Goal: Task Accomplishment & Management: Complete application form

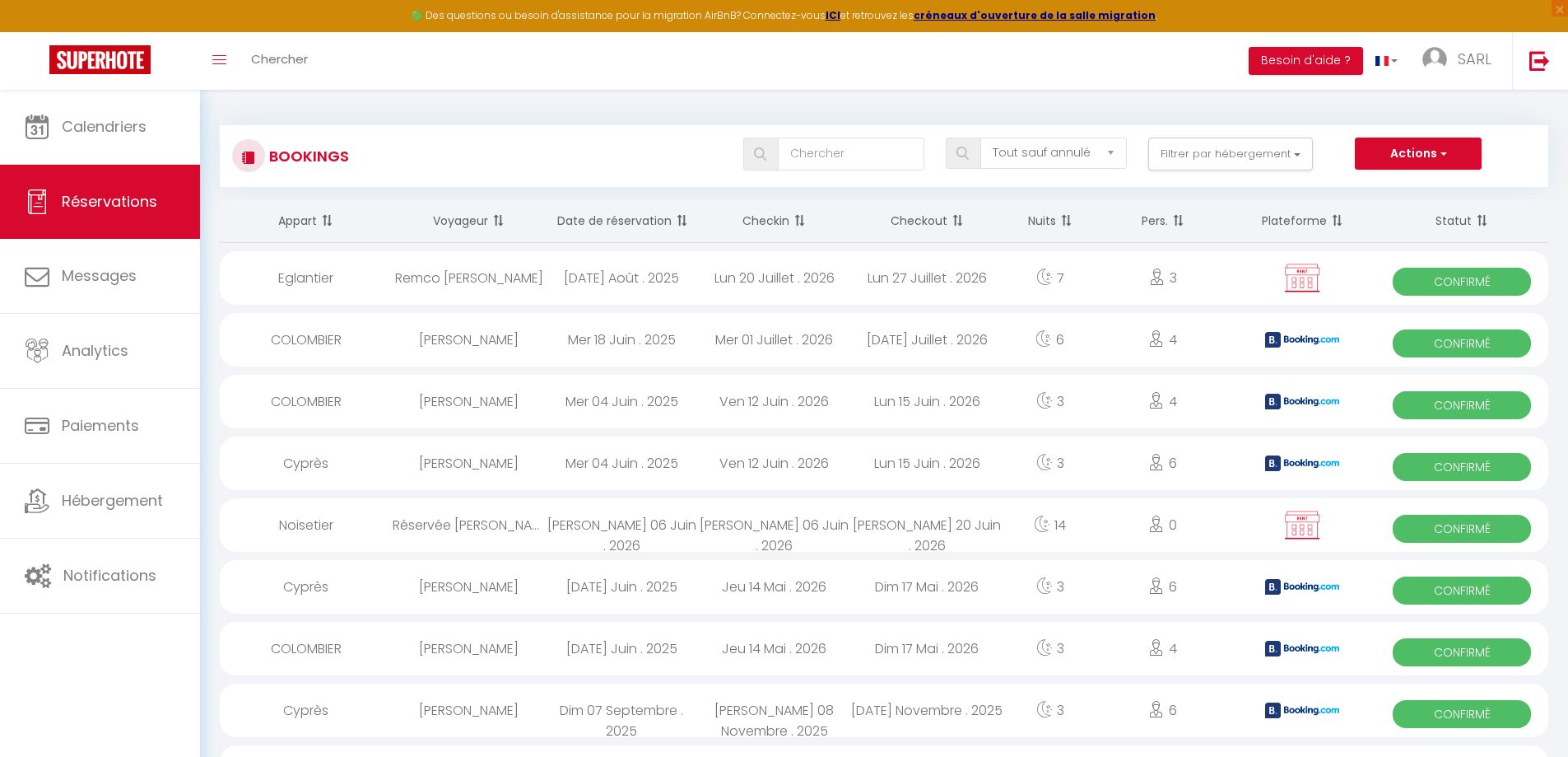
select select "not_cancelled"
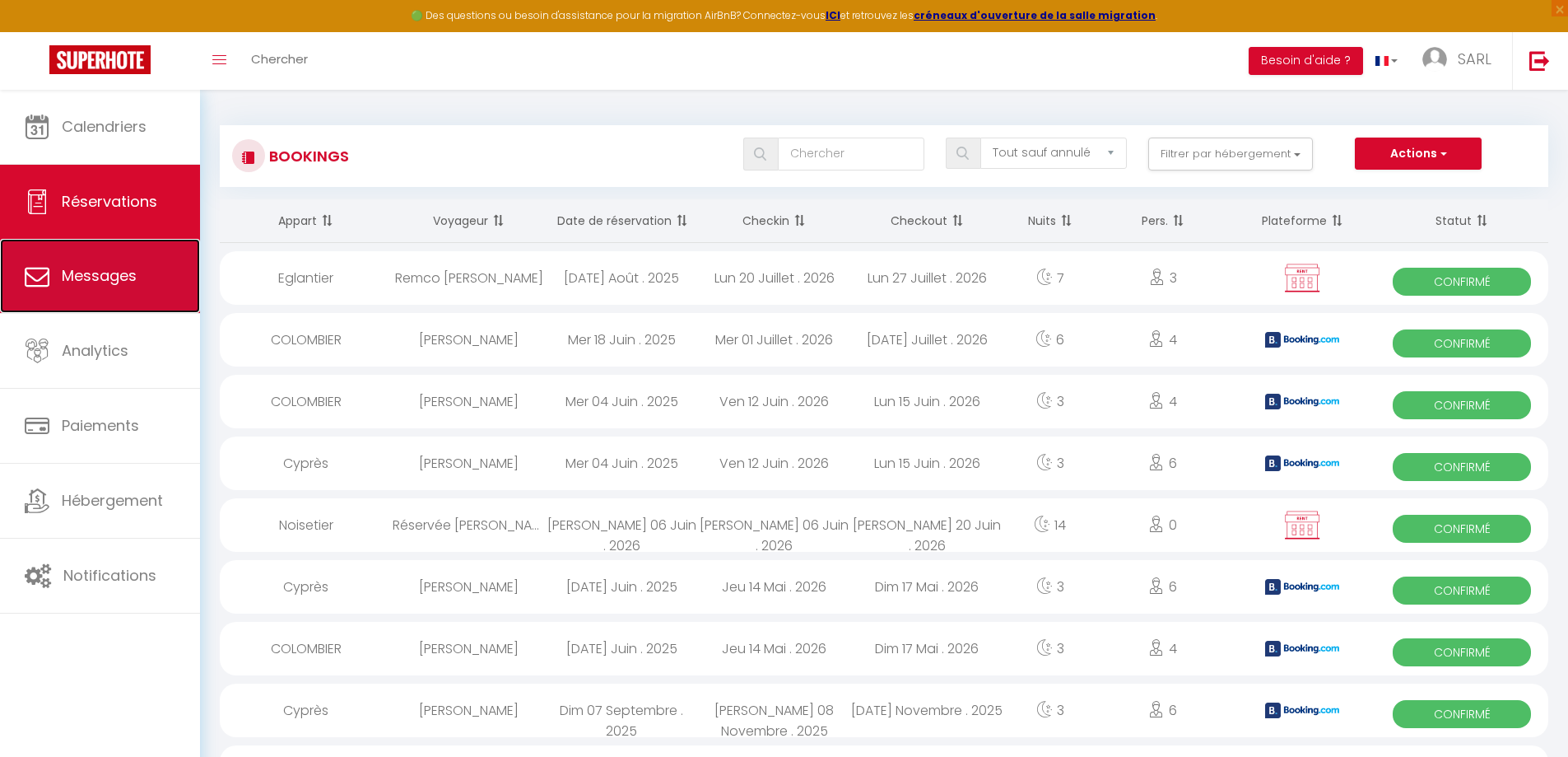
click at [149, 278] on link "Messages" at bounding box center [99, 276] width 200 height 74
select select "message"
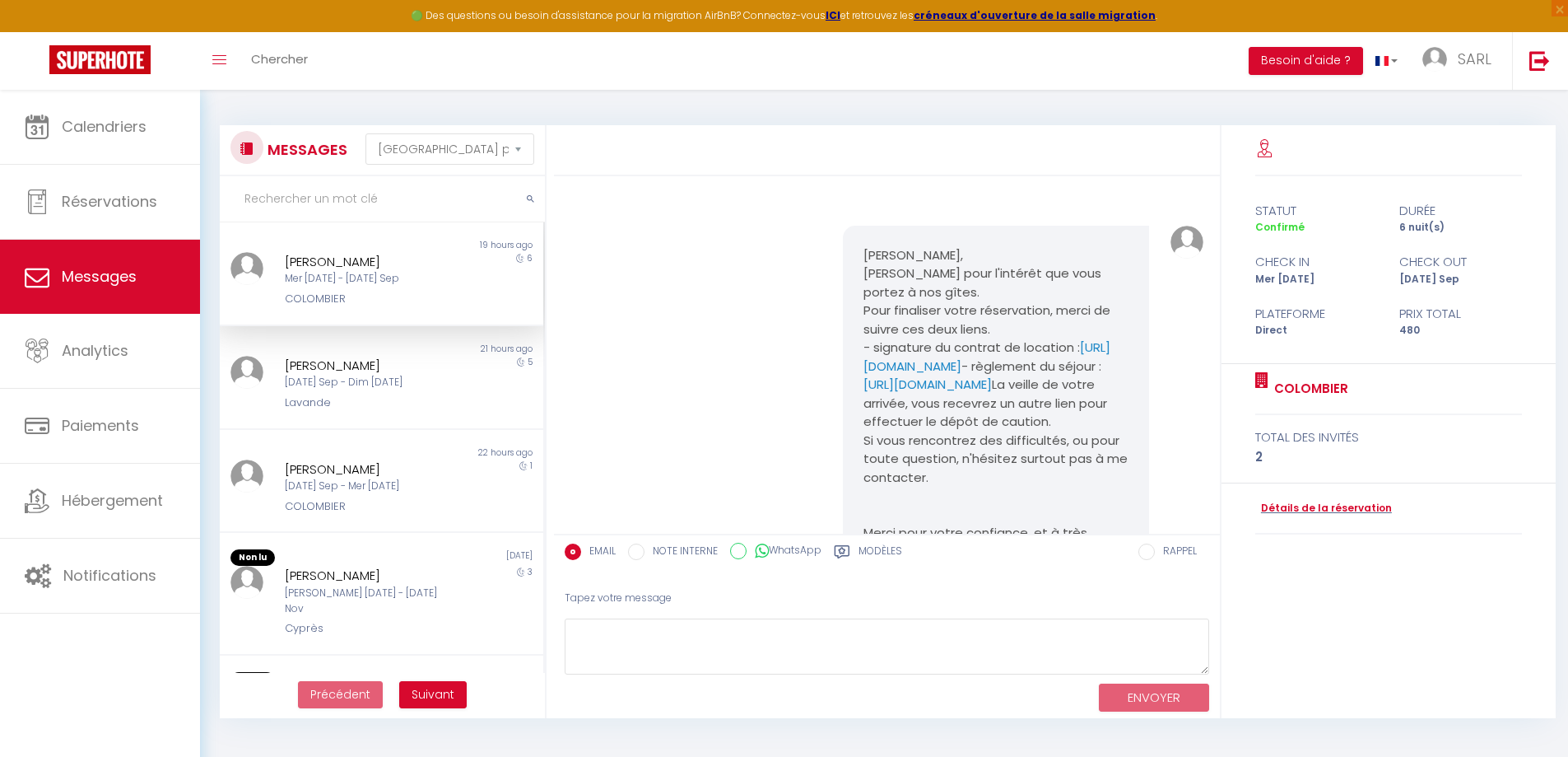
scroll to position [317, 0]
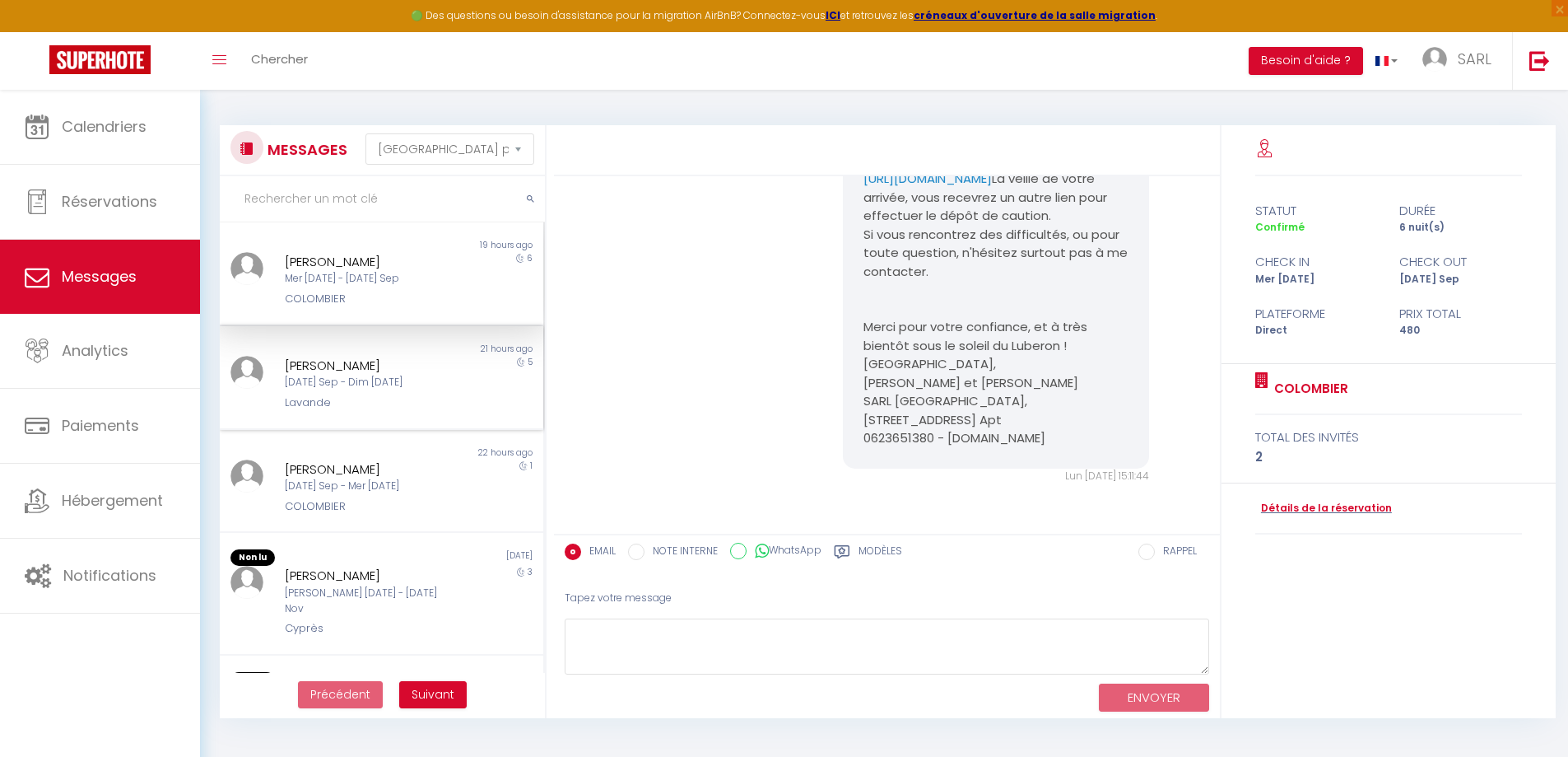
click at [419, 390] on div "[DATE] Sep - Dim [DATE]" at bounding box center [368, 382] width 167 height 16
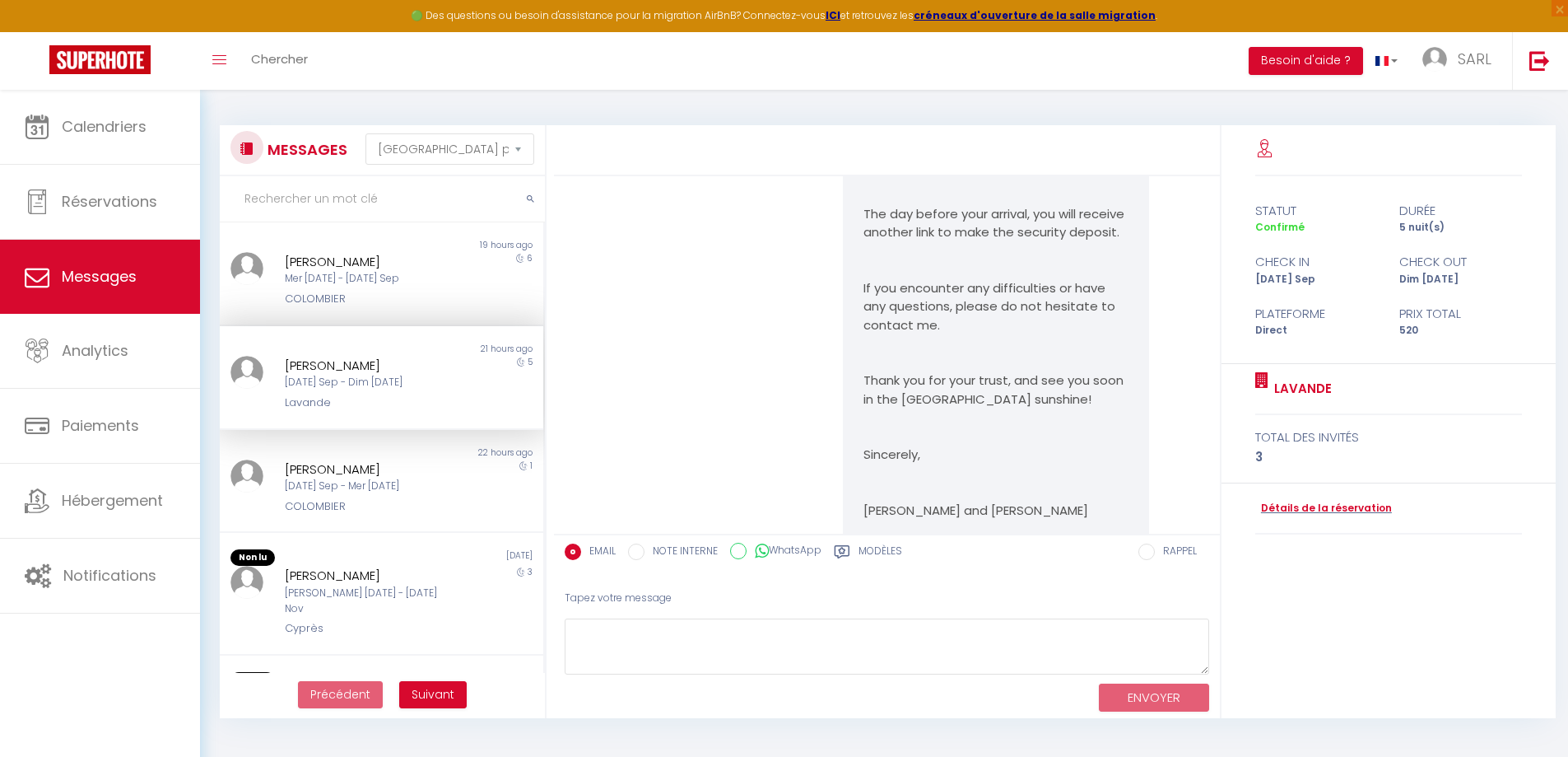
scroll to position [2982, 0]
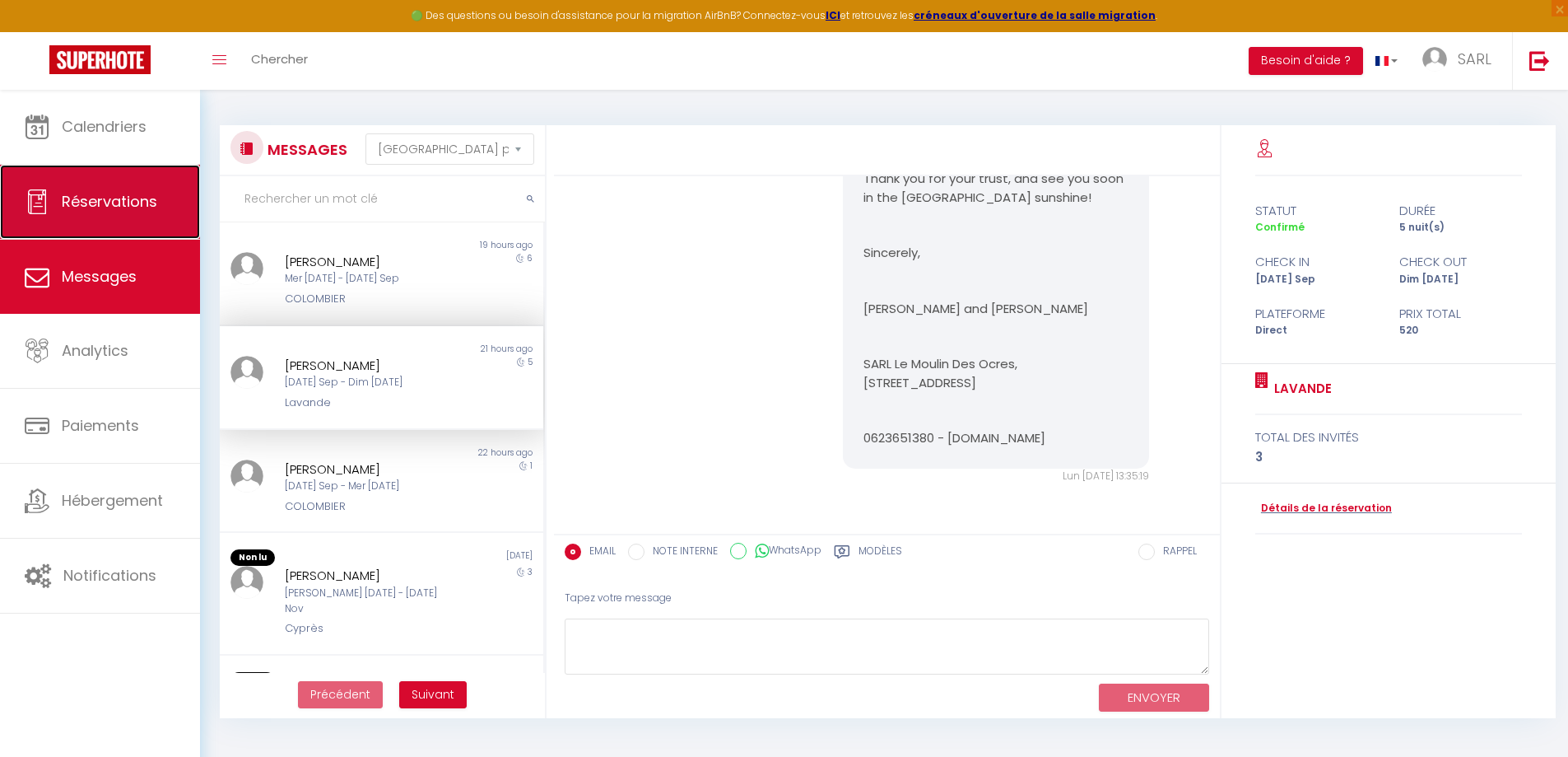
click at [83, 195] on span "Réservations" at bounding box center [109, 201] width 95 height 20
select select "not_cancelled"
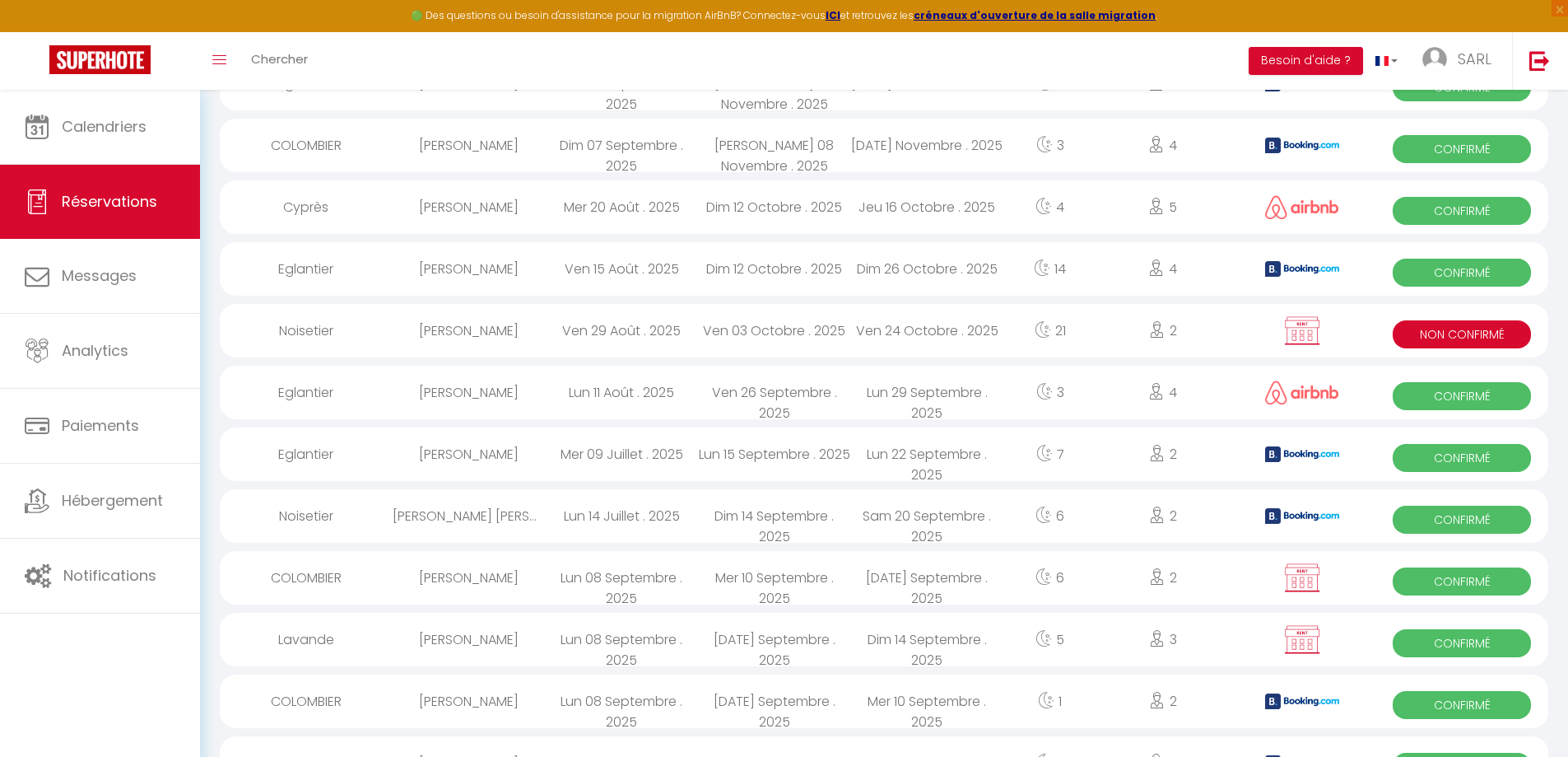
scroll to position [741, 0]
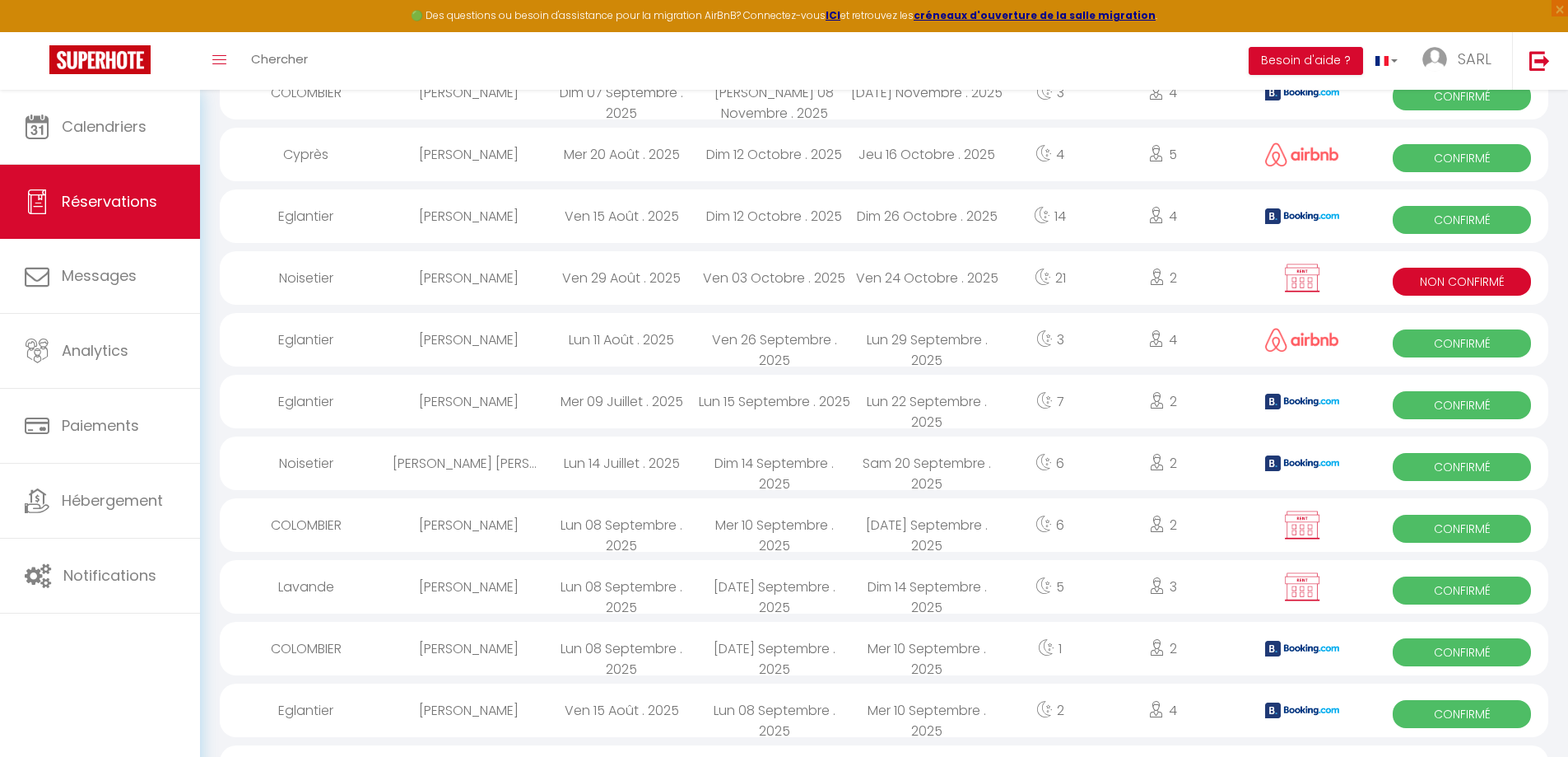
click at [834, 599] on div "[DATE] Septembre . 2025" at bounding box center [774, 586] width 153 height 53
select select "OK"
select select "0"
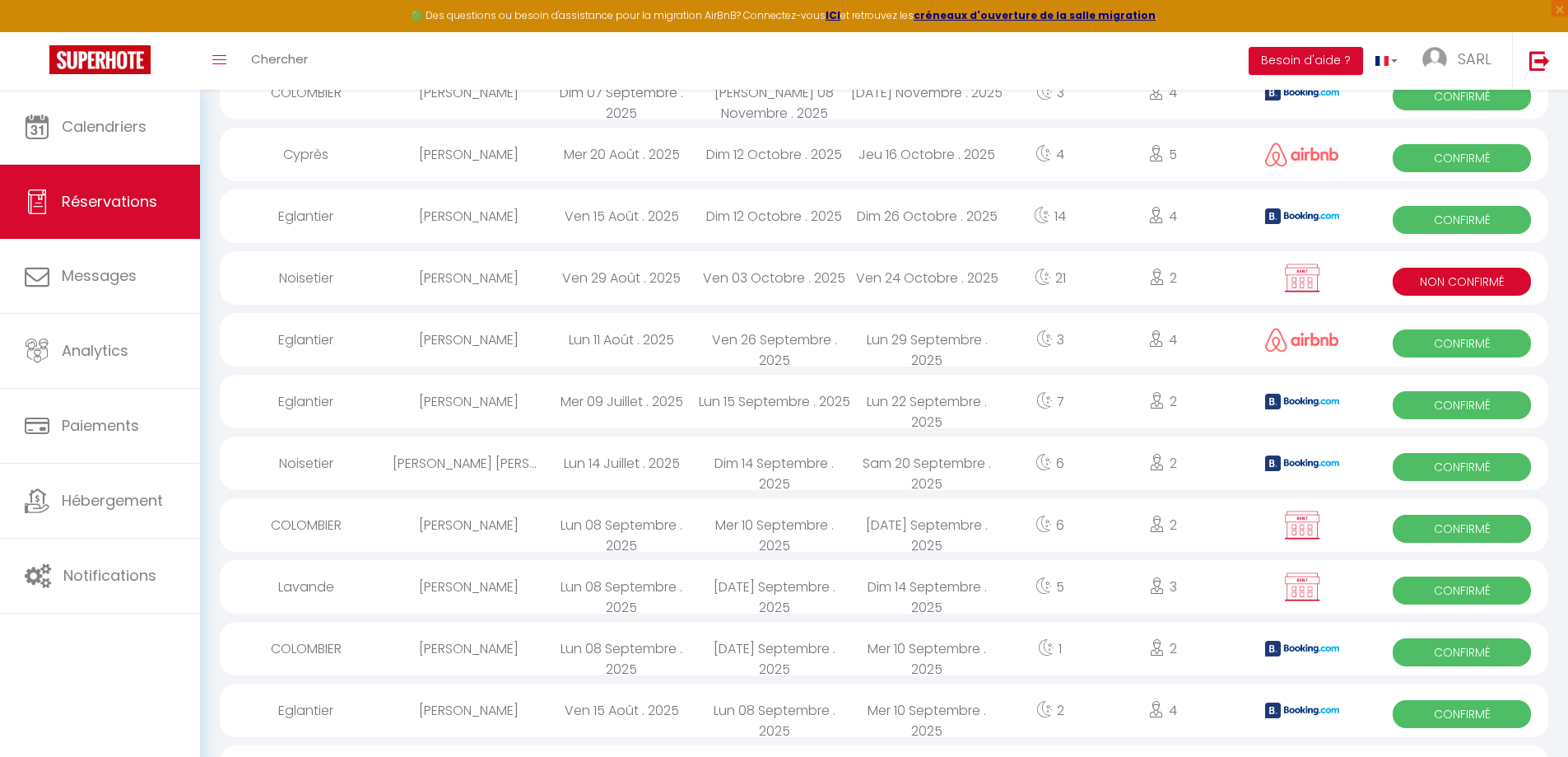
select select "1"
select select
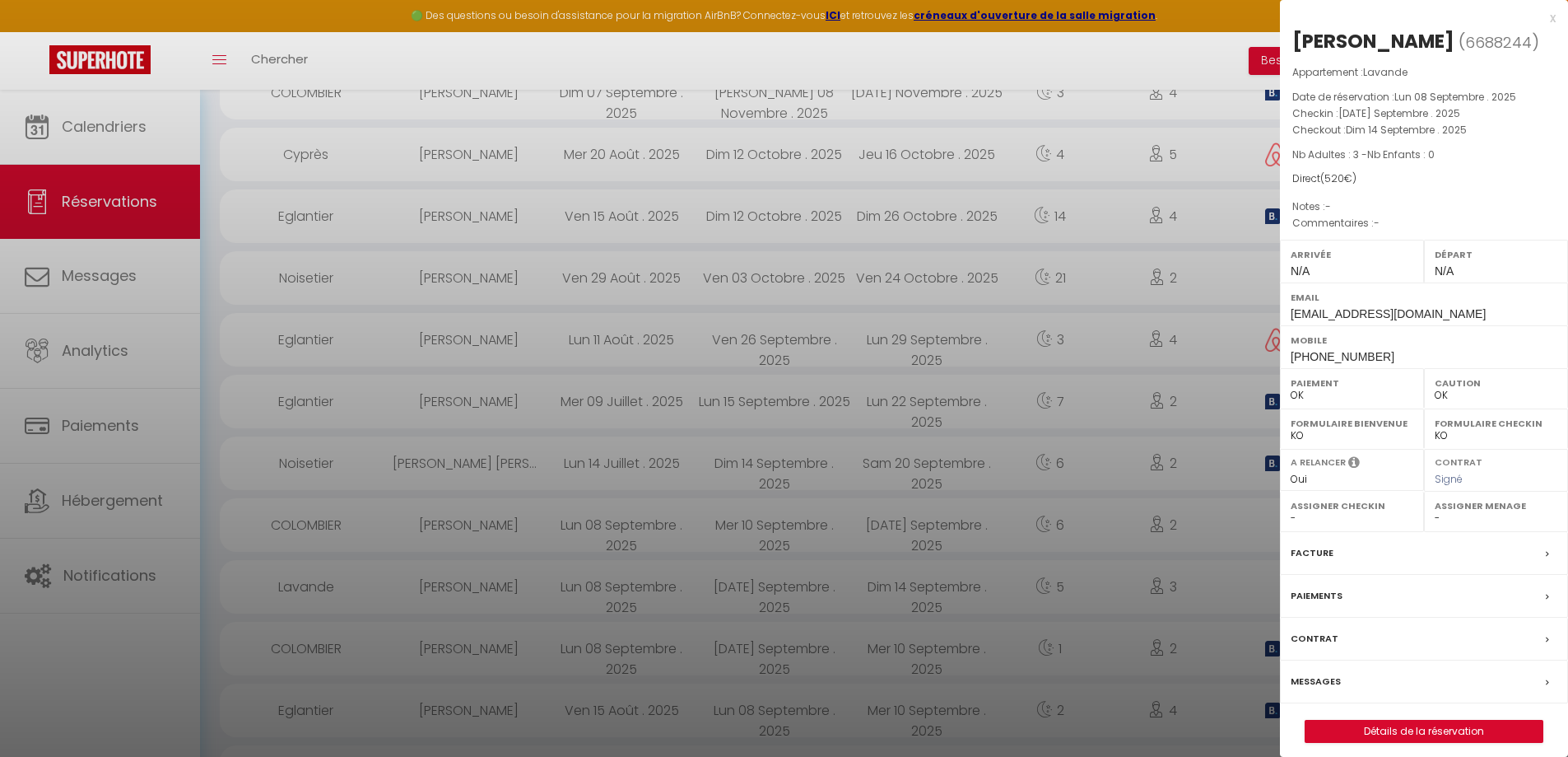
click at [769, 568] on div at bounding box center [784, 378] width 1568 height 757
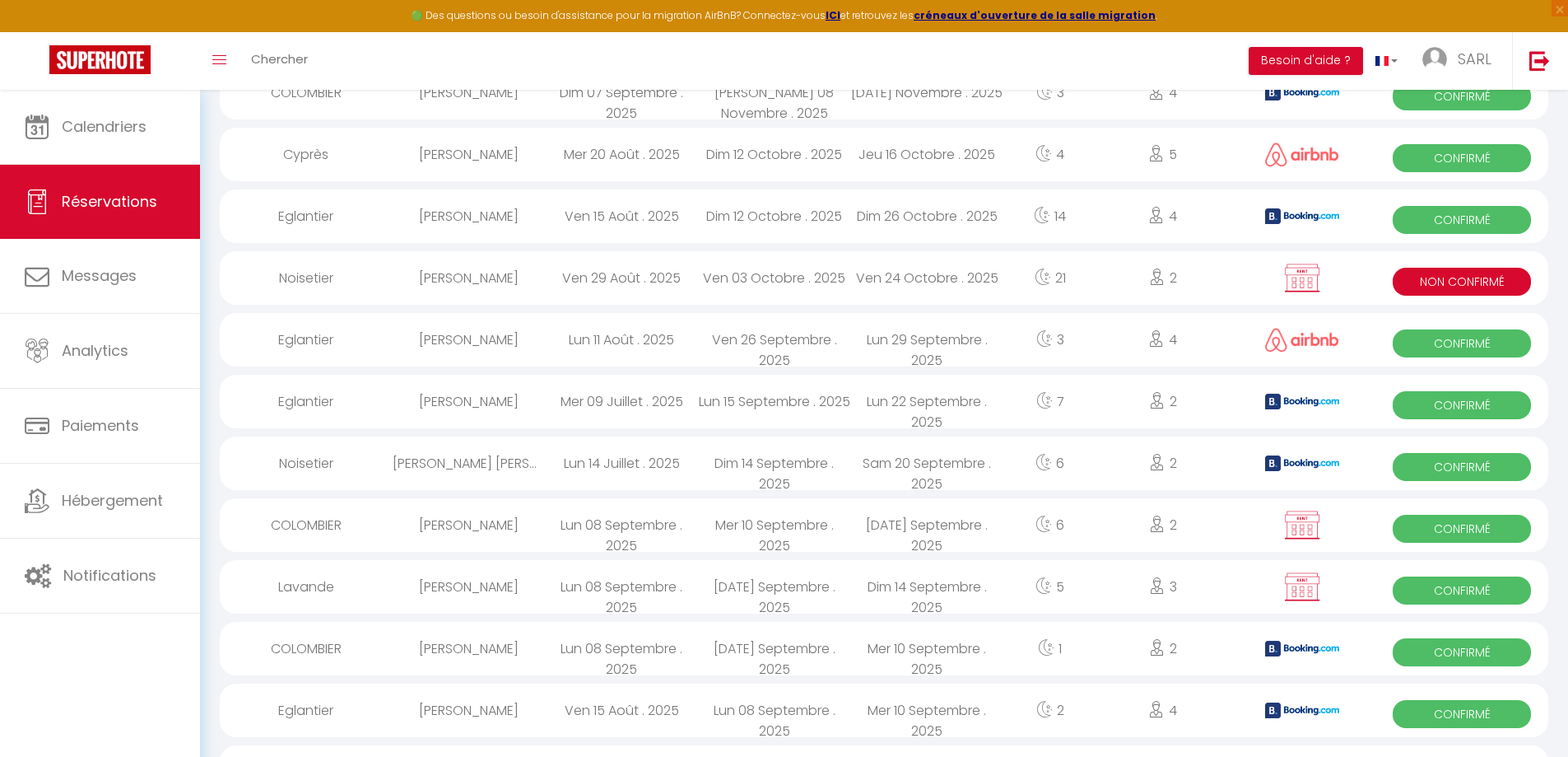
click at [884, 598] on div "Dim 14 Septembre . 2025" at bounding box center [928, 586] width 153 height 53
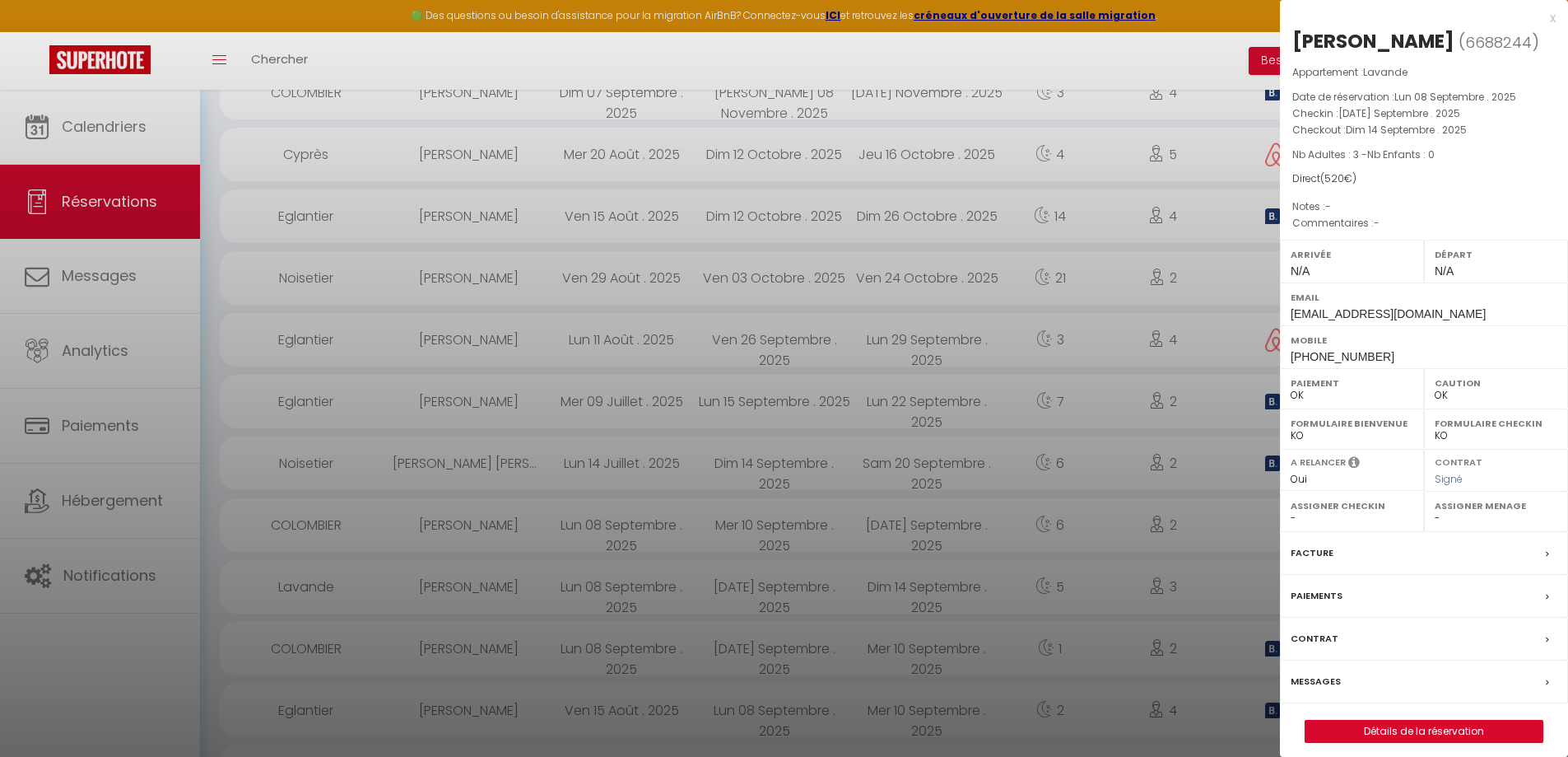
click at [1319, 674] on label "Messages" at bounding box center [1316, 681] width 51 height 18
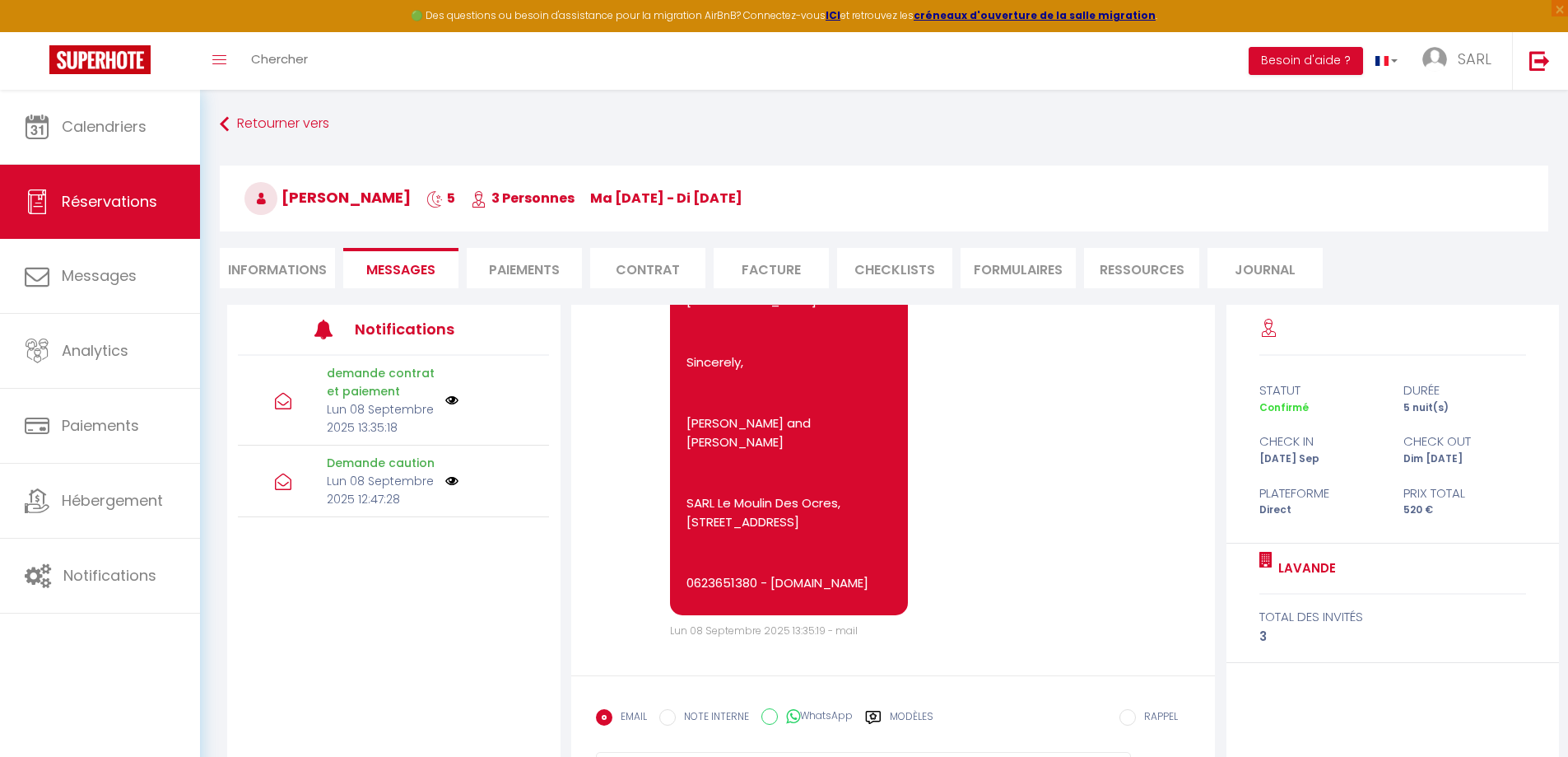
scroll to position [3101, 0]
drag, startPoint x: 776, startPoint y: 631, endPoint x: 821, endPoint y: 631, distance: 45.0
click at [821, 631] on span "Lun 08 Septembre 2025 13:35:19 - mail" at bounding box center [763, 630] width 188 height 14
click at [1003, 549] on div "Note Sms Hello [PERSON_NAME], Thank you for your interest in our cottages. To f…" at bounding box center [893, 156] width 595 height 964
drag, startPoint x: 872, startPoint y: 638, endPoint x: 667, endPoint y: 636, distance: 205.0
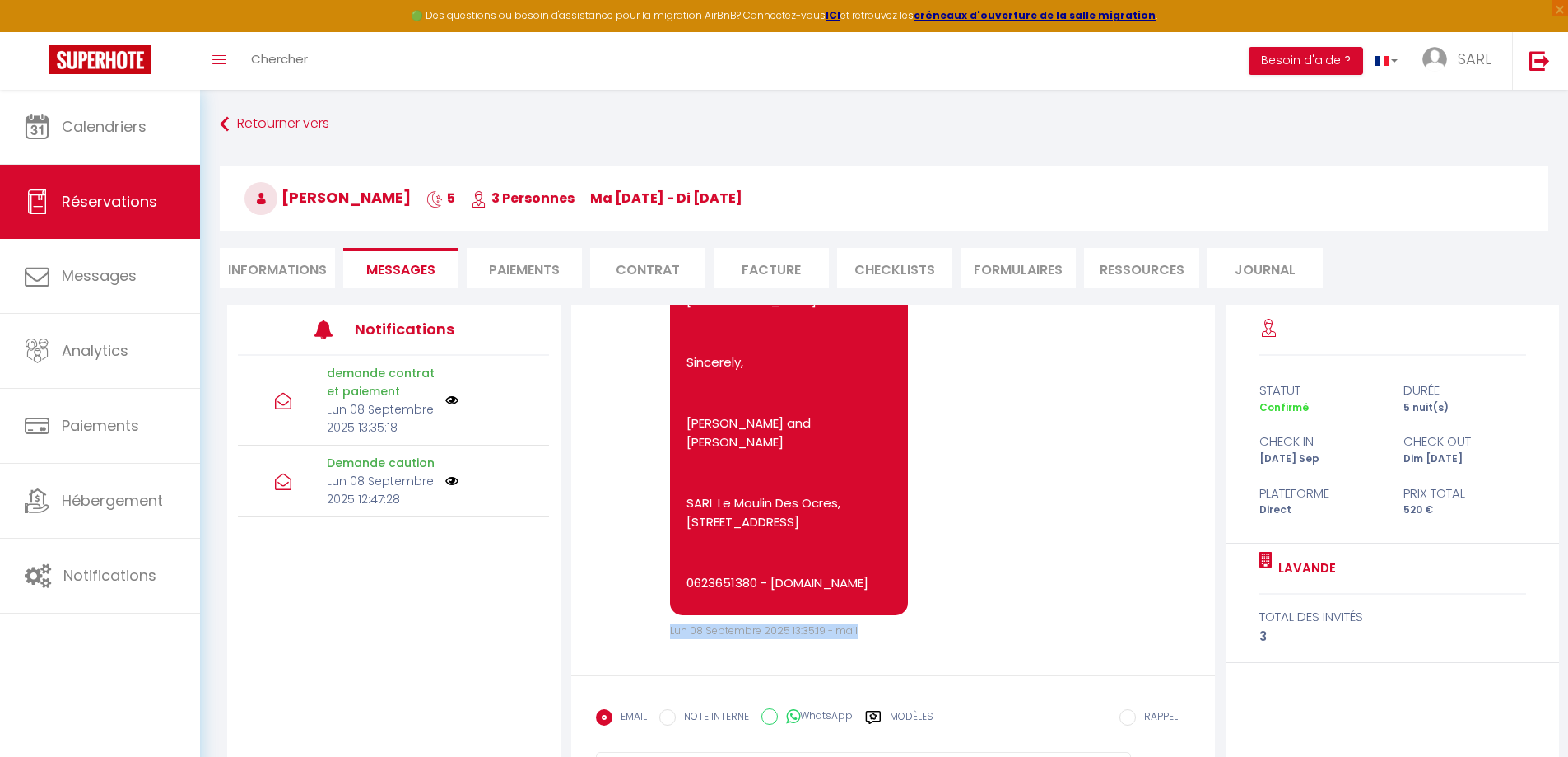
click at [667, 636] on div "Note Sms Hello [PERSON_NAME], Thank you for your interest in our cottages. To f…" at bounding box center [893, 156] width 595 height 964
click at [901, 631] on div "Lun 08 Septembre 2025 13:35:19 - mail" at bounding box center [930, 631] width 521 height 16
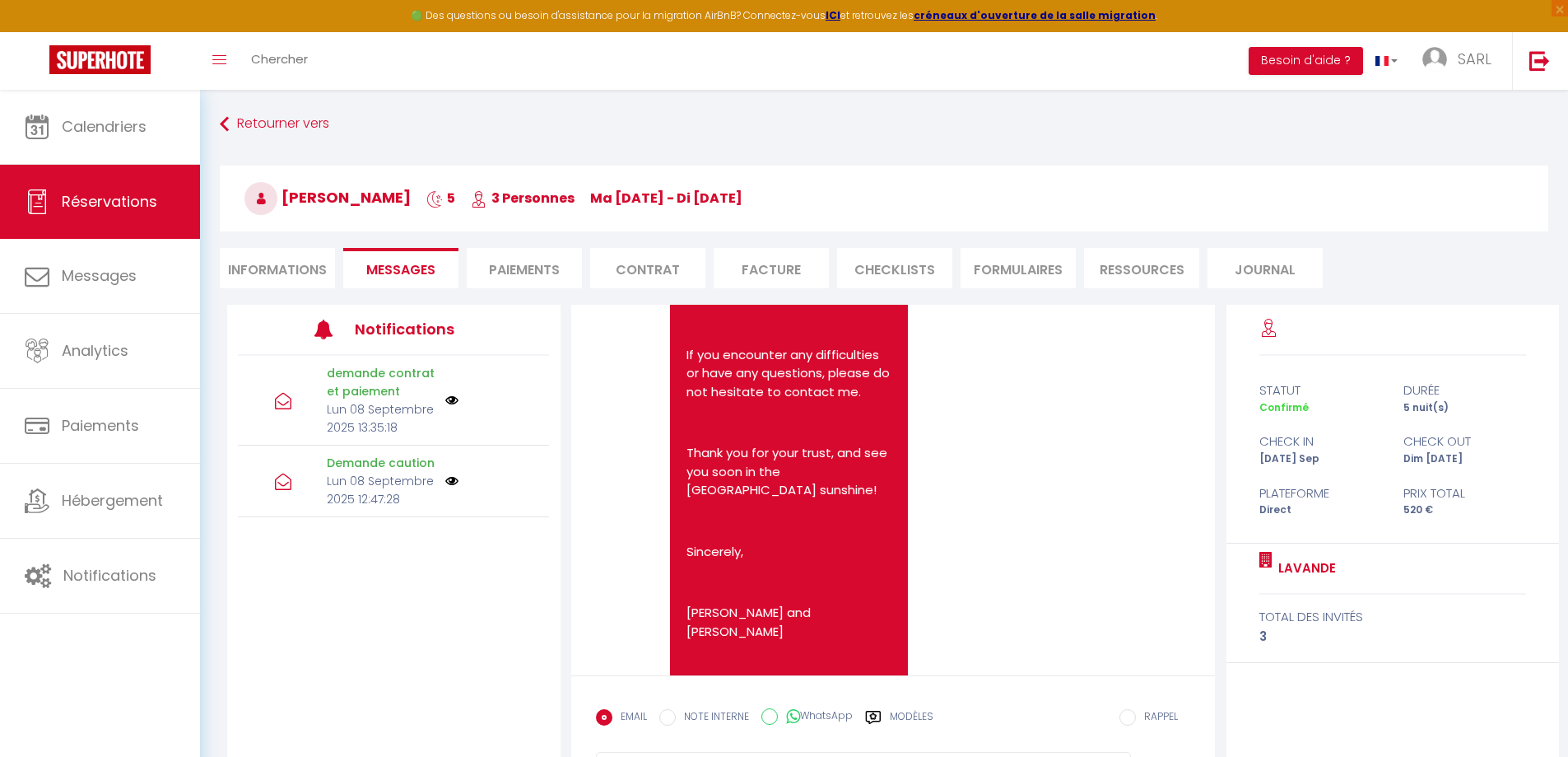
scroll to position [2607, 0]
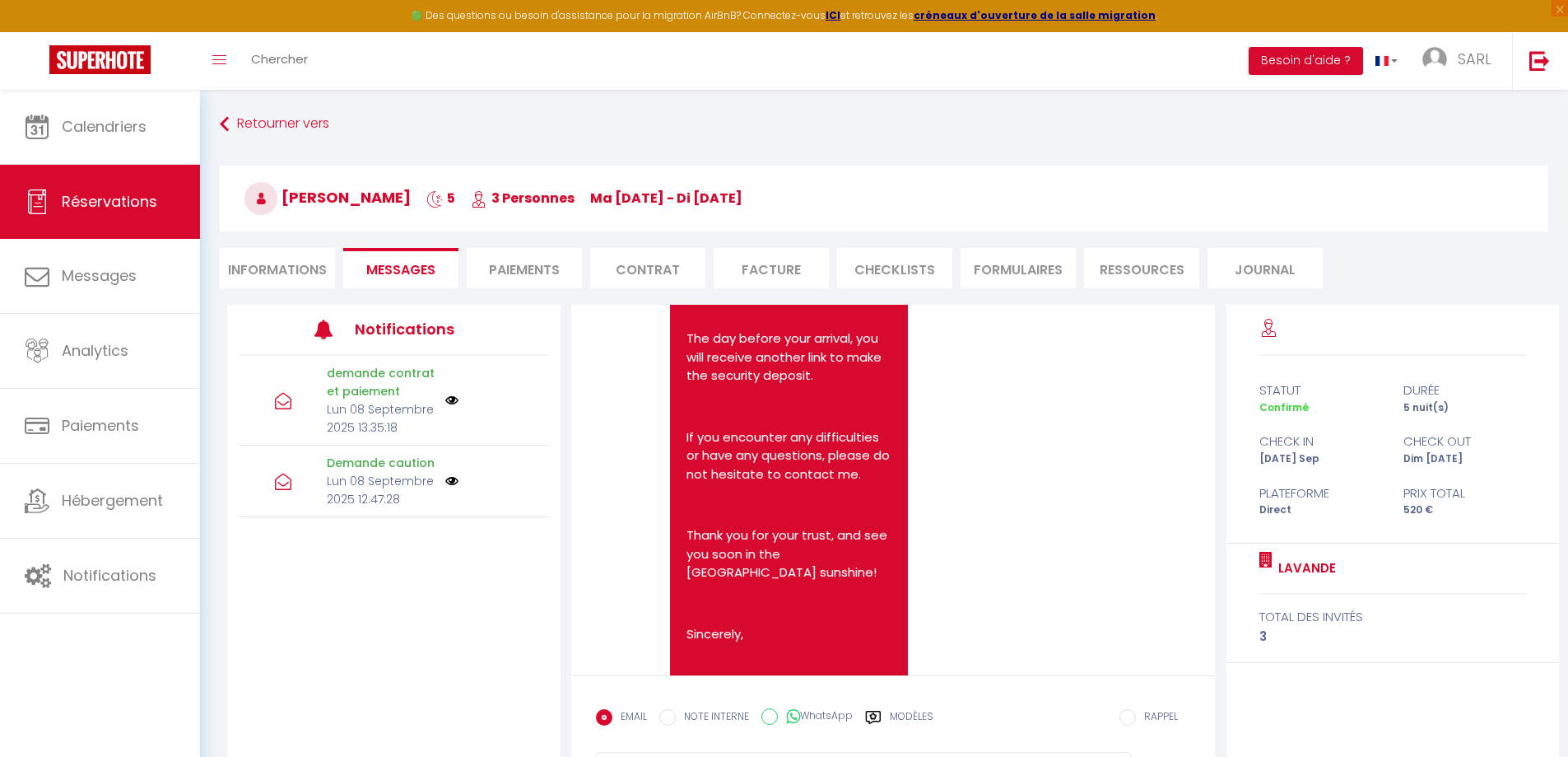
drag, startPoint x: 977, startPoint y: 495, endPoint x: 979, endPoint y: 559, distance: 64.0
click at [979, 559] on div "Note Sms Hello [PERSON_NAME], Thank you for your interest in our cottages. To f…" at bounding box center [893, 428] width 595 height 964
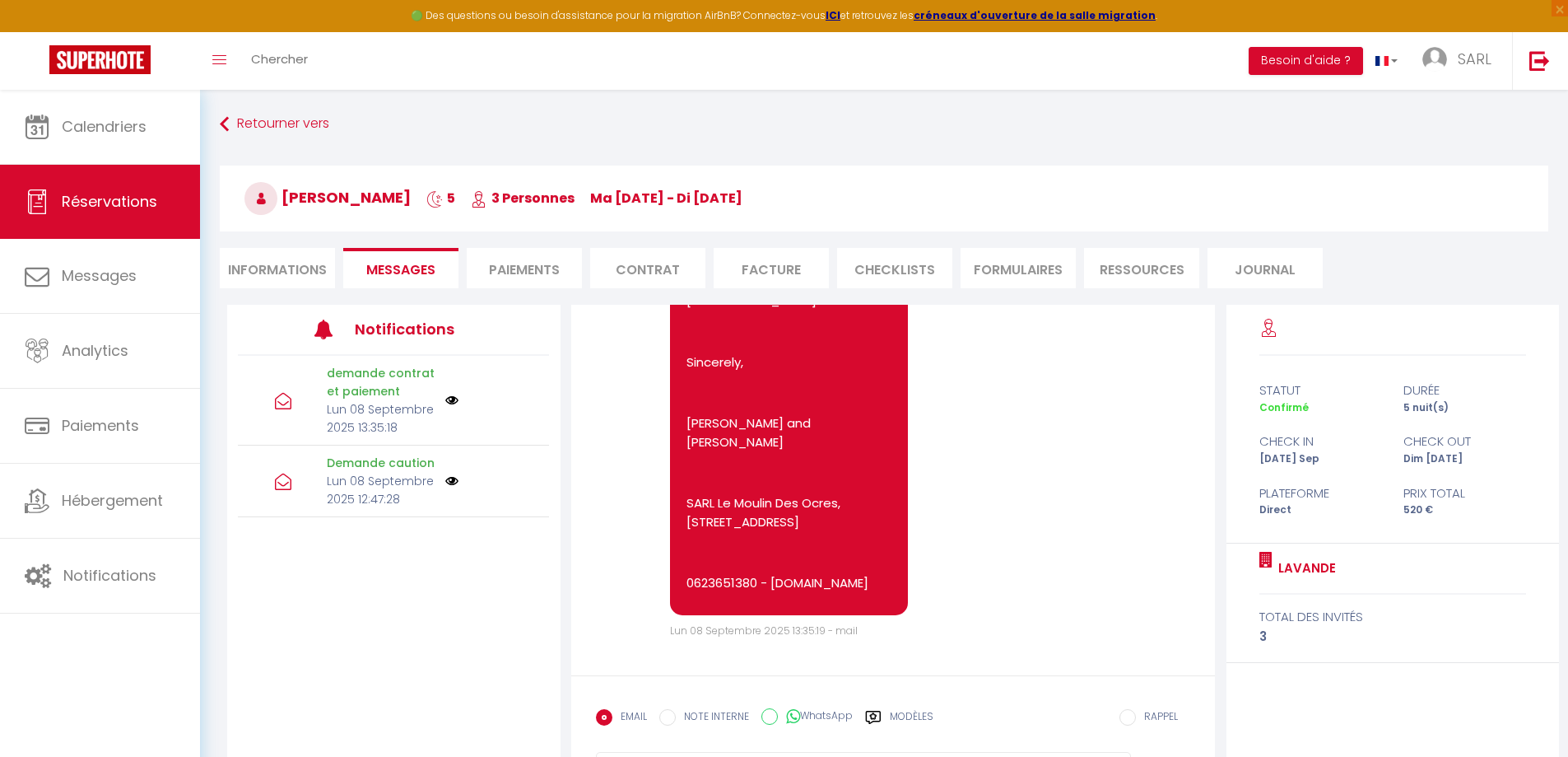
scroll to position [3101, 0]
click at [982, 394] on div "Note Sms Hello [PERSON_NAME], Thank you for your interest in our cottages. To f…" at bounding box center [893, 156] width 595 height 964
click at [124, 212] on link "Réservations" at bounding box center [99, 201] width 200 height 74
select select "not_cancelled"
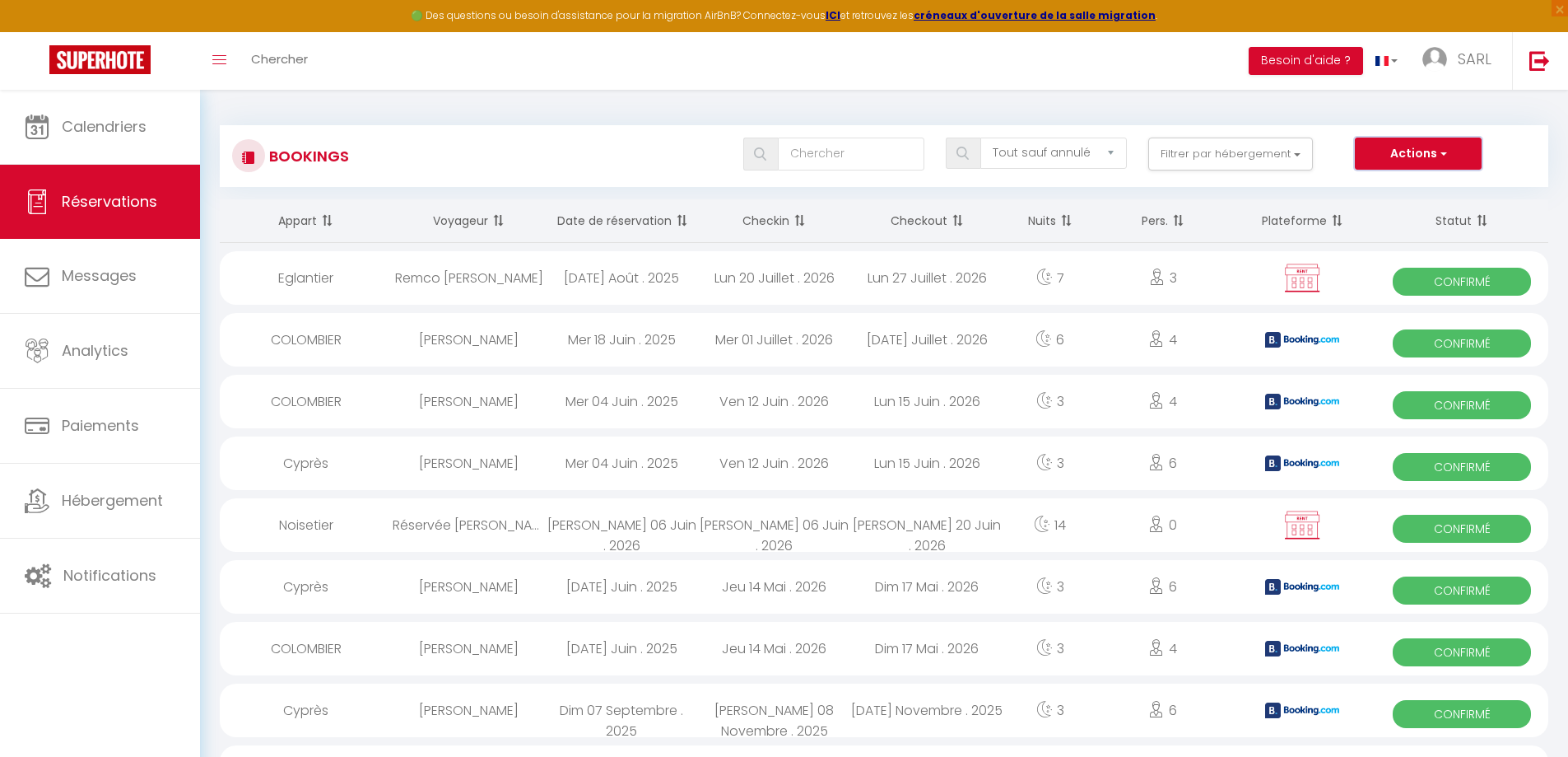
click at [1447, 155] on button "Actions" at bounding box center [1418, 153] width 126 height 33
click at [1412, 190] on link "Nouvelle Réservation" at bounding box center [1392, 189] width 176 height 21
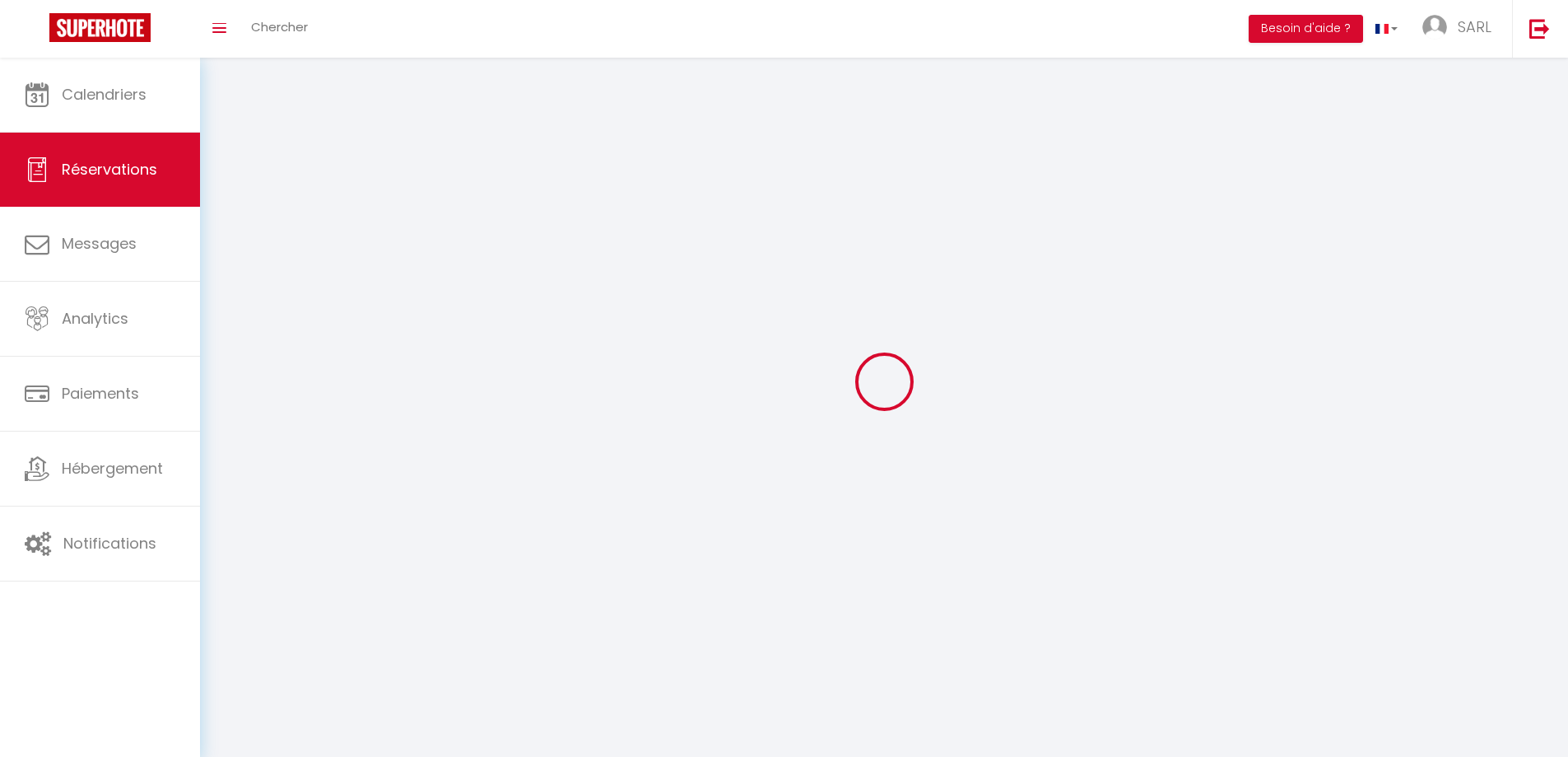
select select
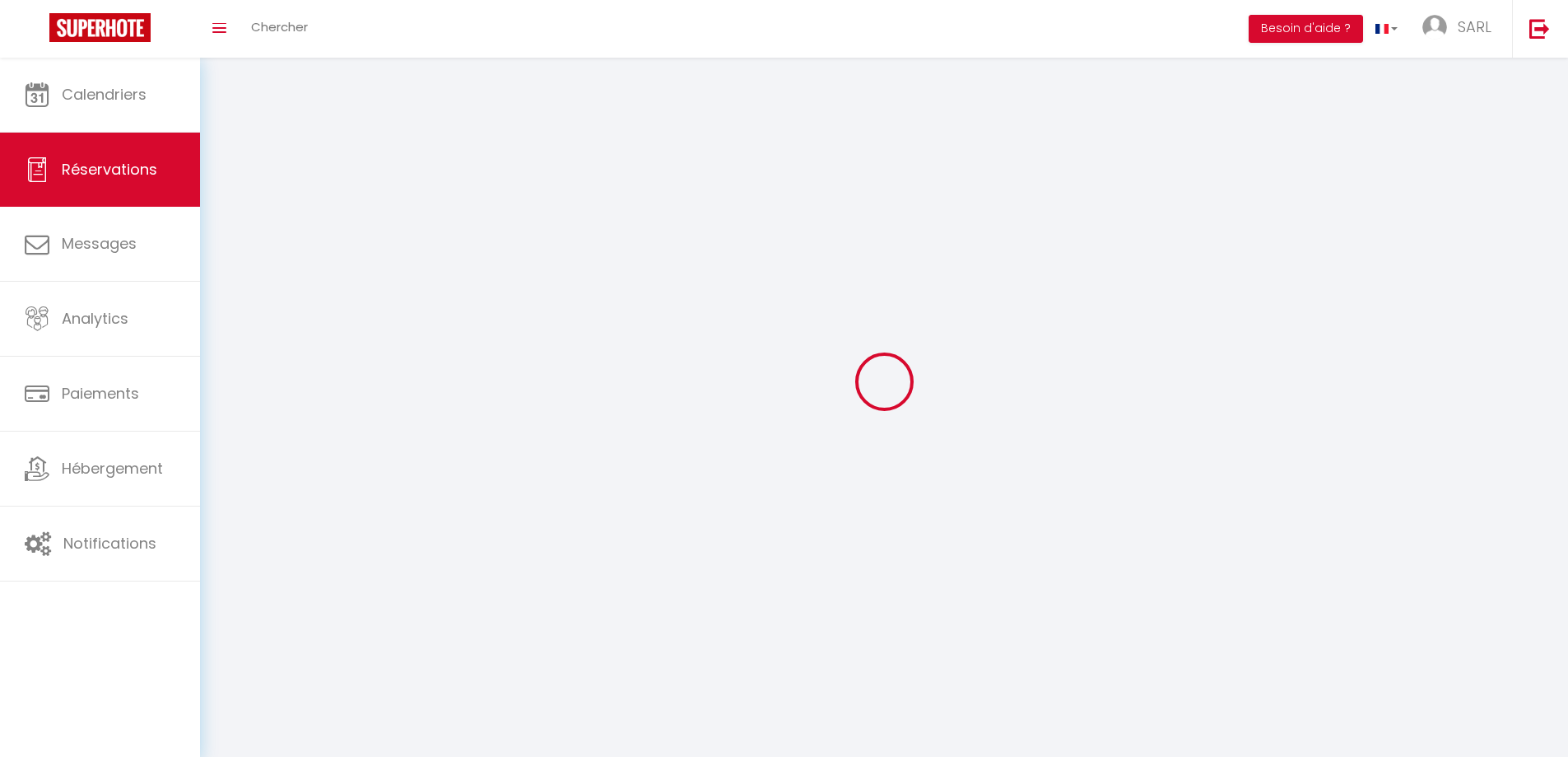
select select
checkbox input "false"
select select
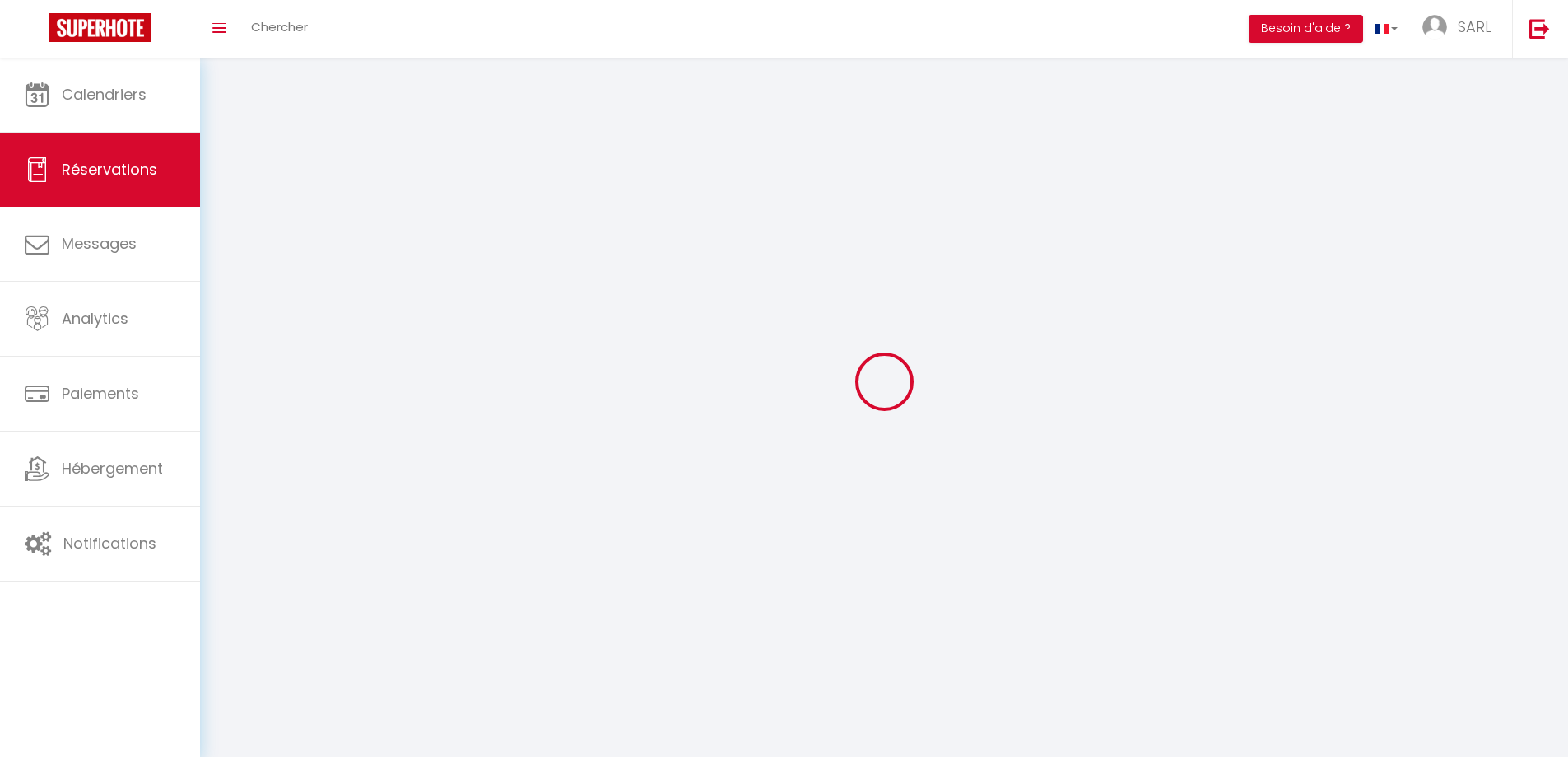
select select
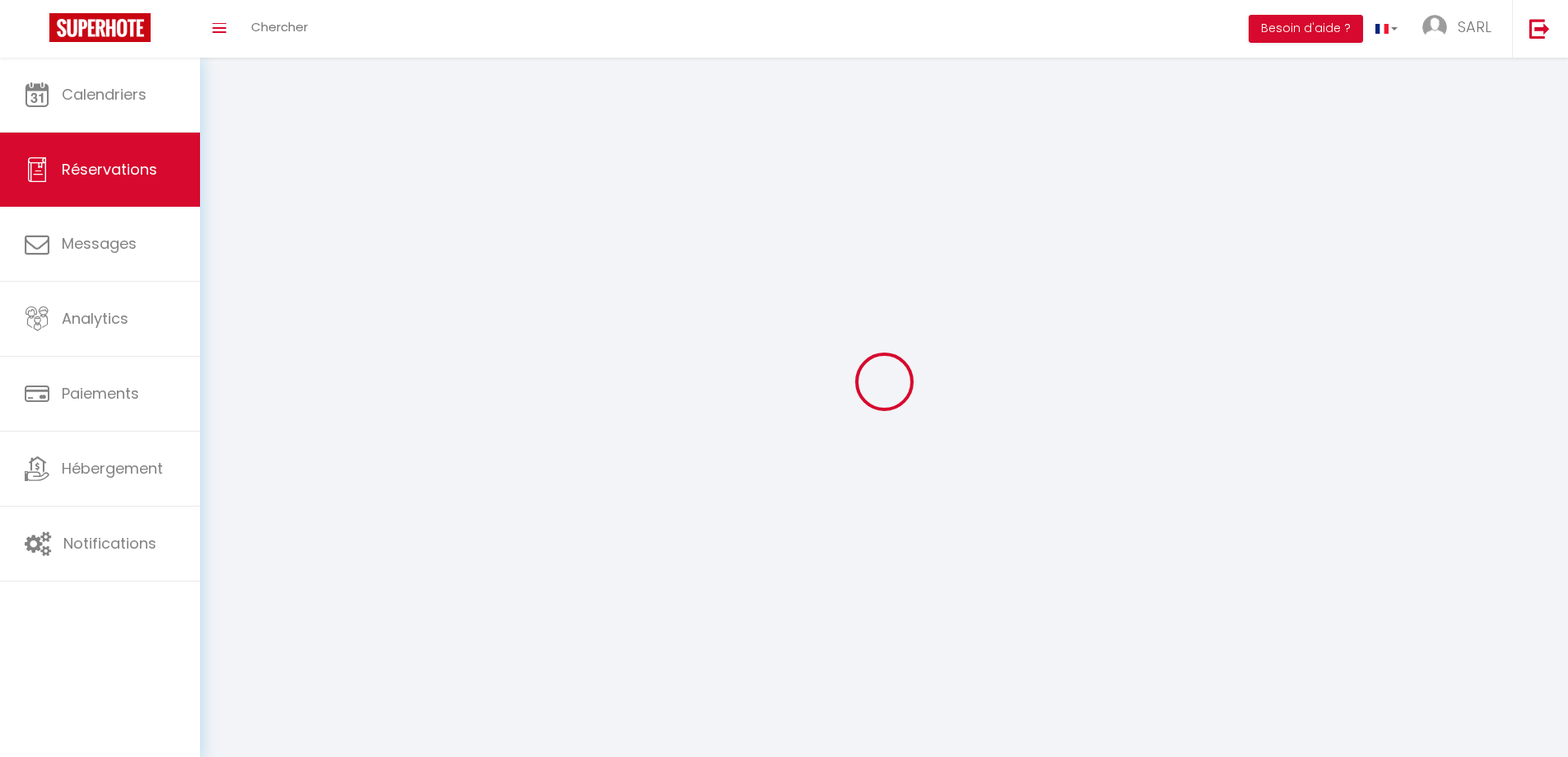
select select
checkbox input "false"
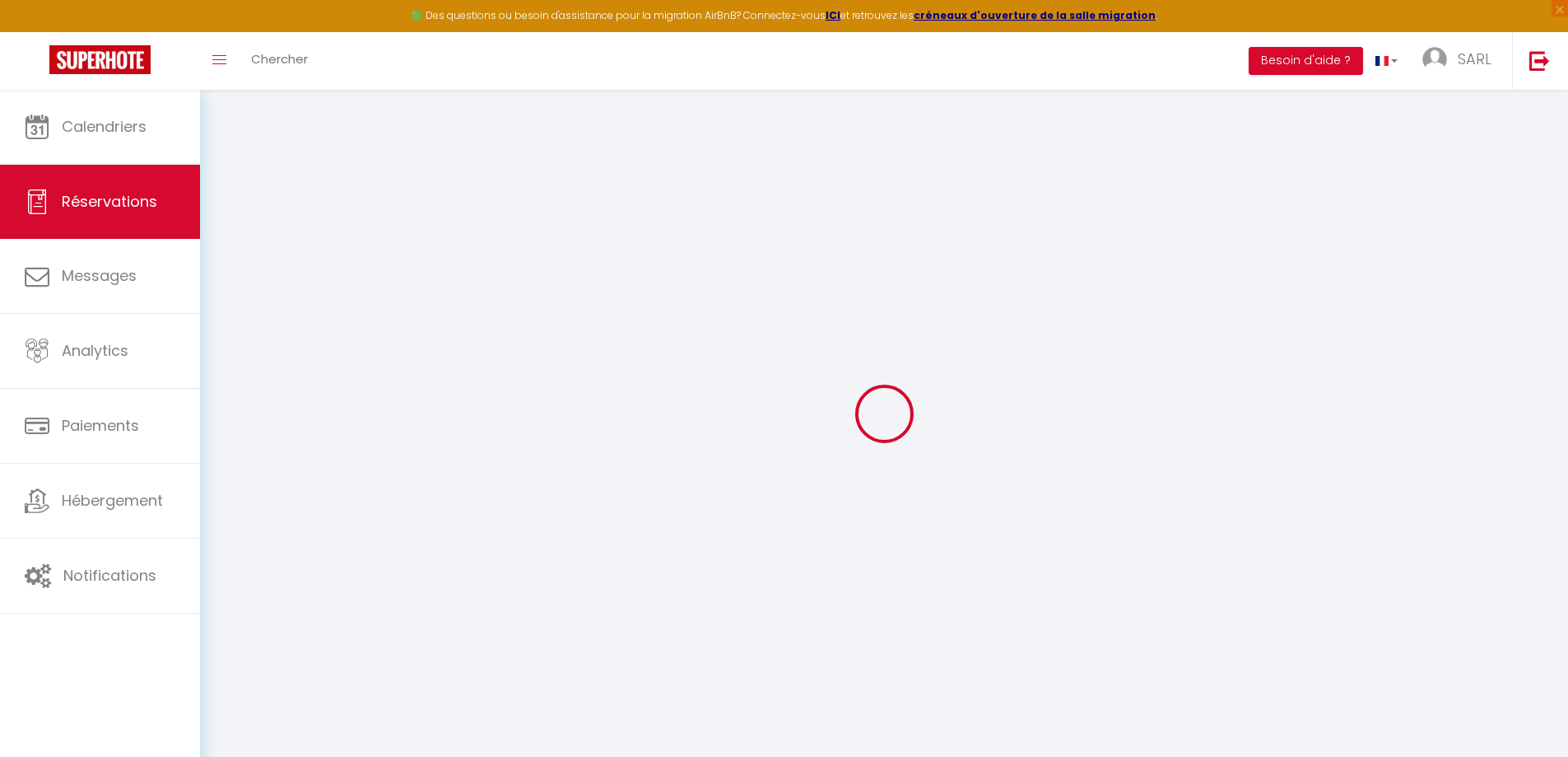
select select
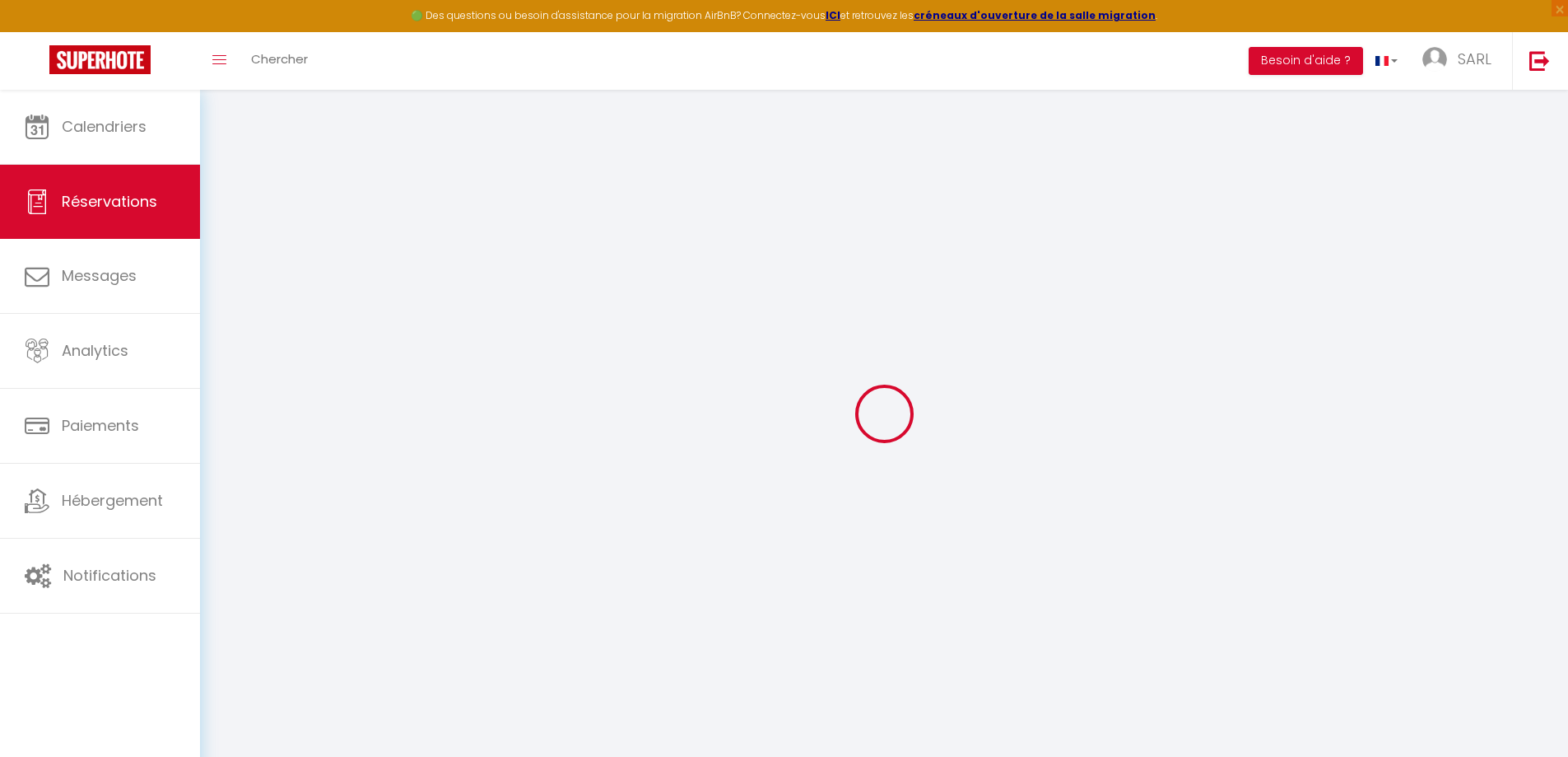
select select
checkbox input "false"
select select
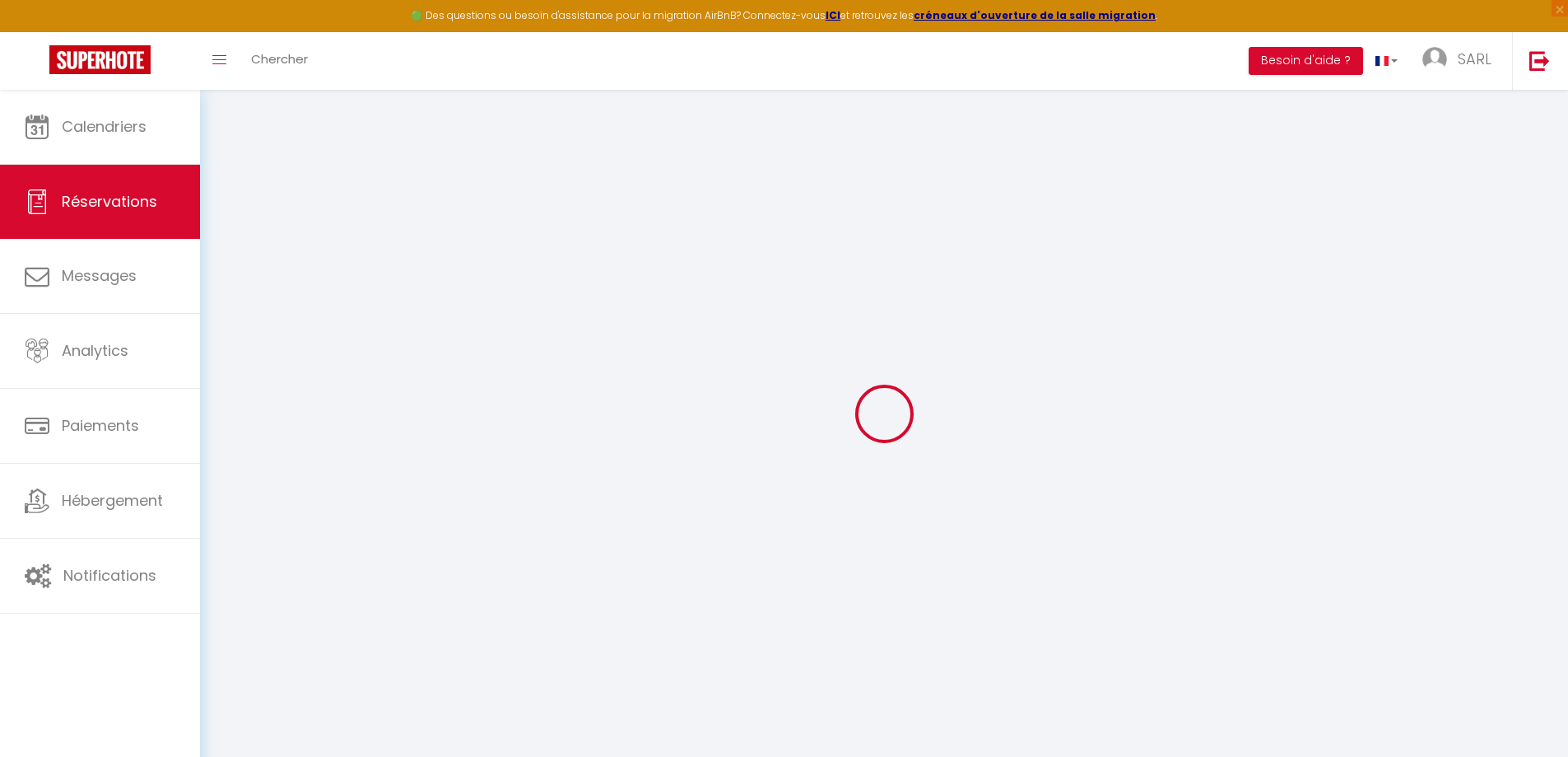
select select
checkbox input "false"
select select
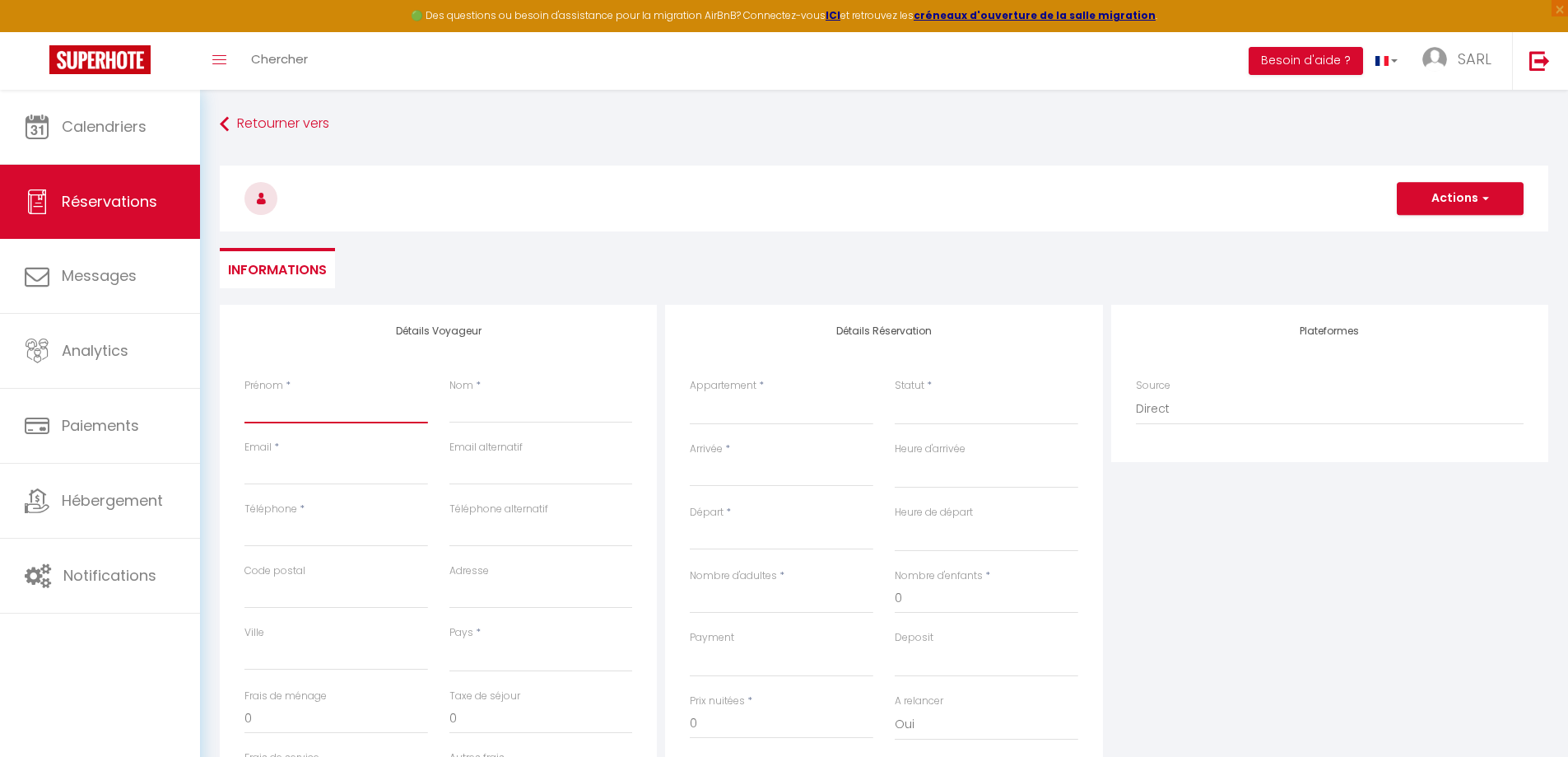
click at [344, 407] on input "Prénom" at bounding box center [336, 408] width 184 height 30
type input "t"
select select
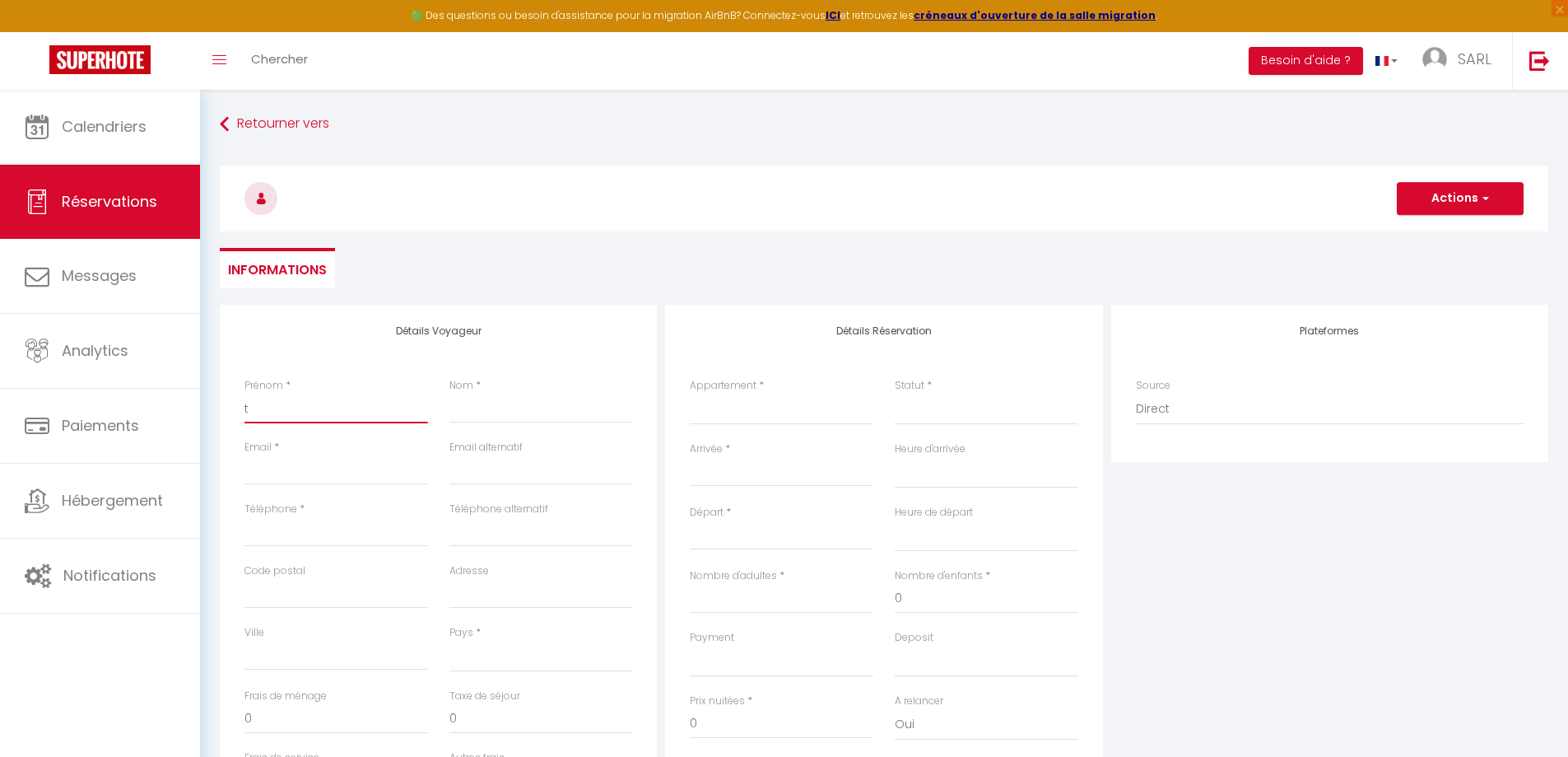
select select
checkbox input "false"
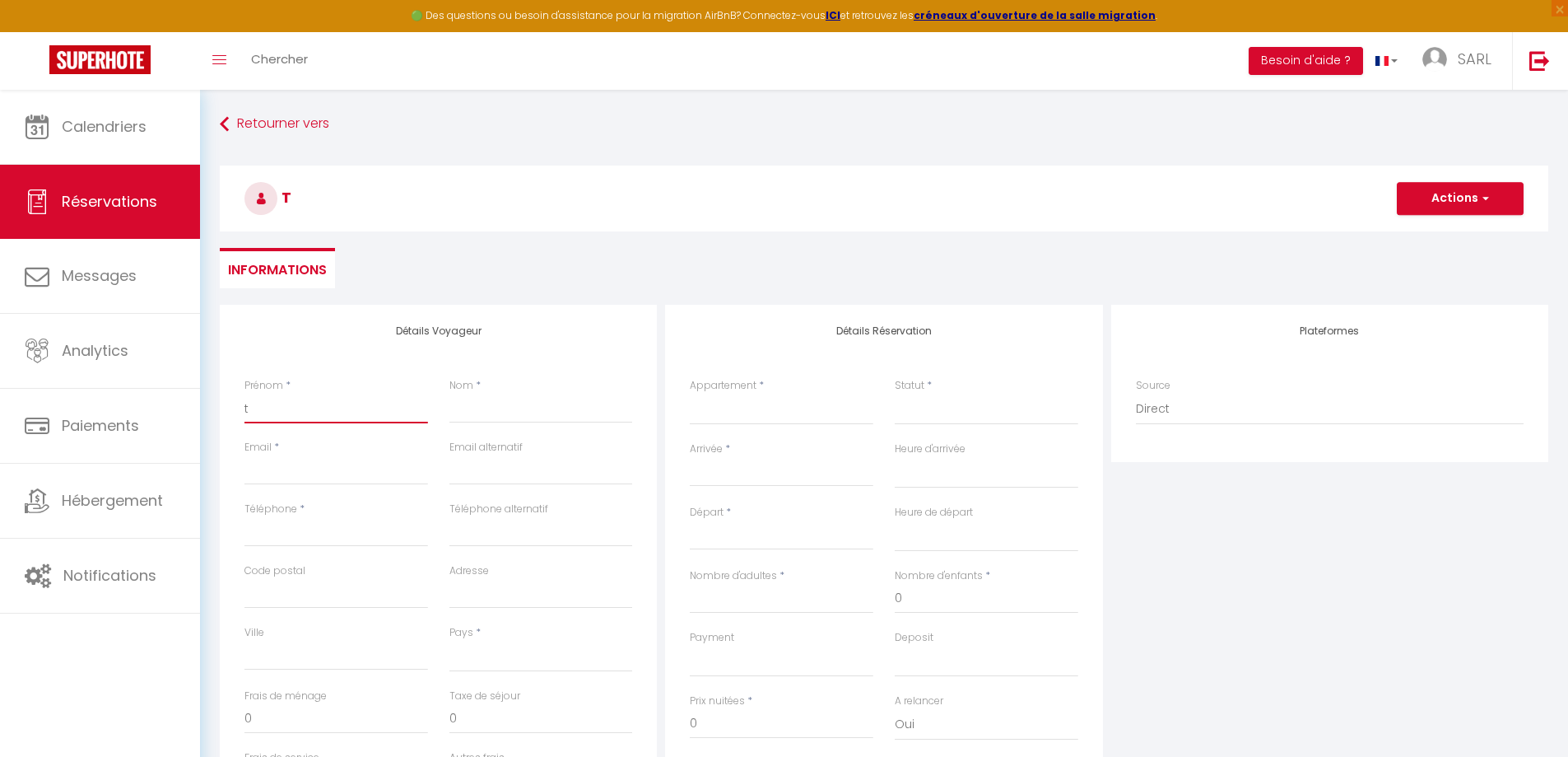
type input "te"
select select
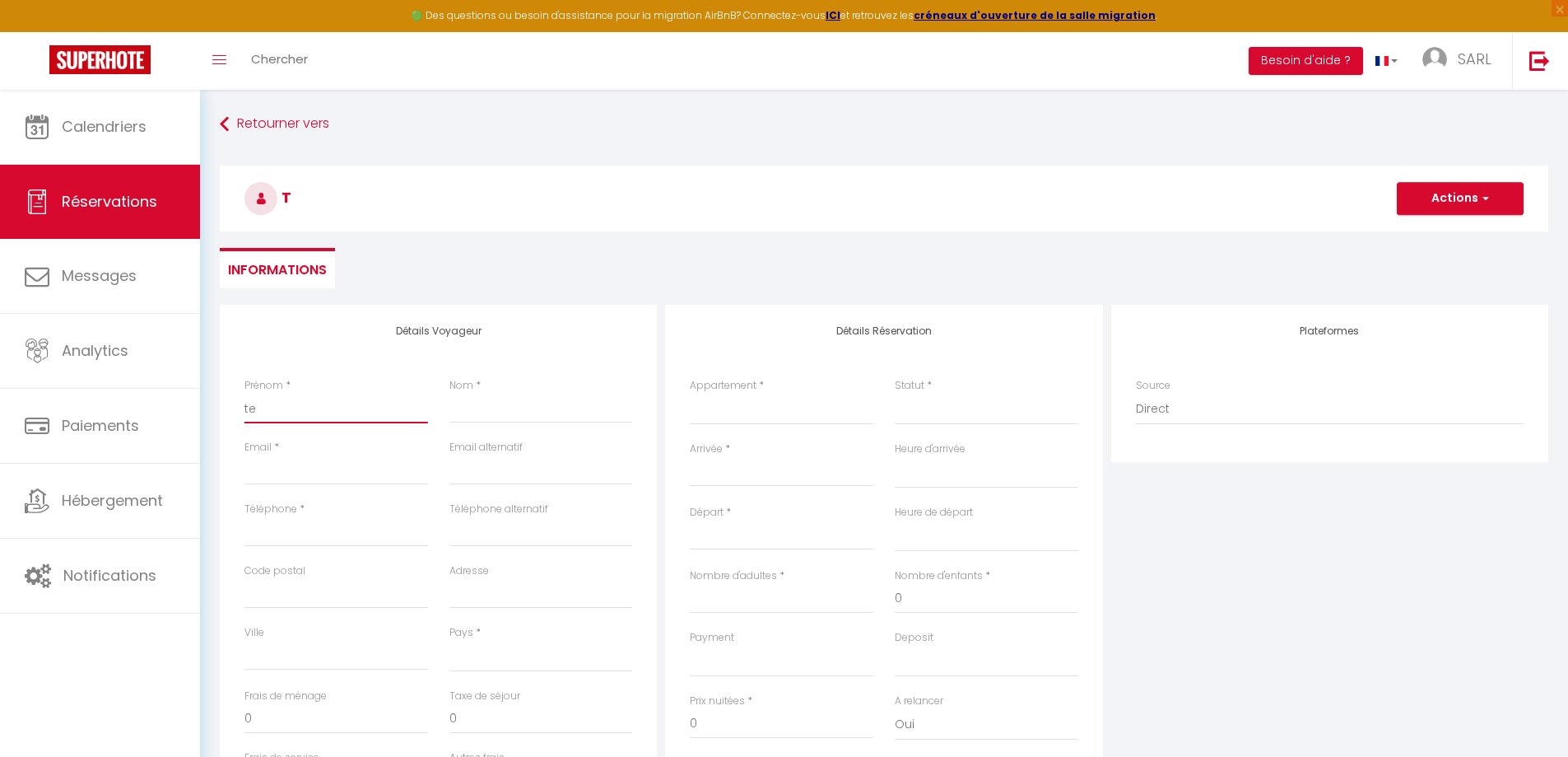
select select
checkbox input "false"
type input "tes"
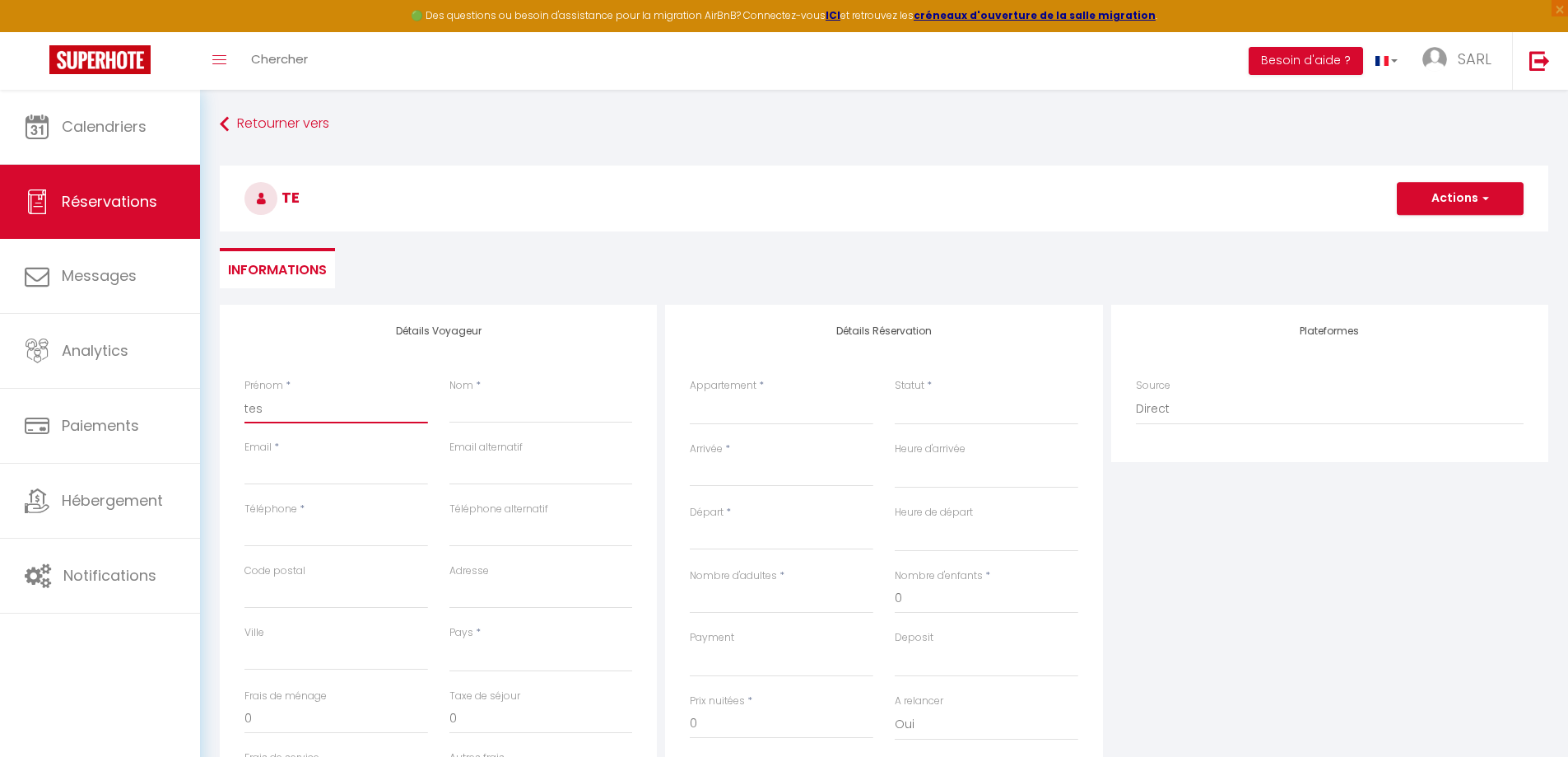
select select
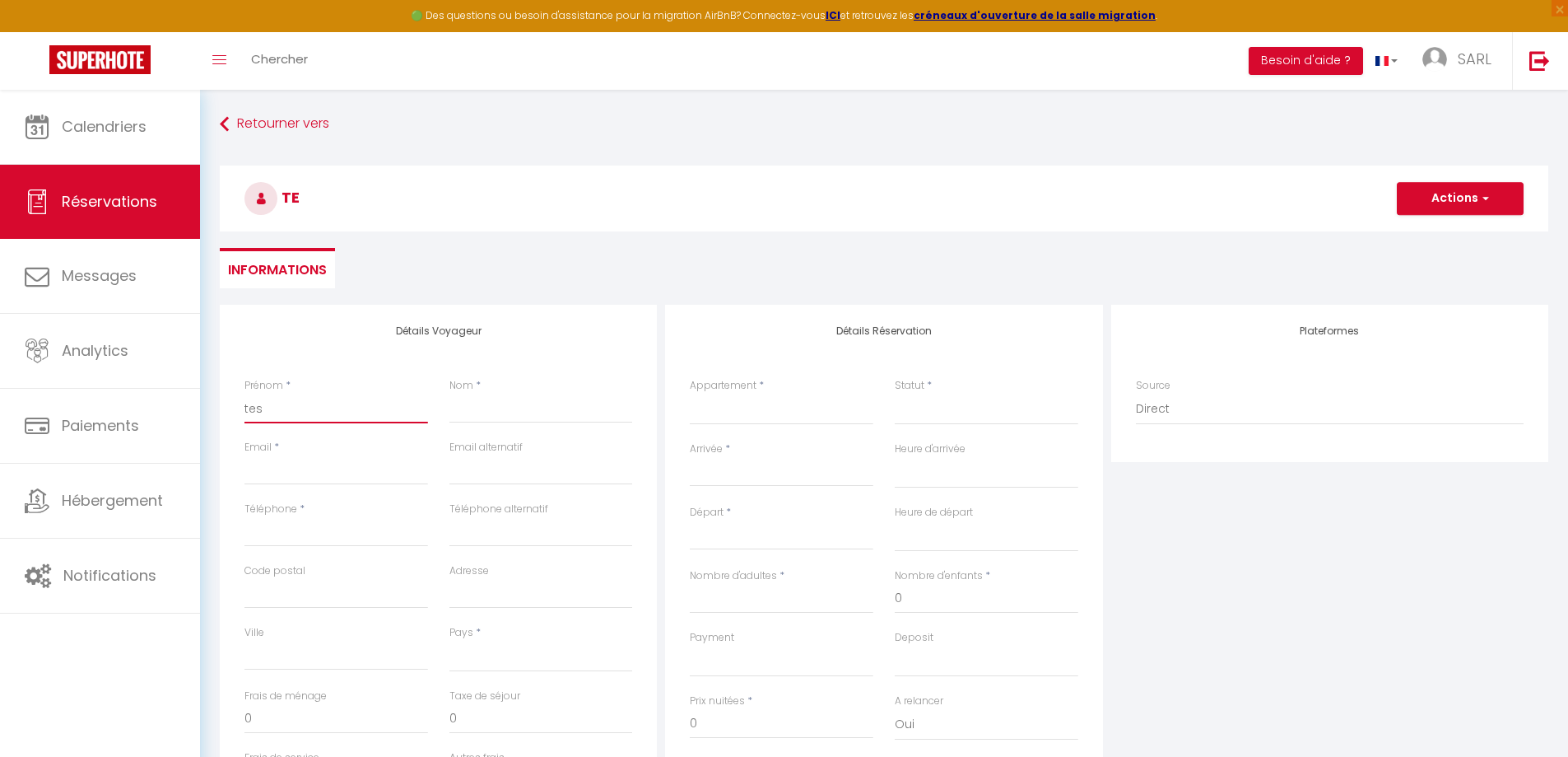
select select
checkbox input "false"
type input "test"
select select
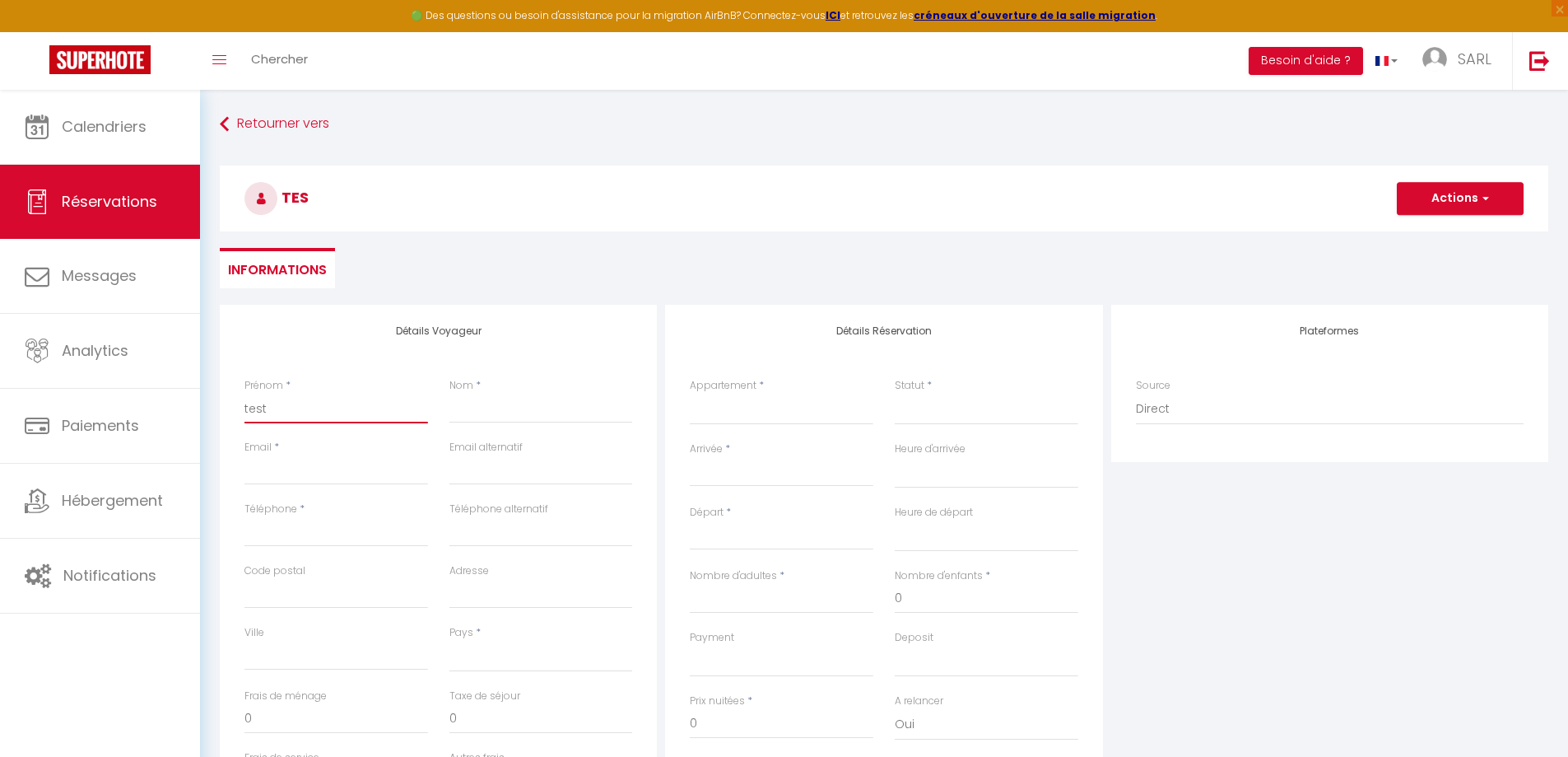
select select
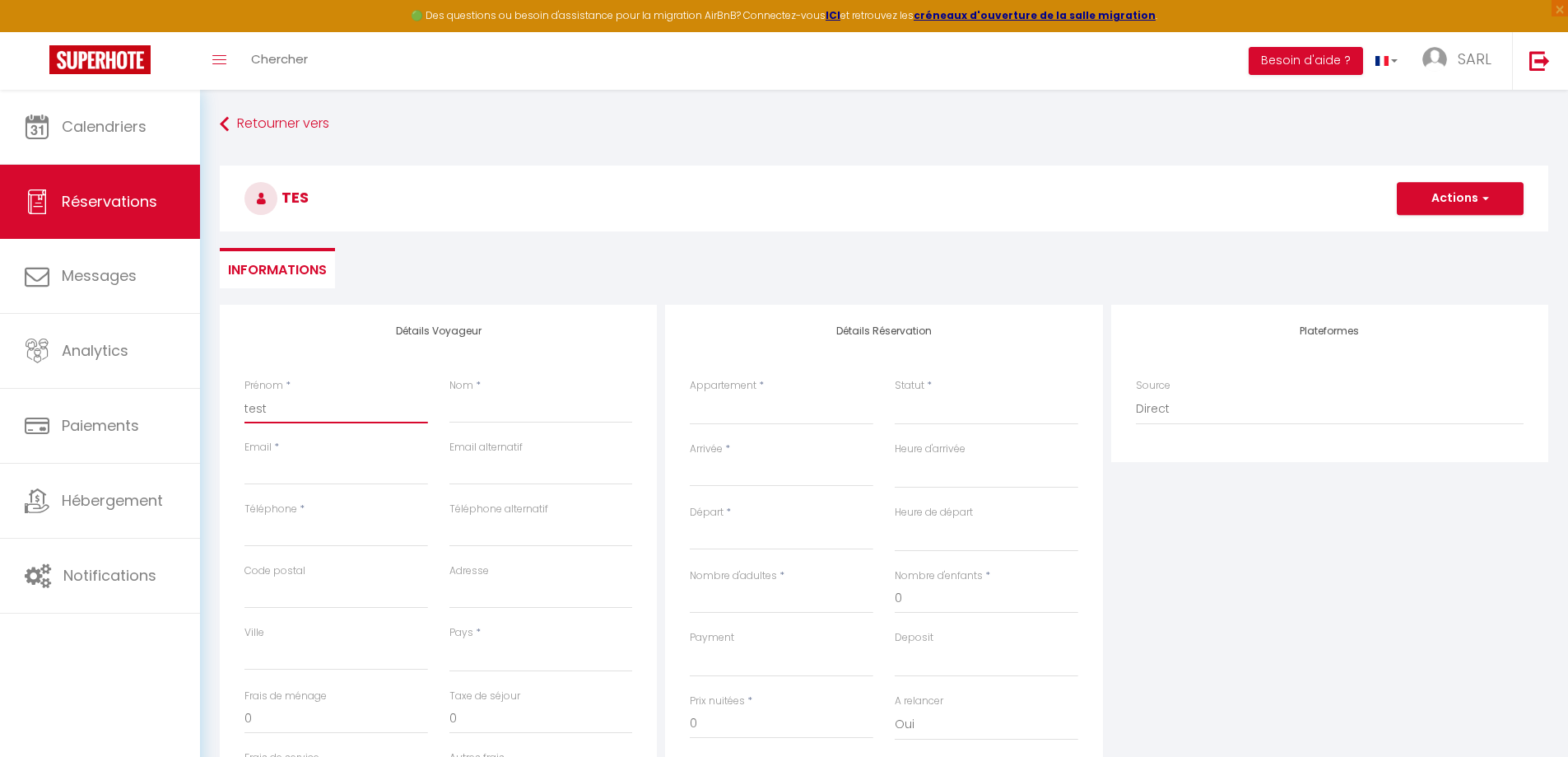
select select
checkbox input "false"
type input "test"
click at [474, 420] on input "Nom" at bounding box center [541, 408] width 184 height 30
type input "t"
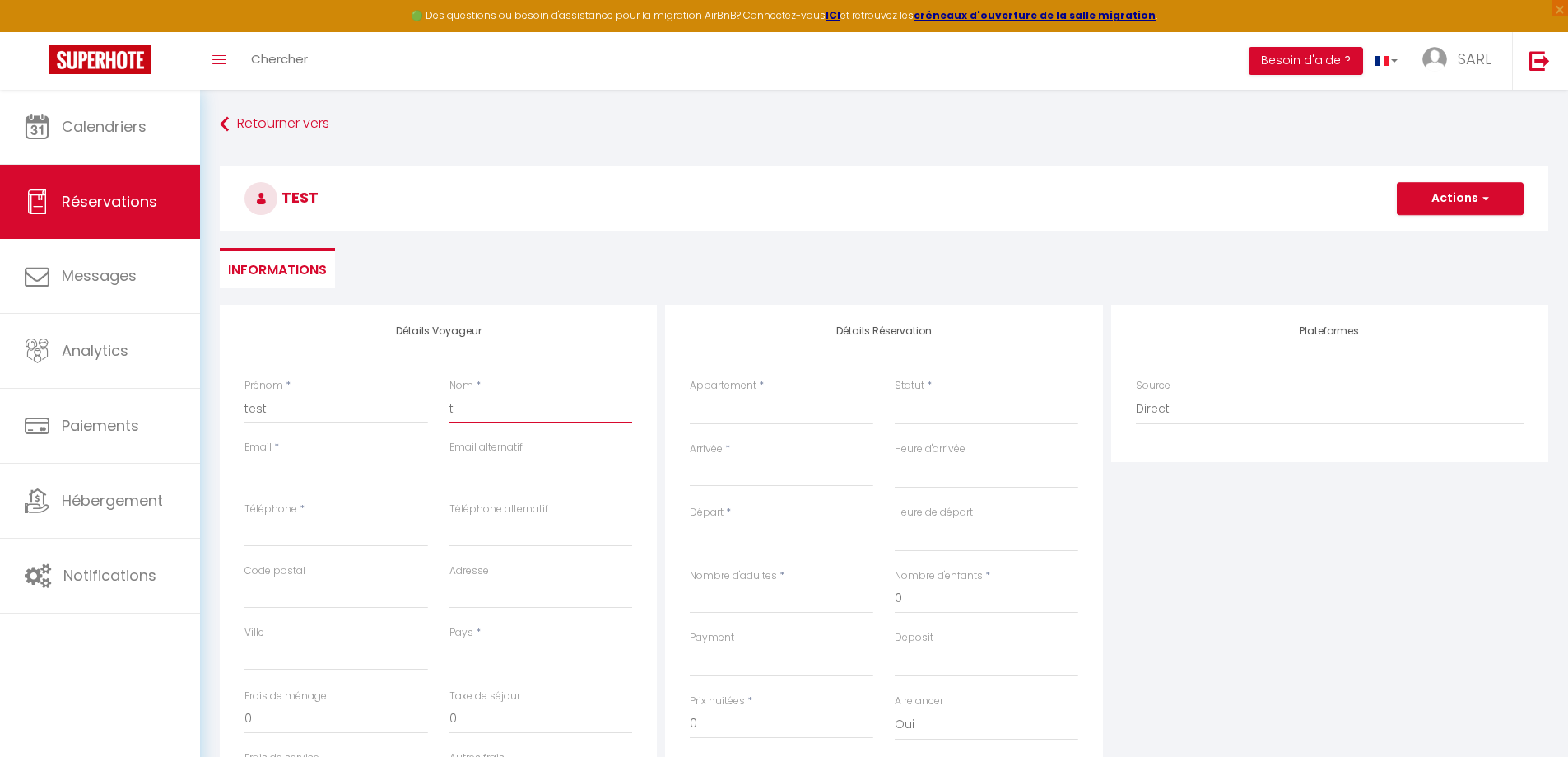
select select
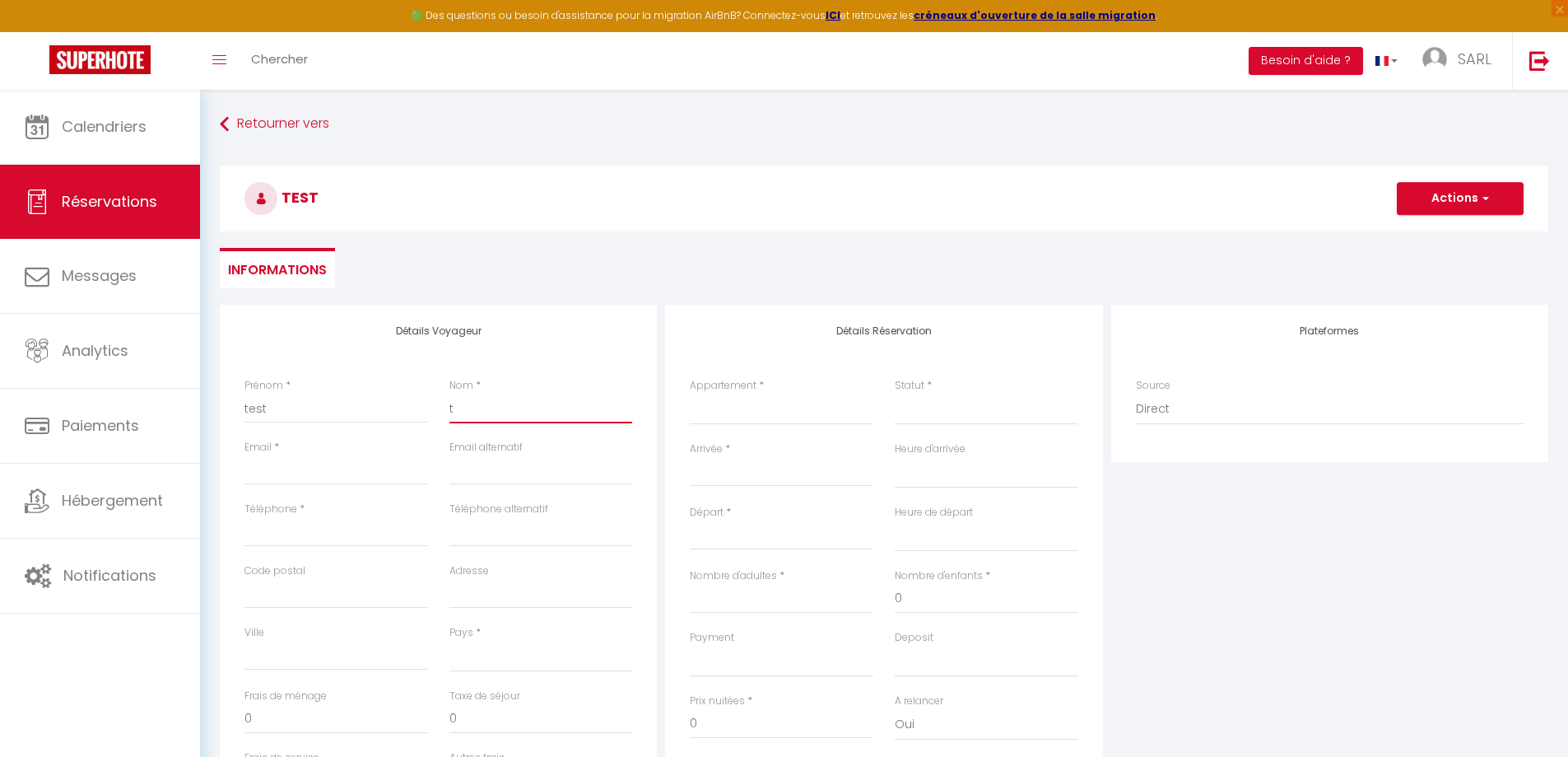
select select
checkbox input "false"
type input "te"
select select
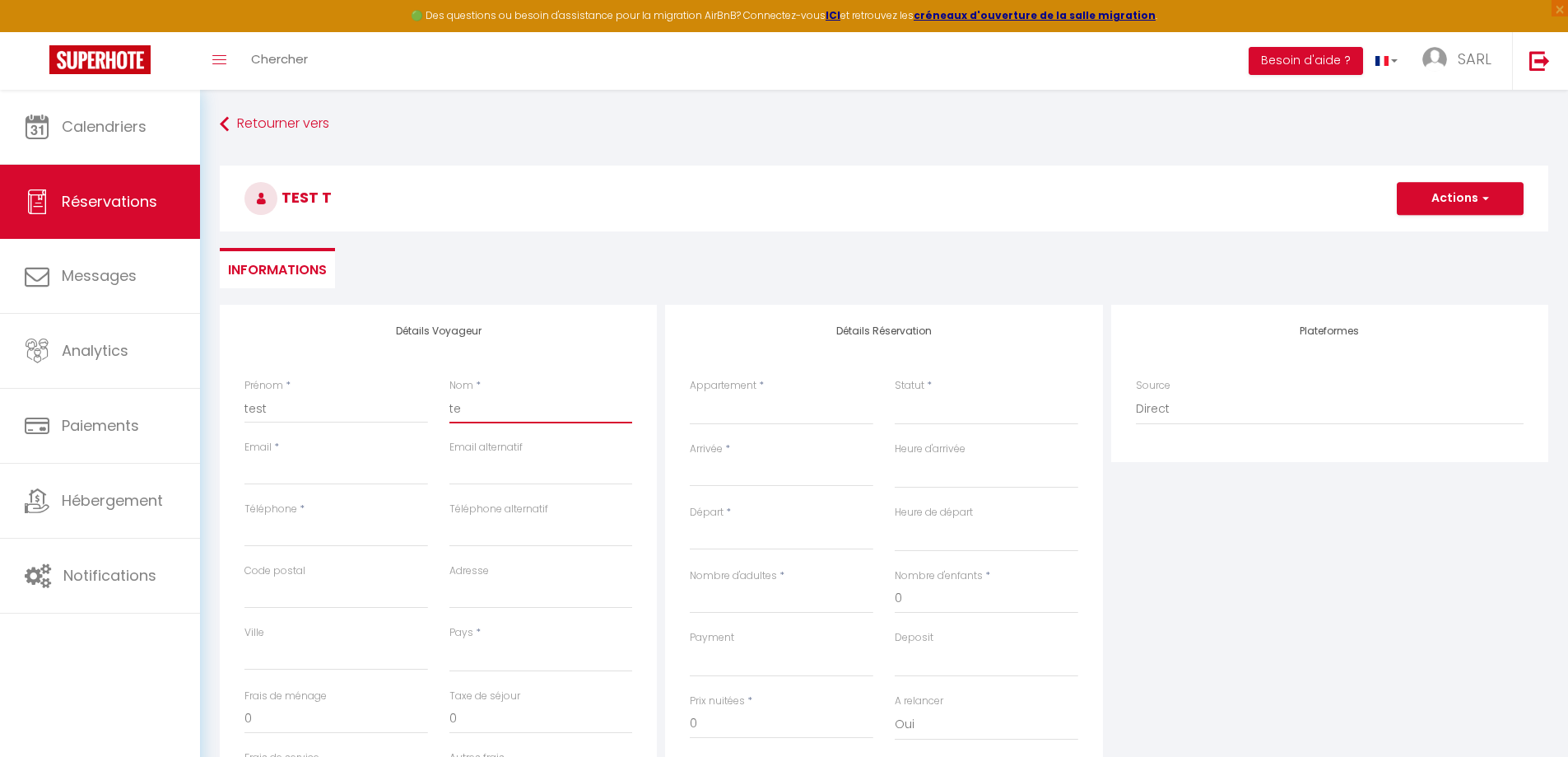
select select
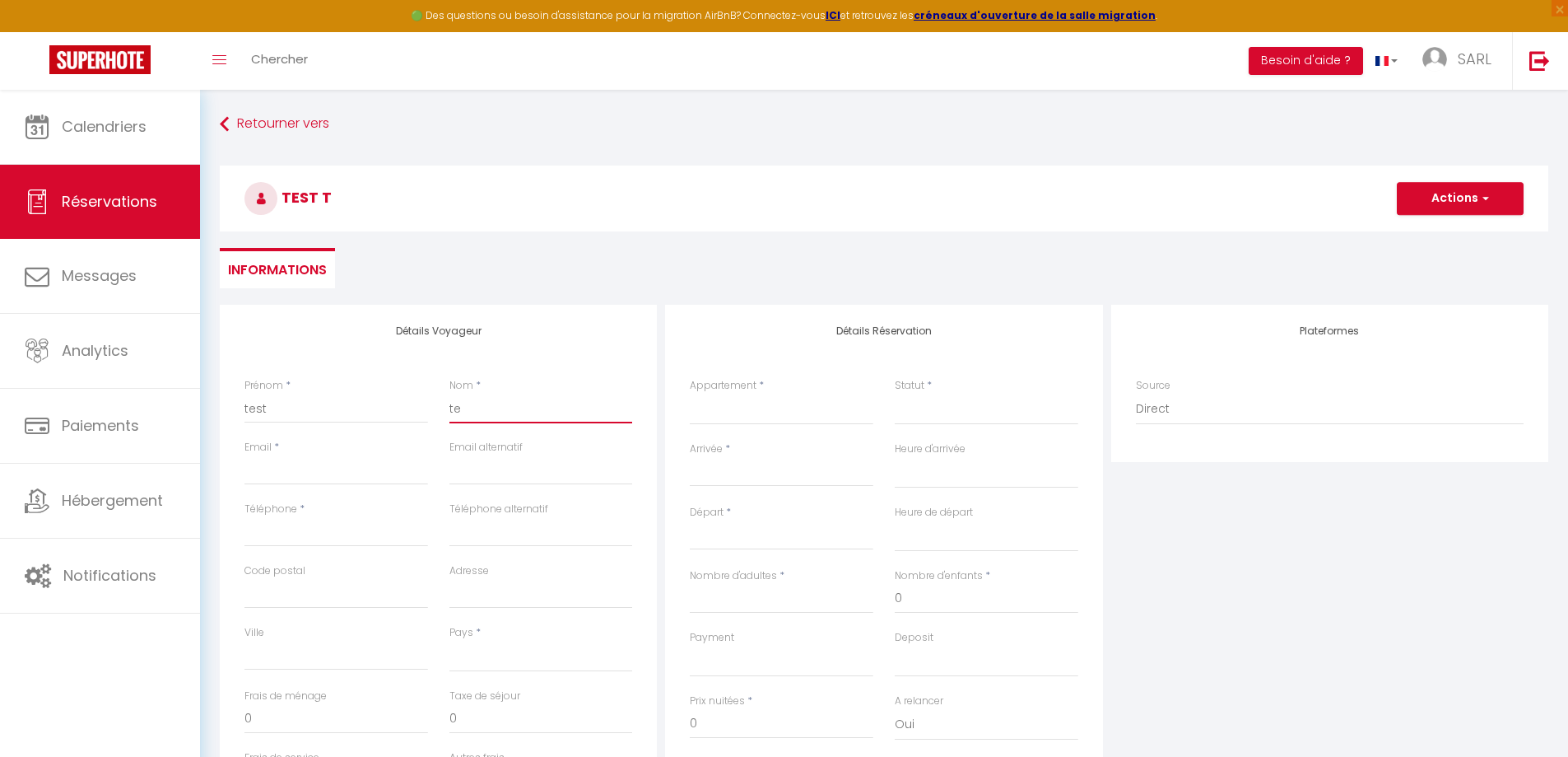
select select
checkbox input "false"
type input "tes"
select select
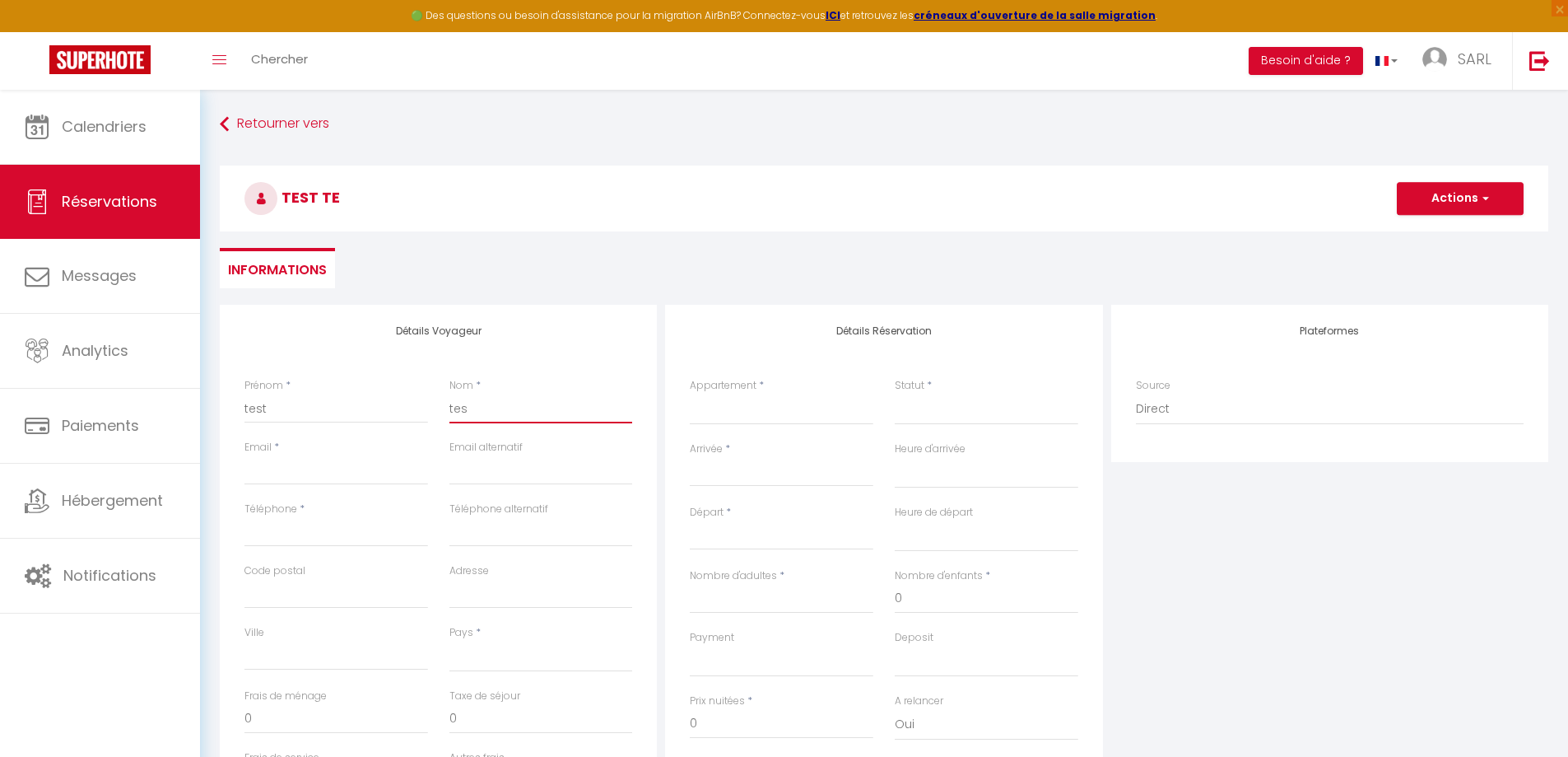
select select
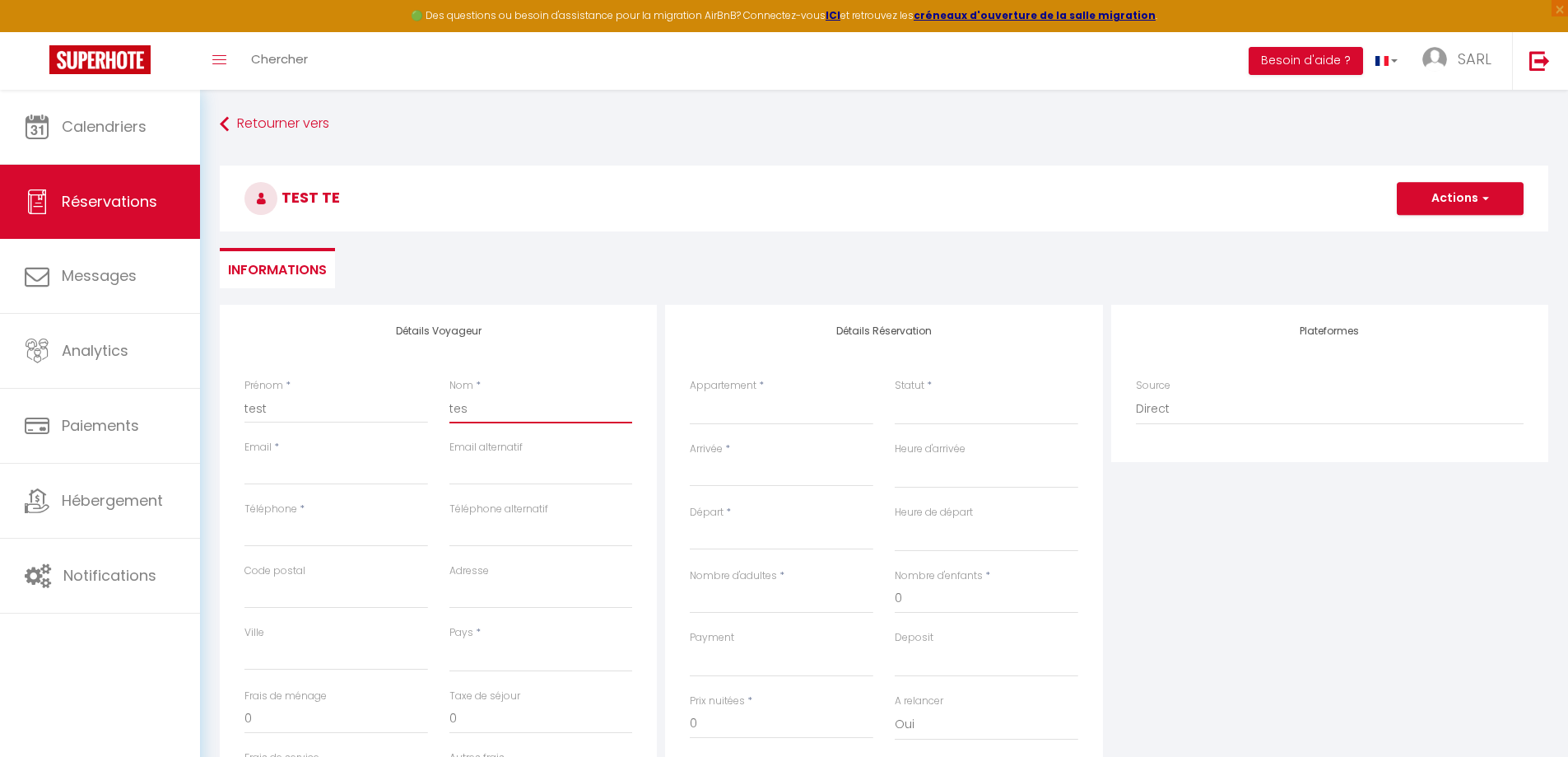
checkbox input "false"
type input "test"
select select
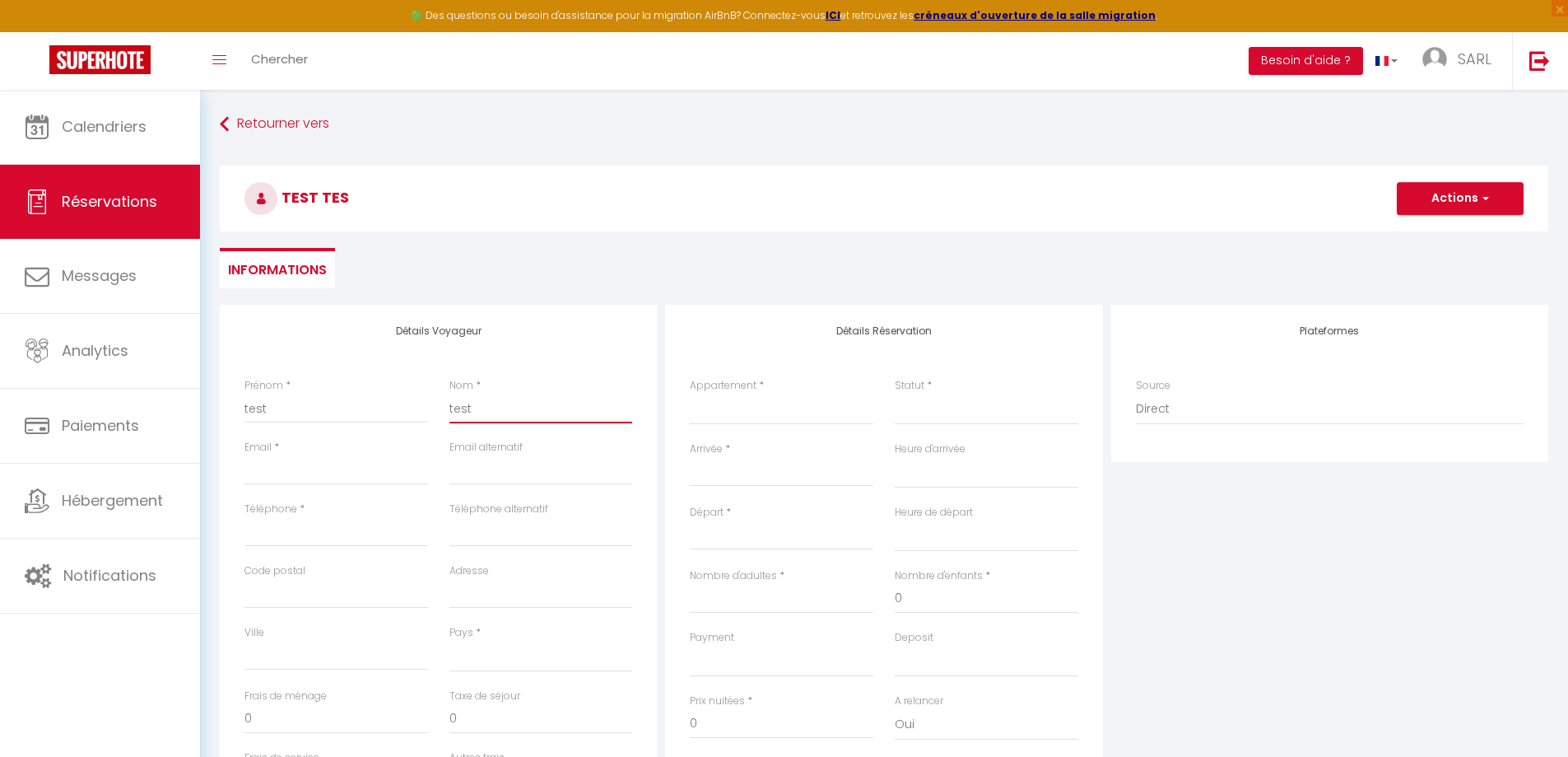
select select
checkbox input "false"
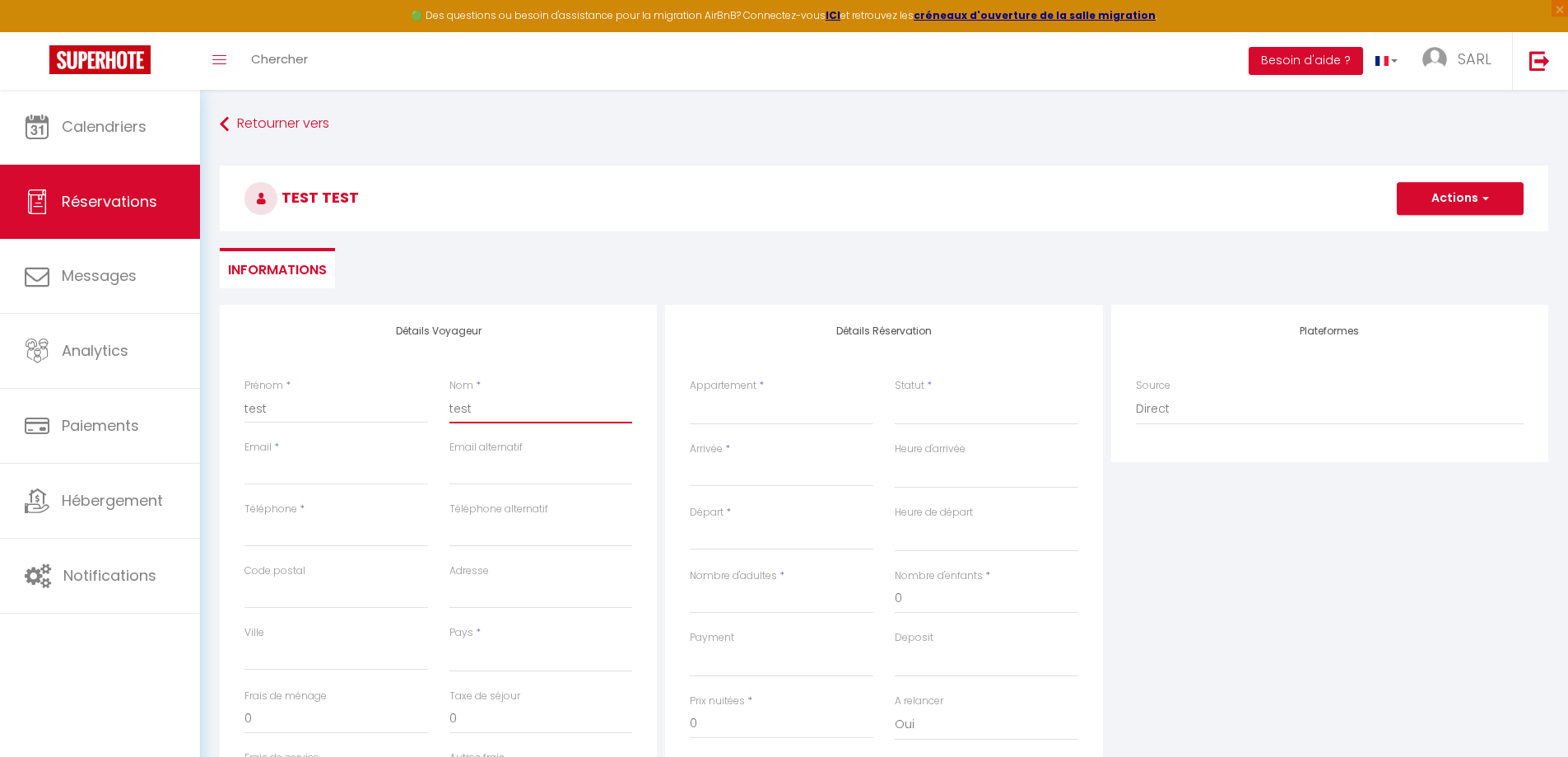
type input "test"
click at [337, 470] on input "Email client" at bounding box center [336, 470] width 184 height 30
type input "c"
select select
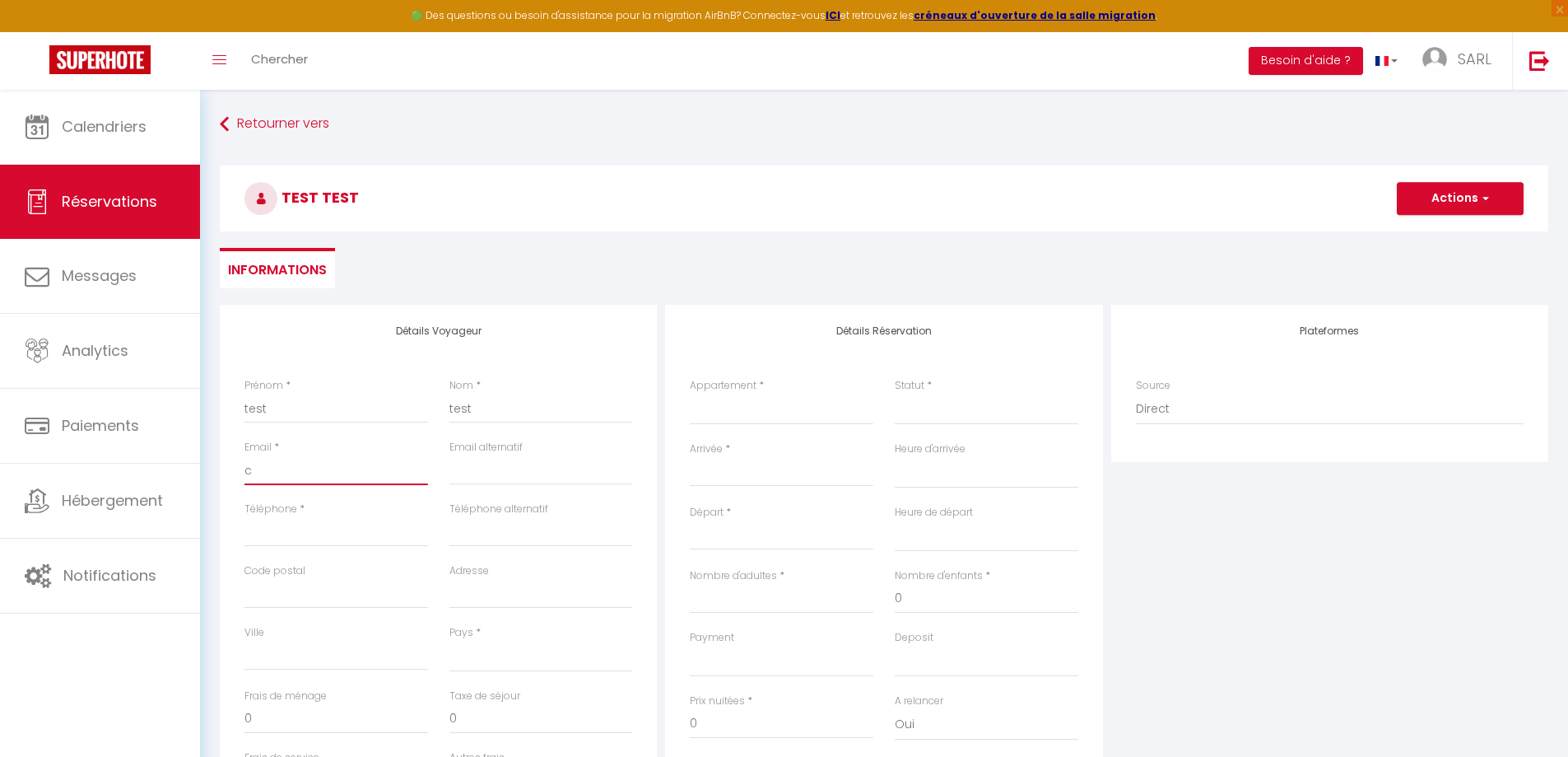
select select
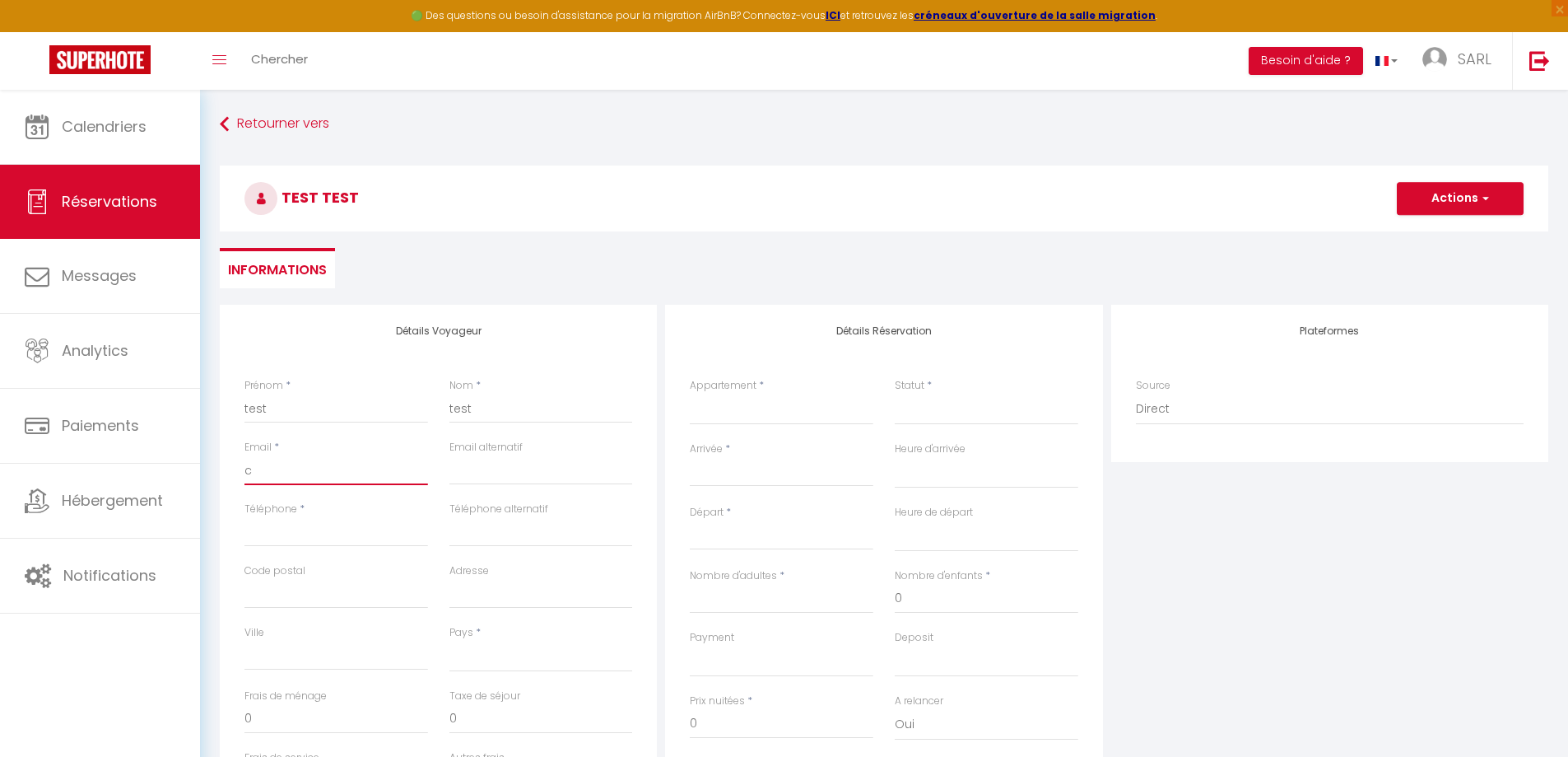
checkbox input "false"
type input "co"
select select
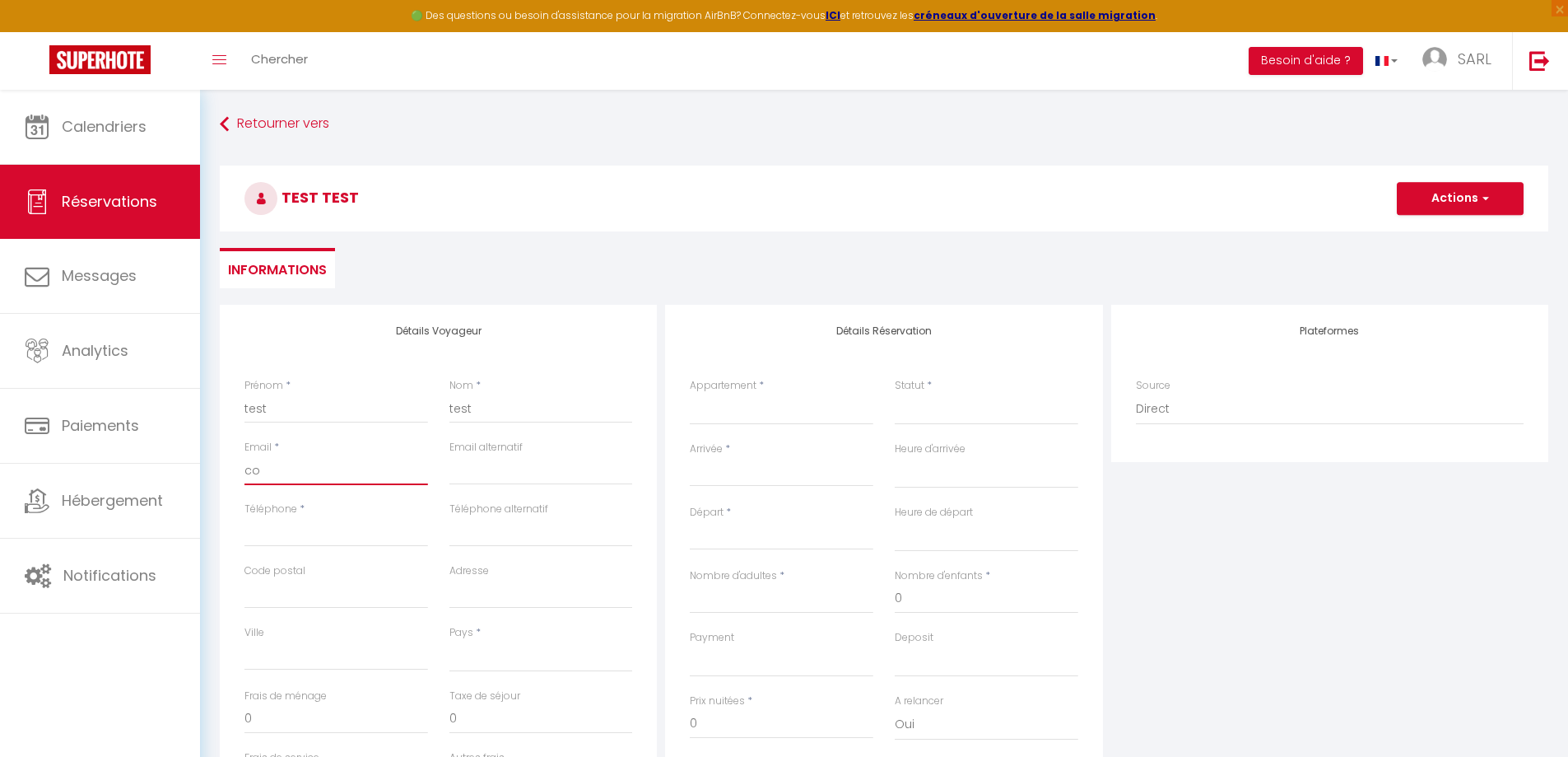
select select
checkbox input "false"
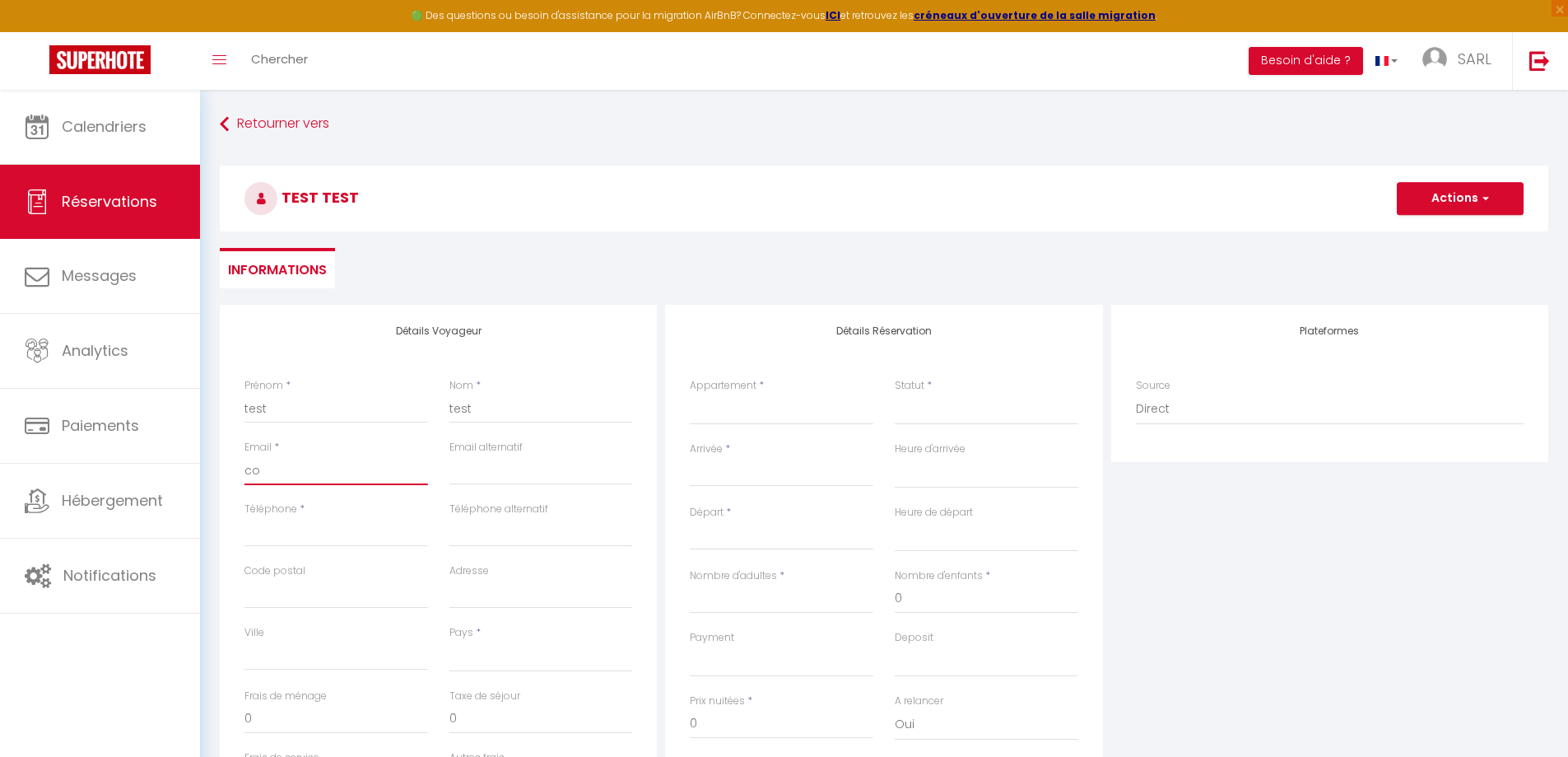
type input "con"
select select
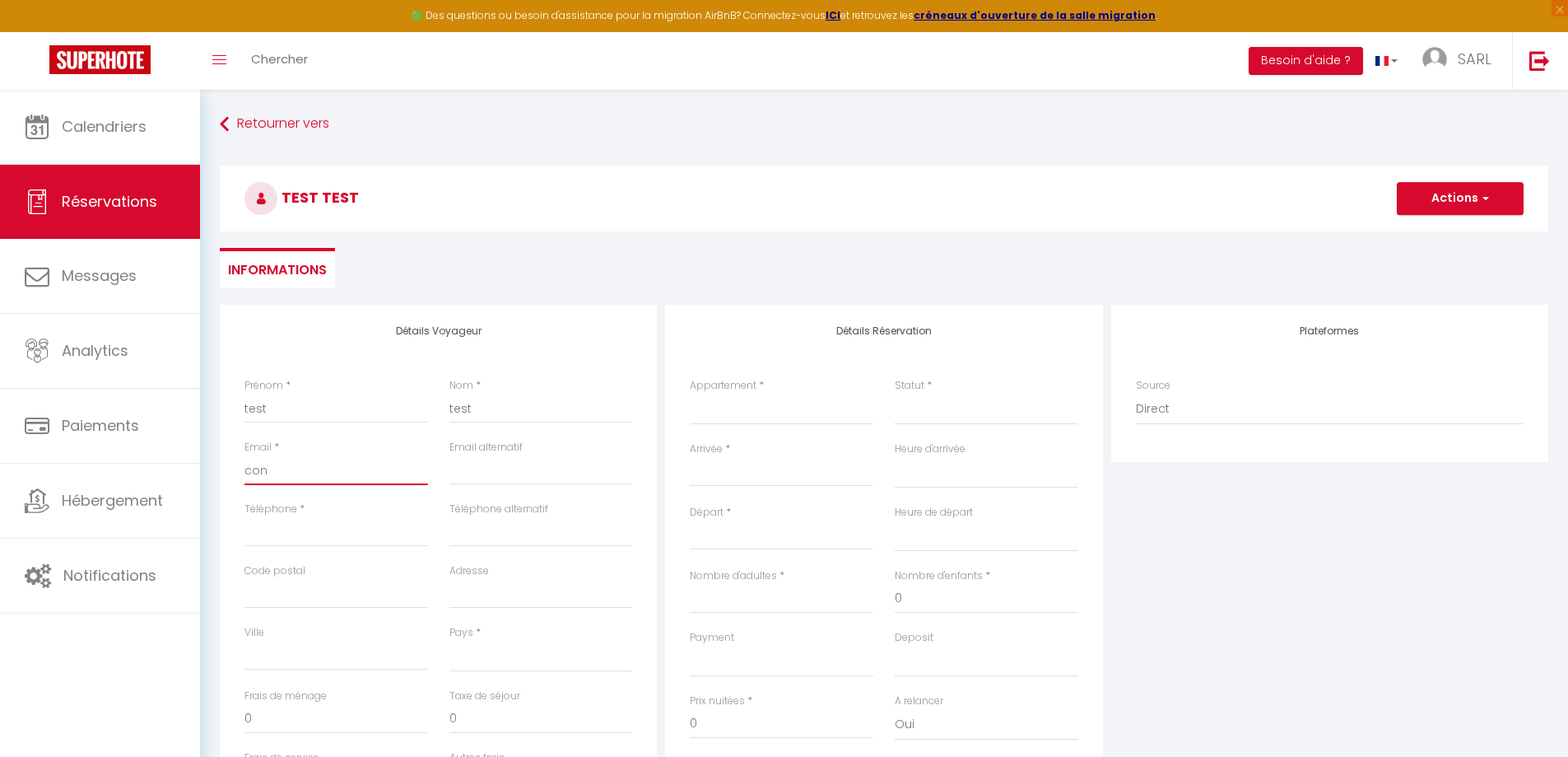
select select
checkbox input "false"
type input "cont"
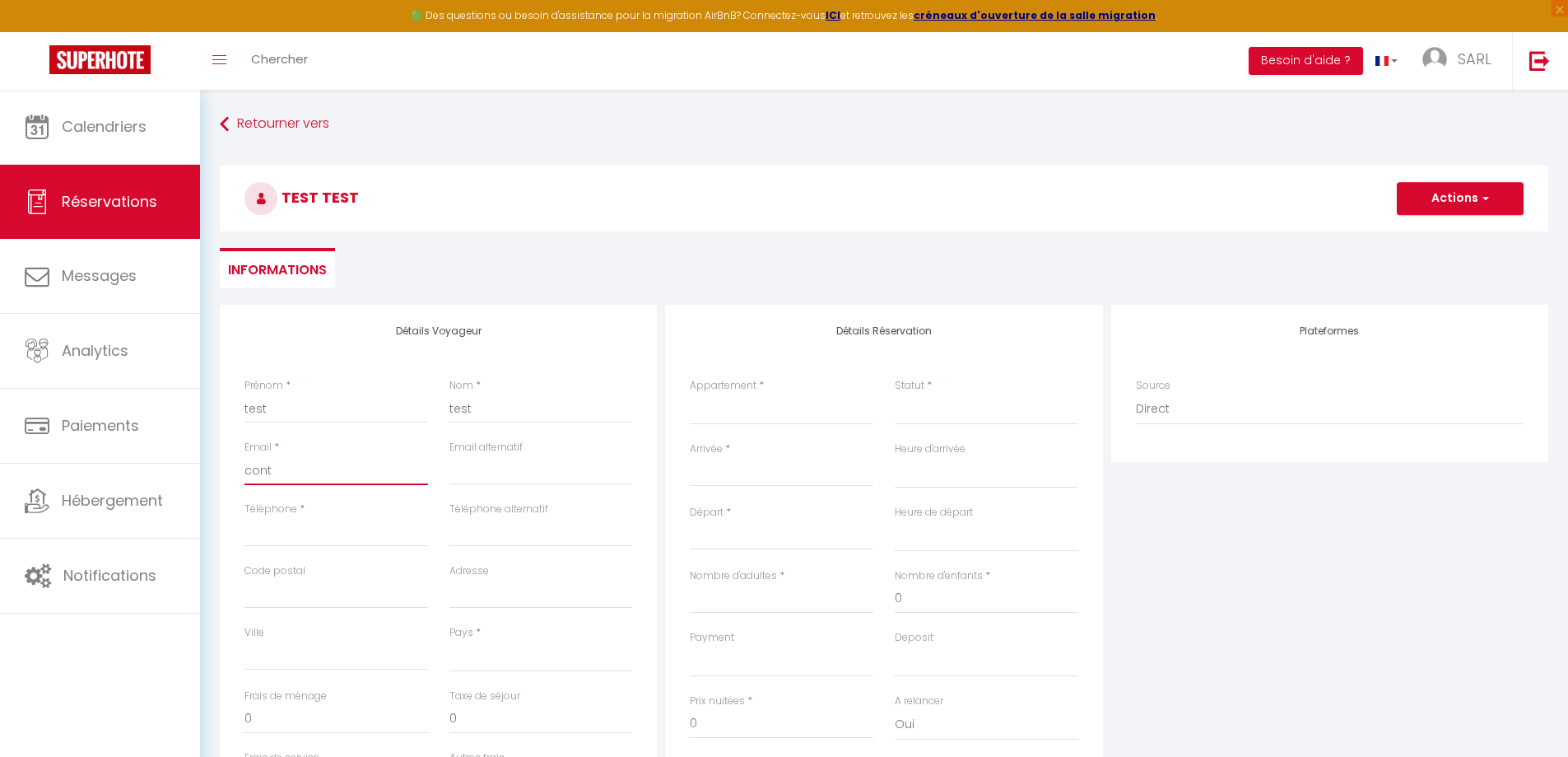
select select
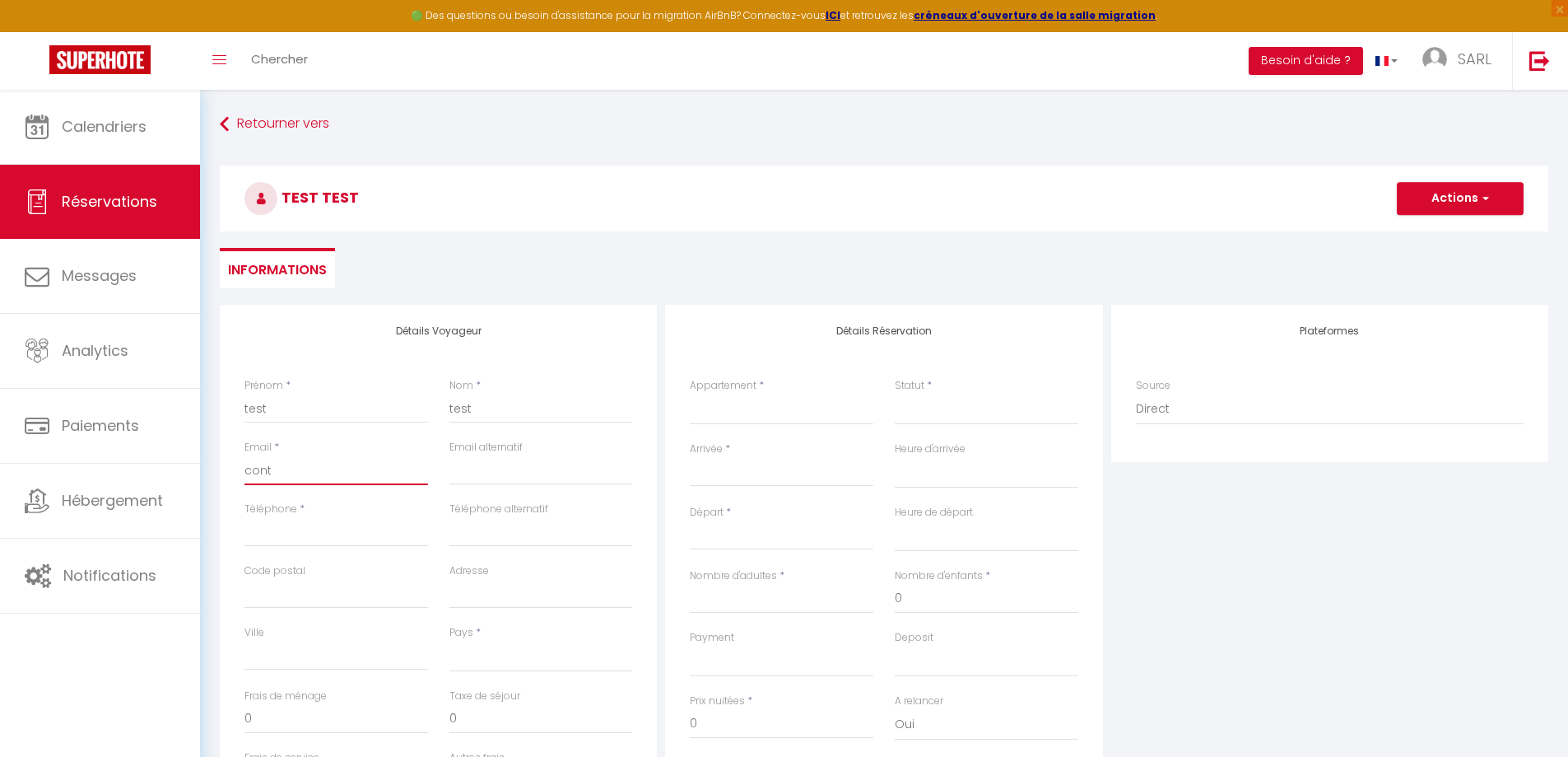
select select
checkbox input "false"
type input "conta"
select select
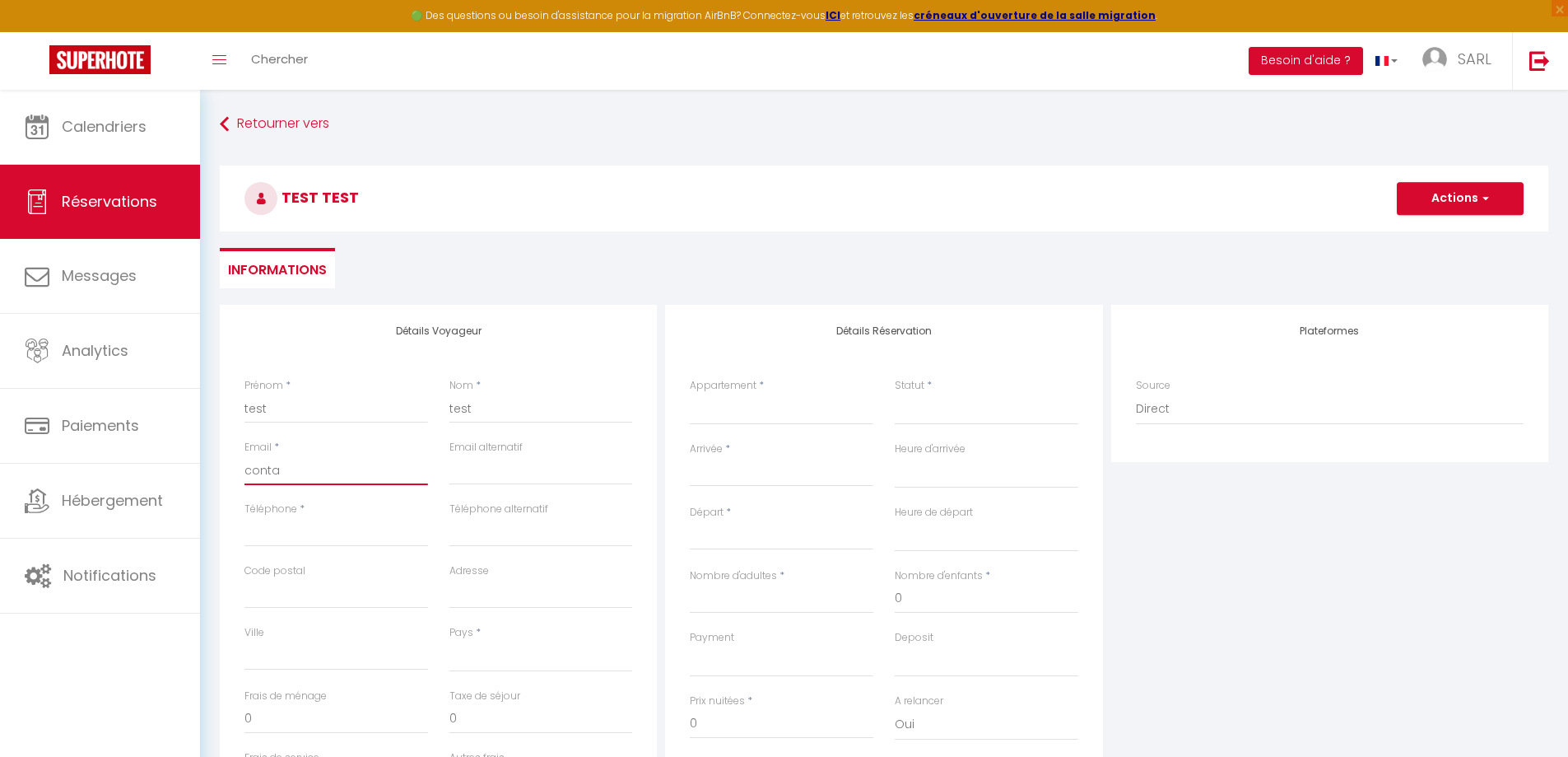
select select
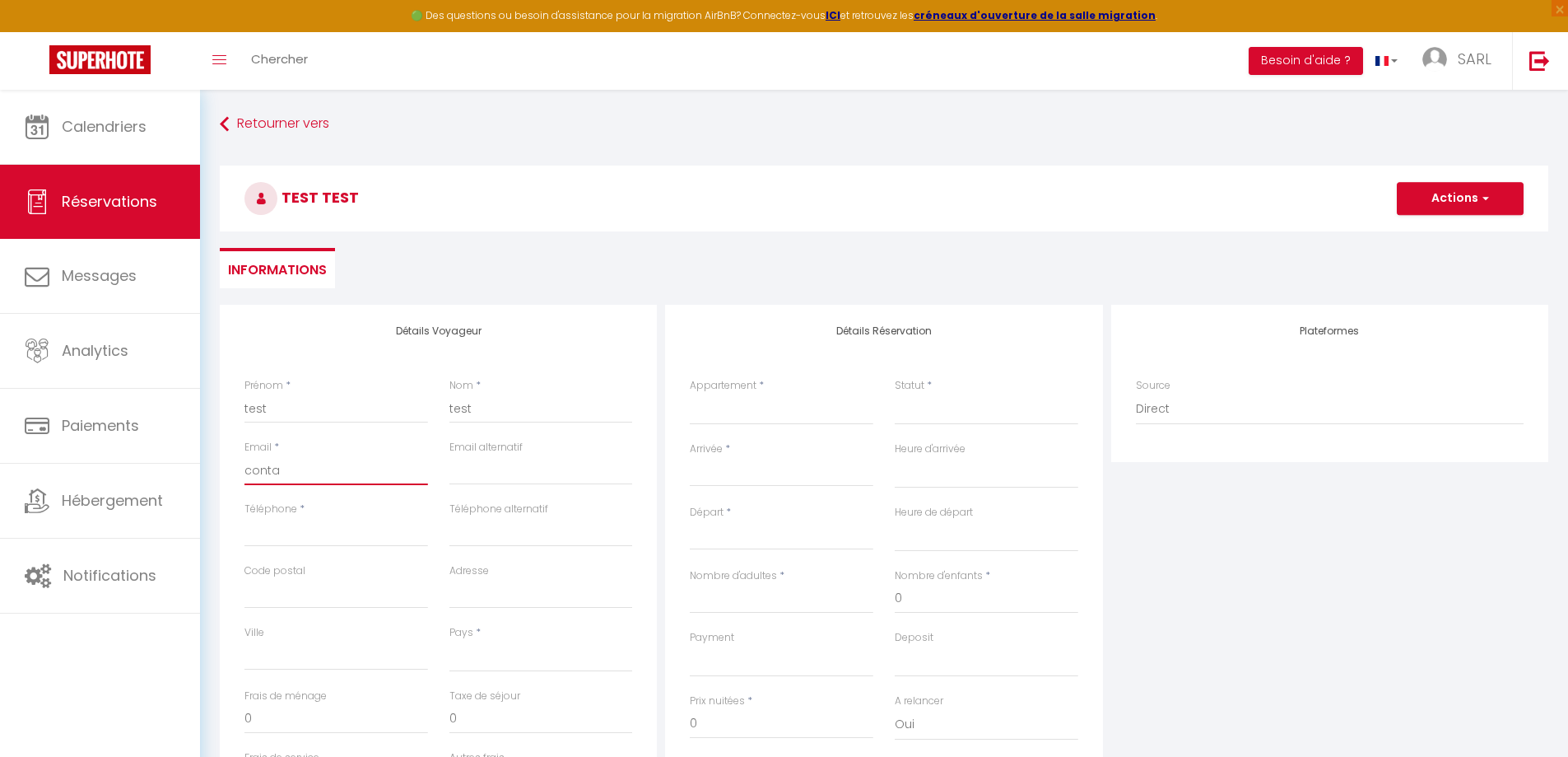
select select
checkbox input "false"
type input "contac"
select select
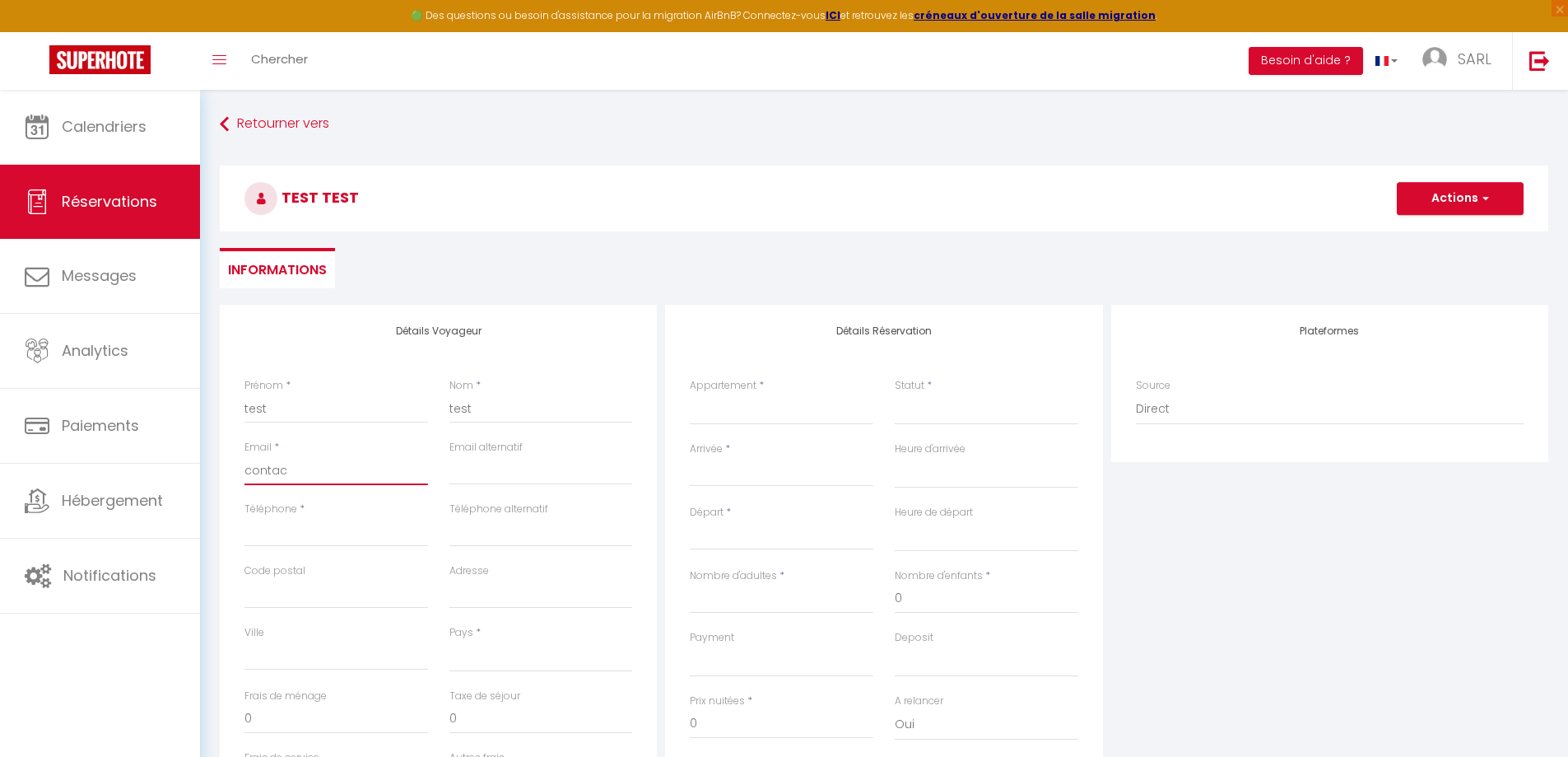
select select
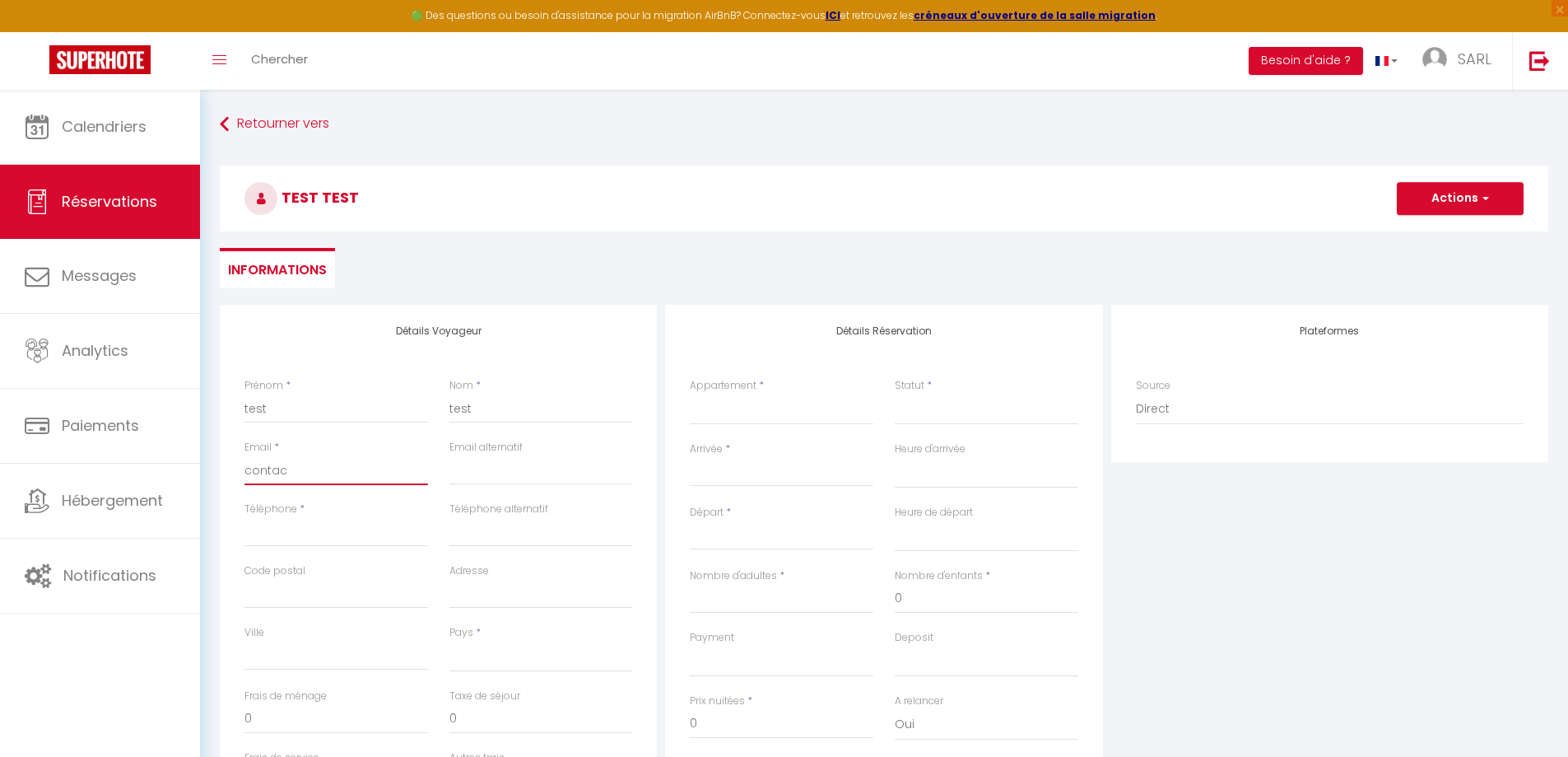
checkbox input "false"
type input "contact"
select select
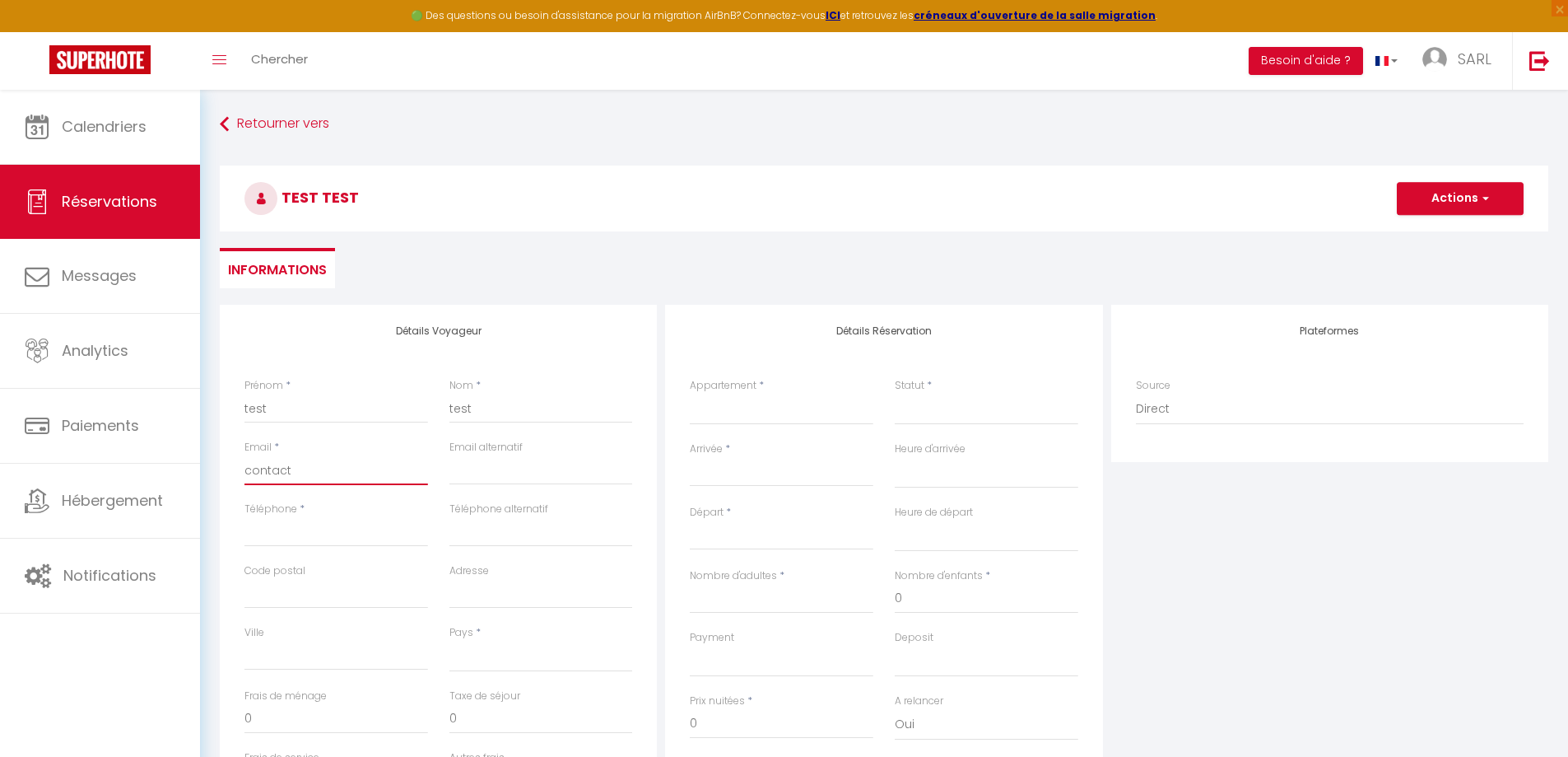
select select
checkbox input "false"
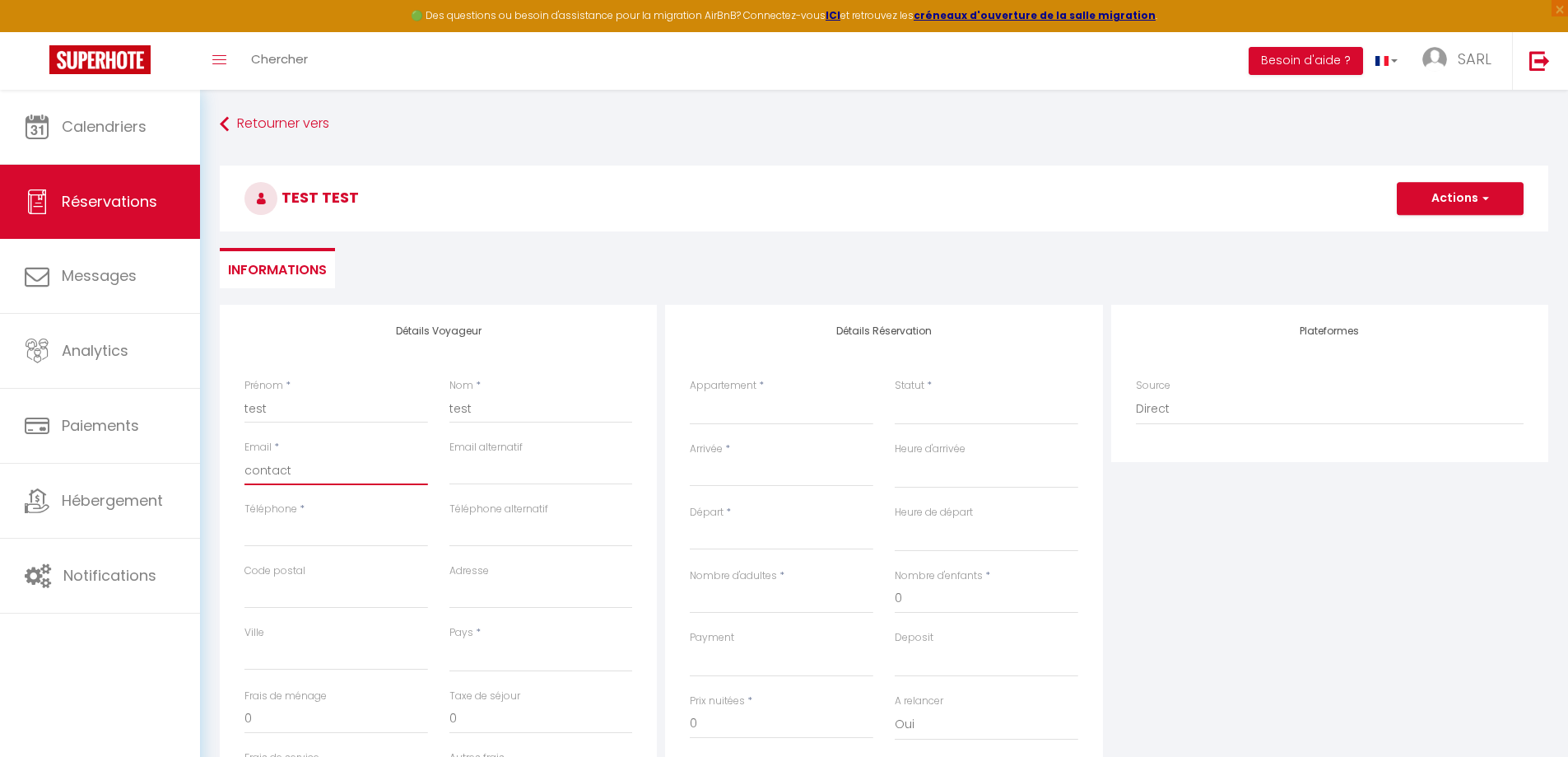
type input "contact@"
select select
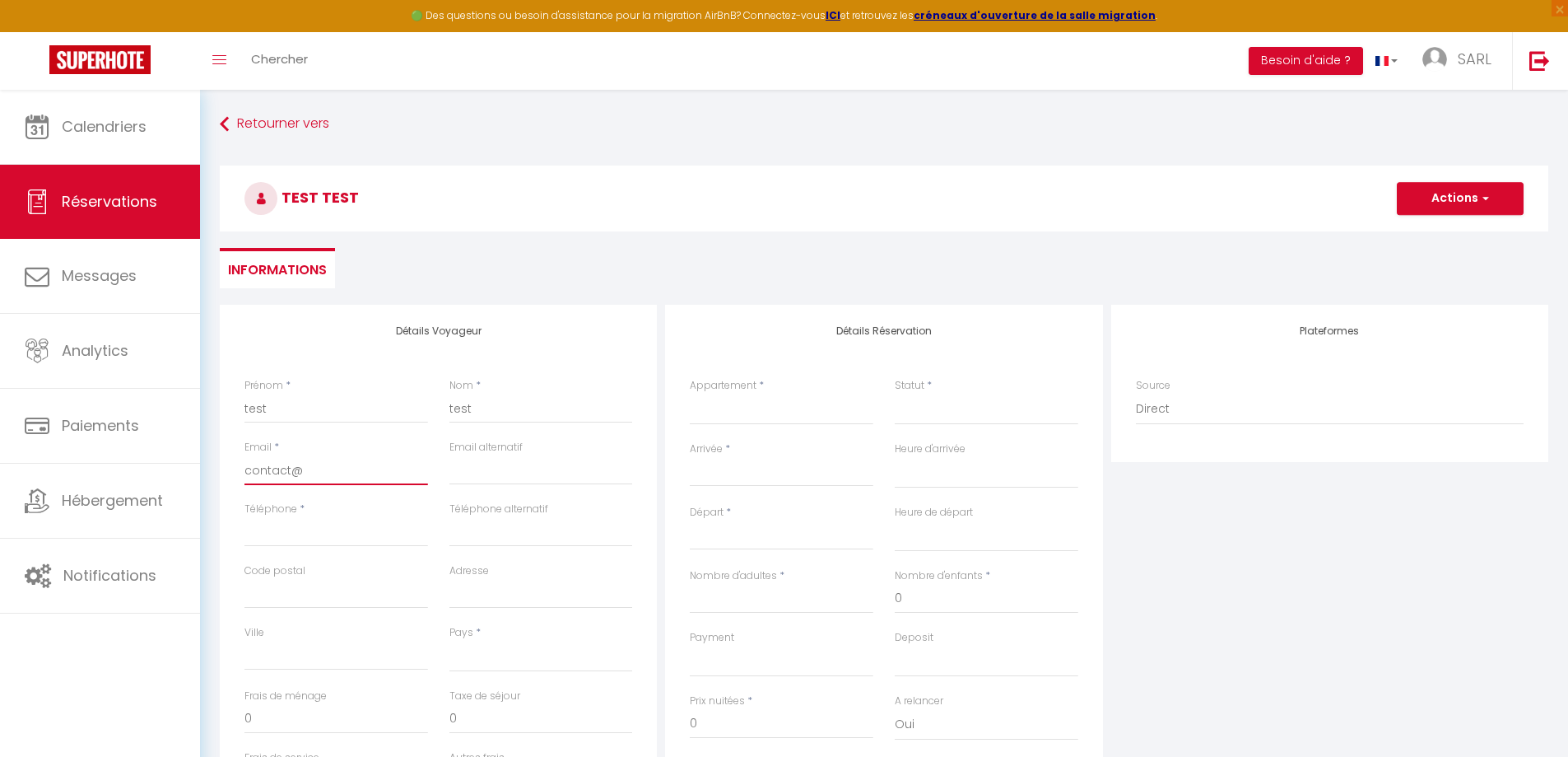
select select
checkbox input "false"
type input "contact@l"
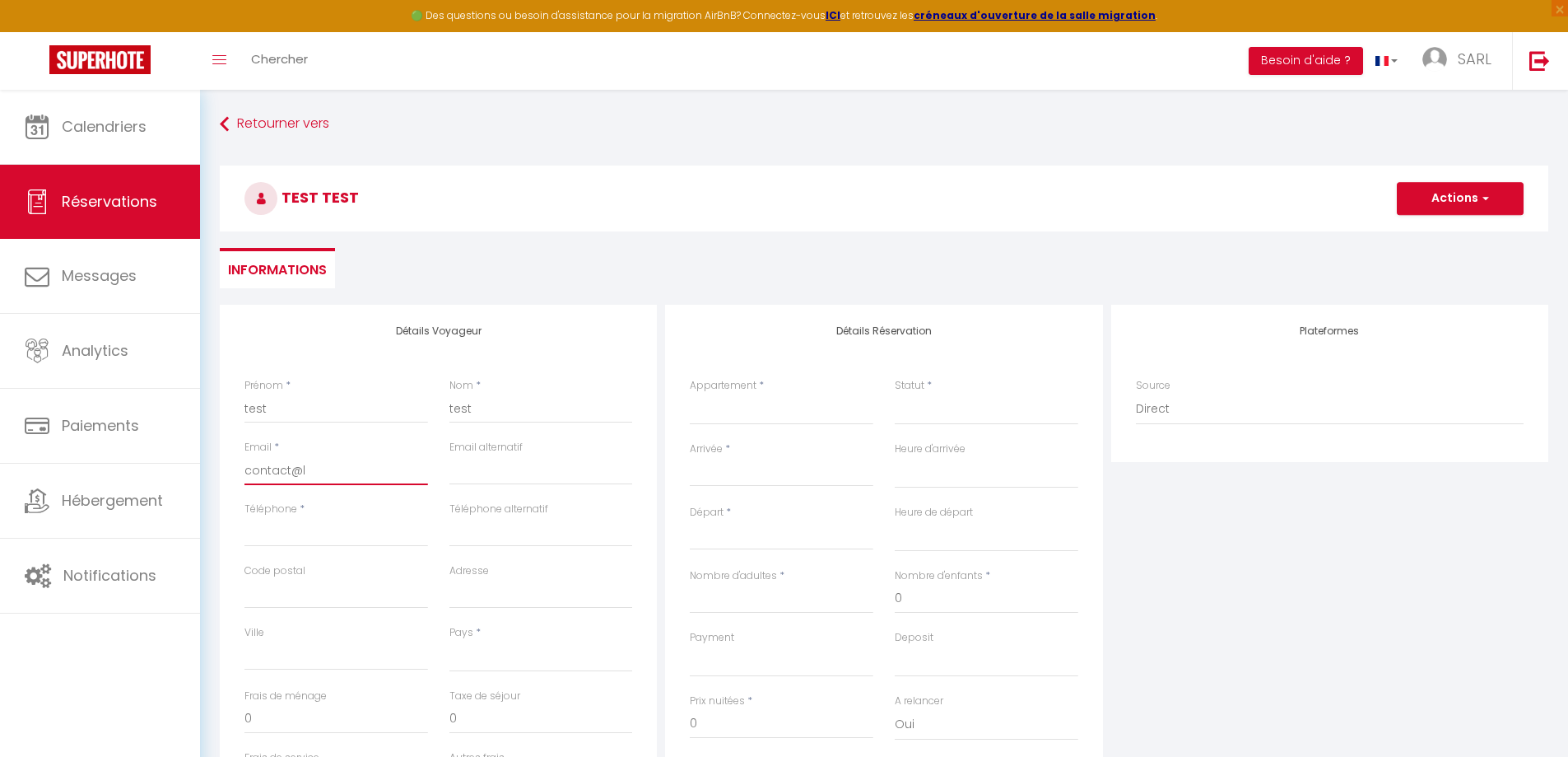
select select
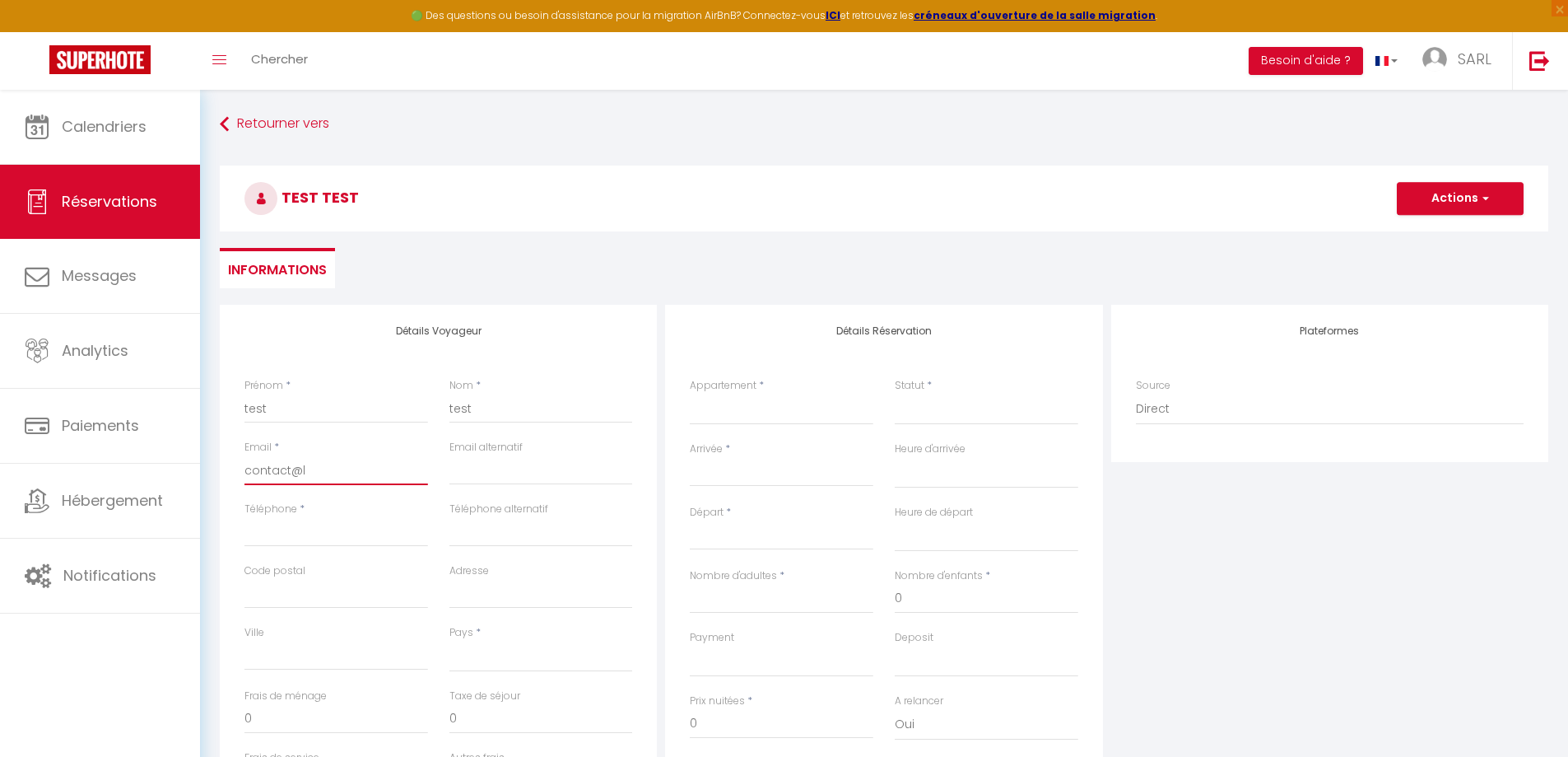
select select
checkbox input "false"
type input "contact@le"
select select
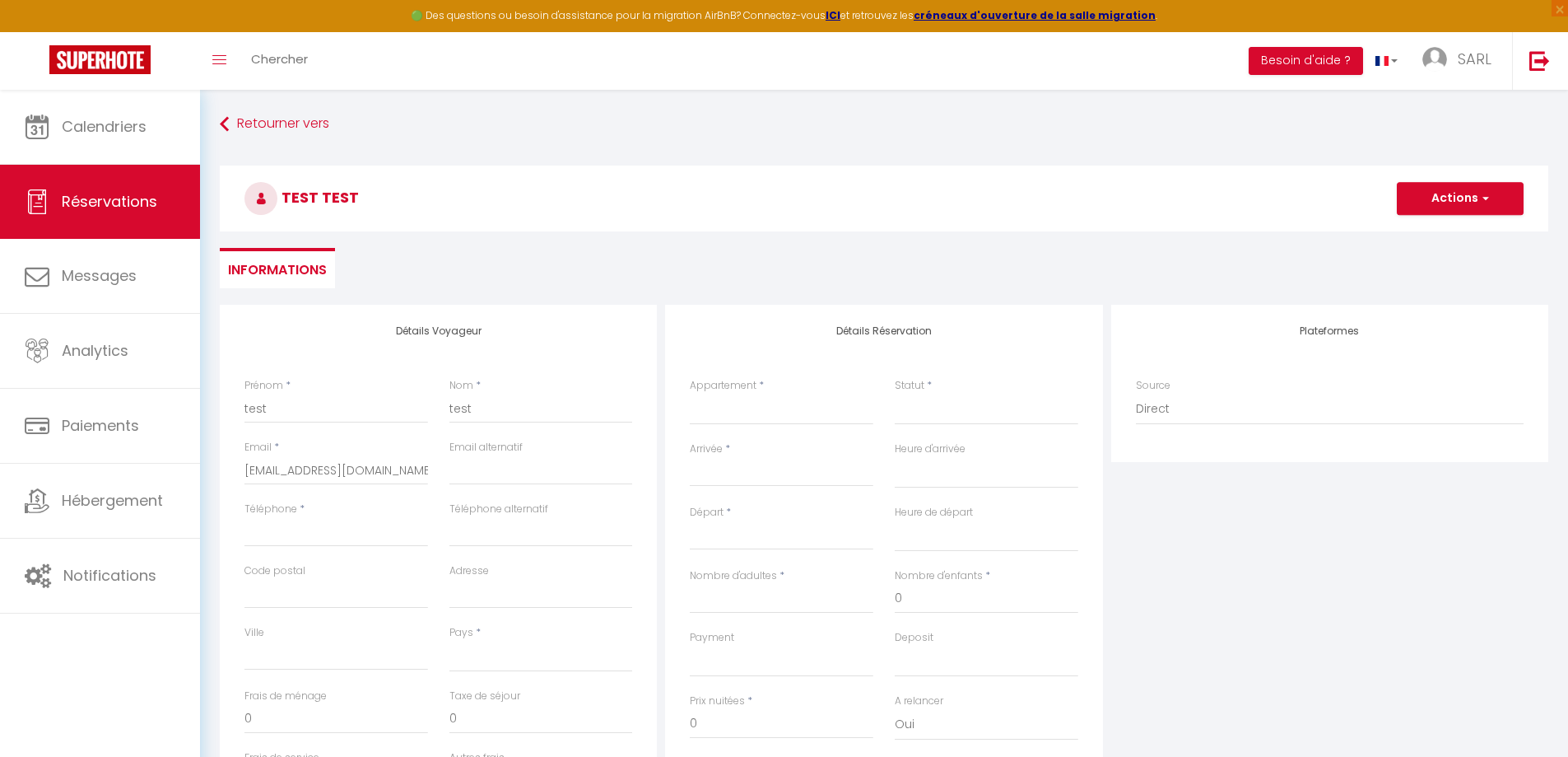
click at [527, 272] on ul "Informations" at bounding box center [884, 268] width 1328 height 40
click at [361, 529] on input "Téléphone" at bounding box center [336, 531] width 184 height 30
click at [487, 655] on select "[GEOGRAPHIC_DATA] [GEOGRAPHIC_DATA] [GEOGRAPHIC_DATA] [GEOGRAPHIC_DATA] [GEOGRA…" at bounding box center [541, 656] width 184 height 31
click at [449, 641] on select "[GEOGRAPHIC_DATA] [GEOGRAPHIC_DATA] [GEOGRAPHIC_DATA] [GEOGRAPHIC_DATA] [GEOGRA…" at bounding box center [541, 656] width 184 height 31
click at [511, 267] on ul "Informations" at bounding box center [884, 268] width 1328 height 40
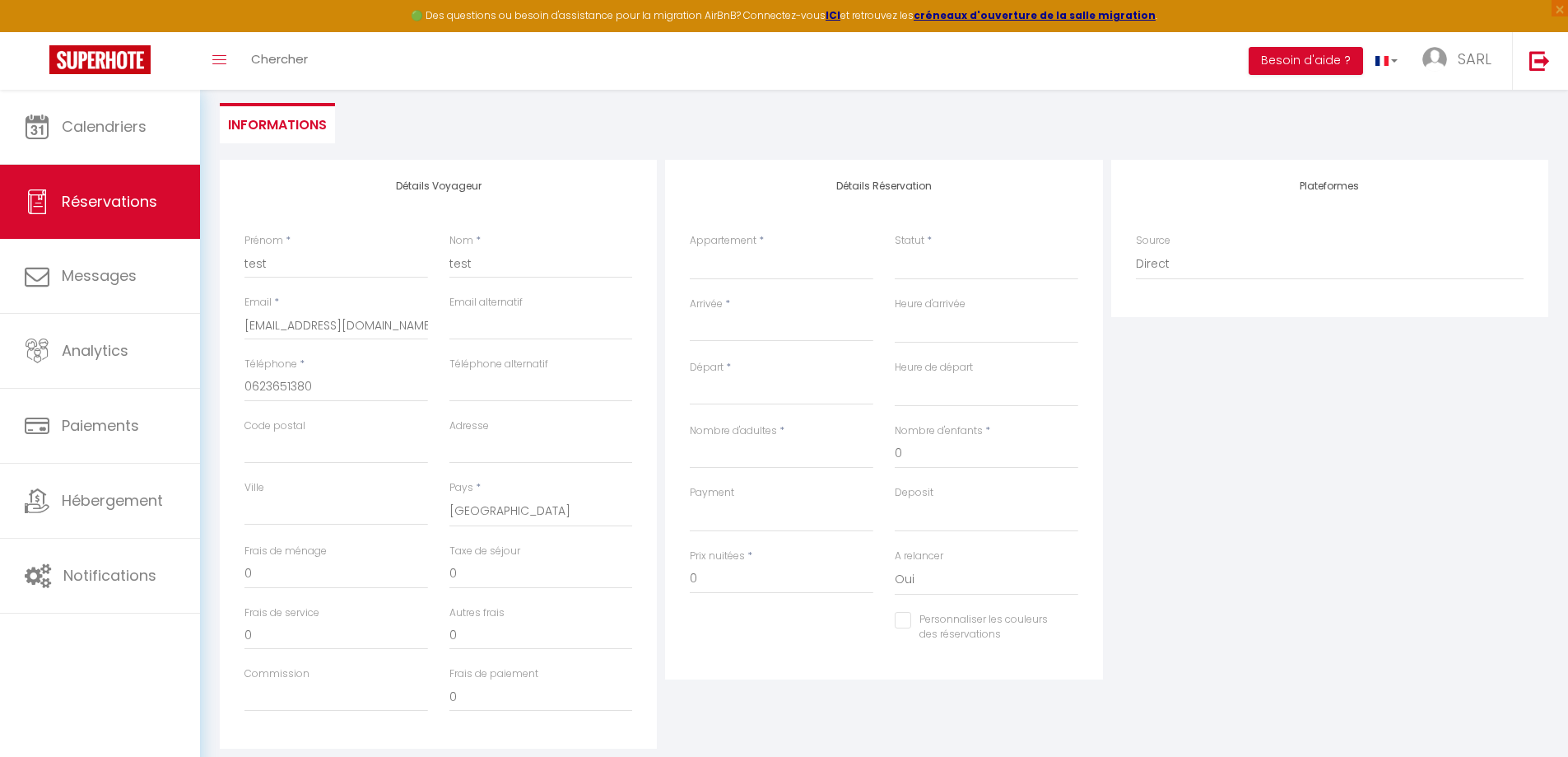
scroll to position [164, 0]
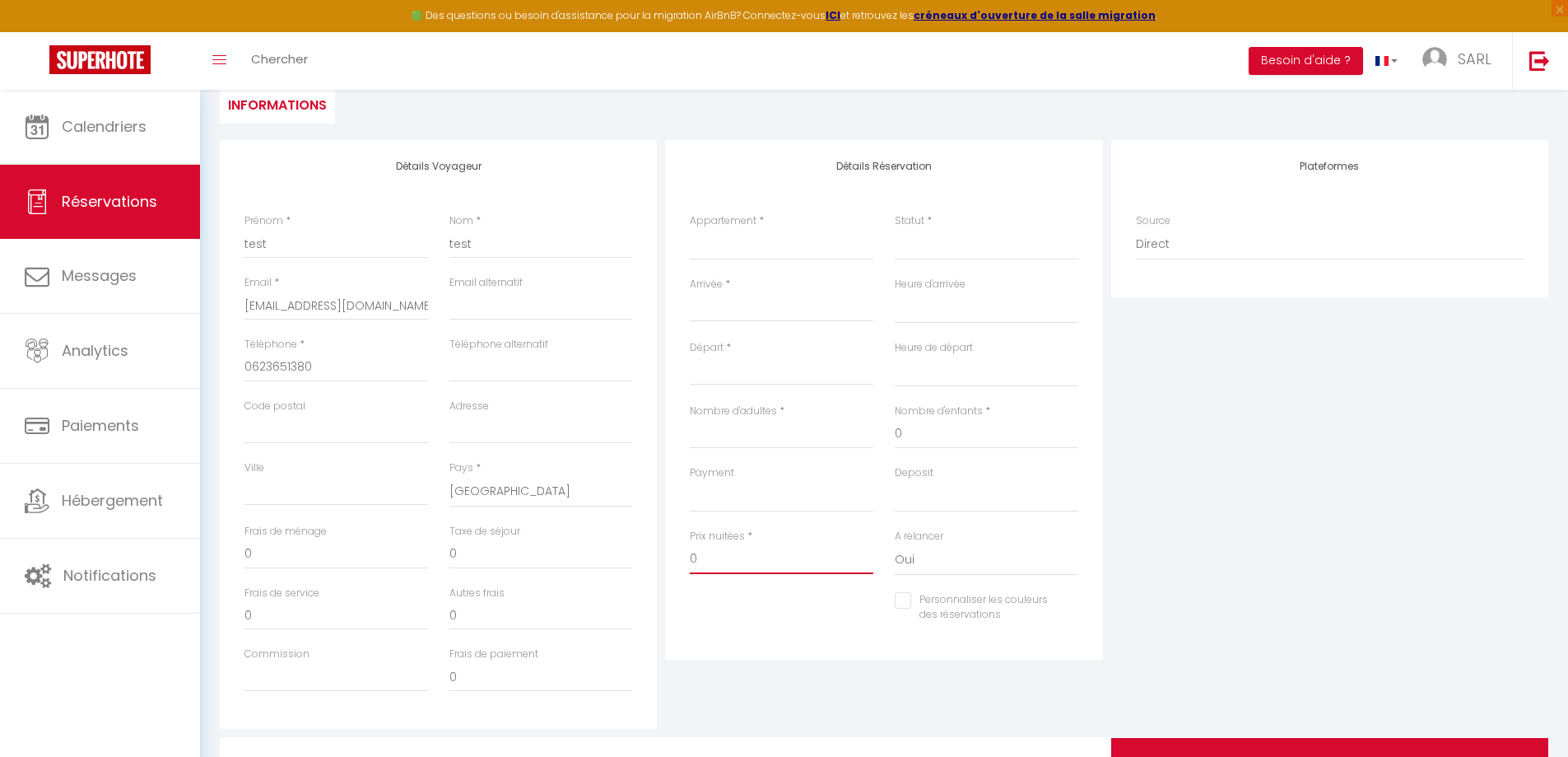
drag, startPoint x: 698, startPoint y: 560, endPoint x: 656, endPoint y: 550, distance: 43.2
click at [656, 550] on div "Détails Voyageur Prénom * test Nom * test Email * [EMAIL_ADDRESS][DOMAIN_NAME] …" at bounding box center [884, 434] width 1336 height 588
click at [1223, 430] on div "Plateformes Source Direct [DOMAIN_NAME] [DOMAIN_NAME] Chalet montagne Expedia G…" at bounding box center [1330, 434] width 445 height 588
click at [740, 253] on select "Eglantier Noisetier Lavande COLOMBIER Cyprès Tournesol" at bounding box center [782, 244] width 184 height 31
click at [690, 229] on select "Eglantier Noisetier Lavande COLOMBIER Cyprès Tournesol" at bounding box center [782, 244] width 184 height 31
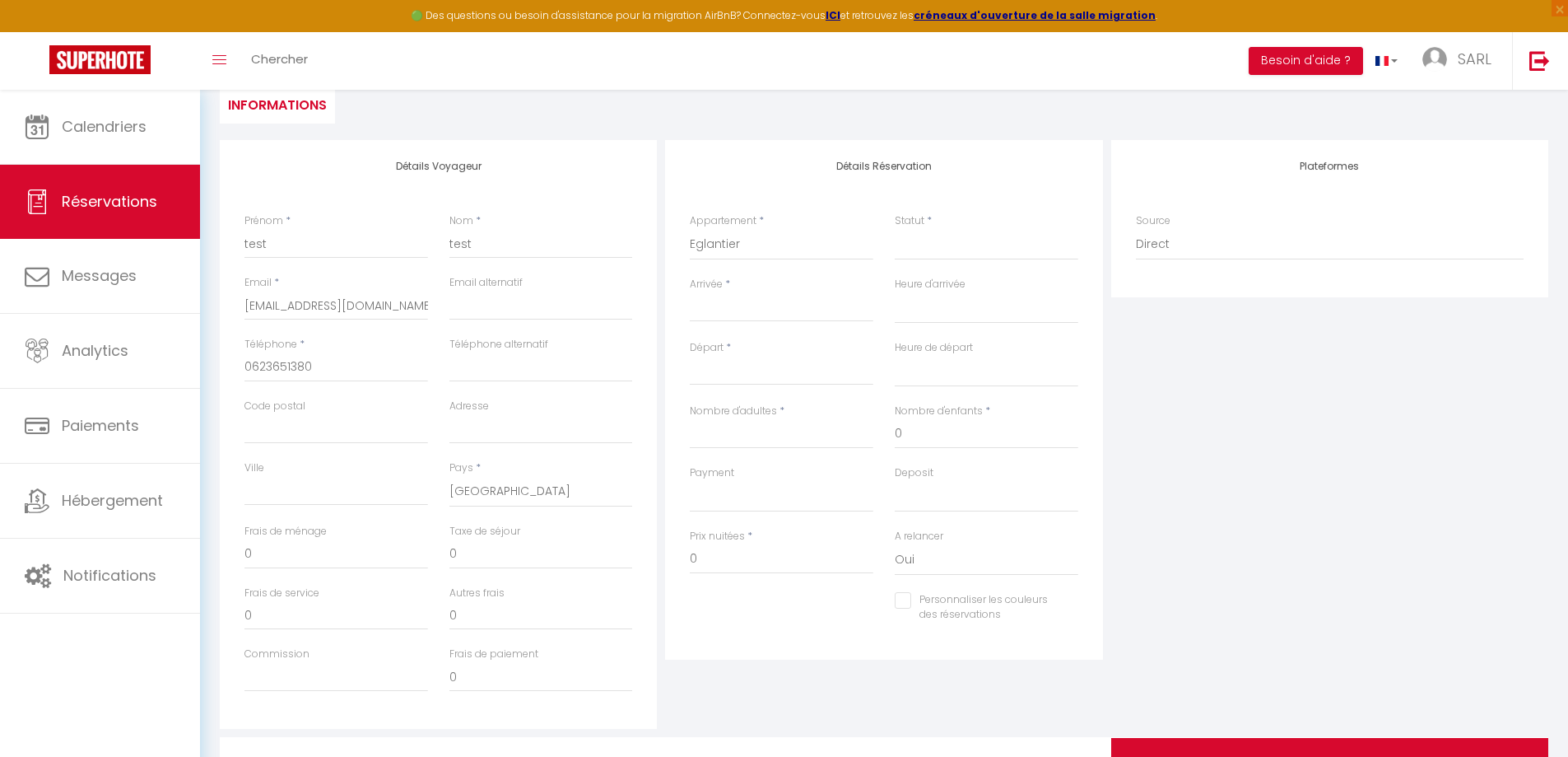
click at [726, 315] on input "Arrivée" at bounding box center [782, 309] width 184 height 21
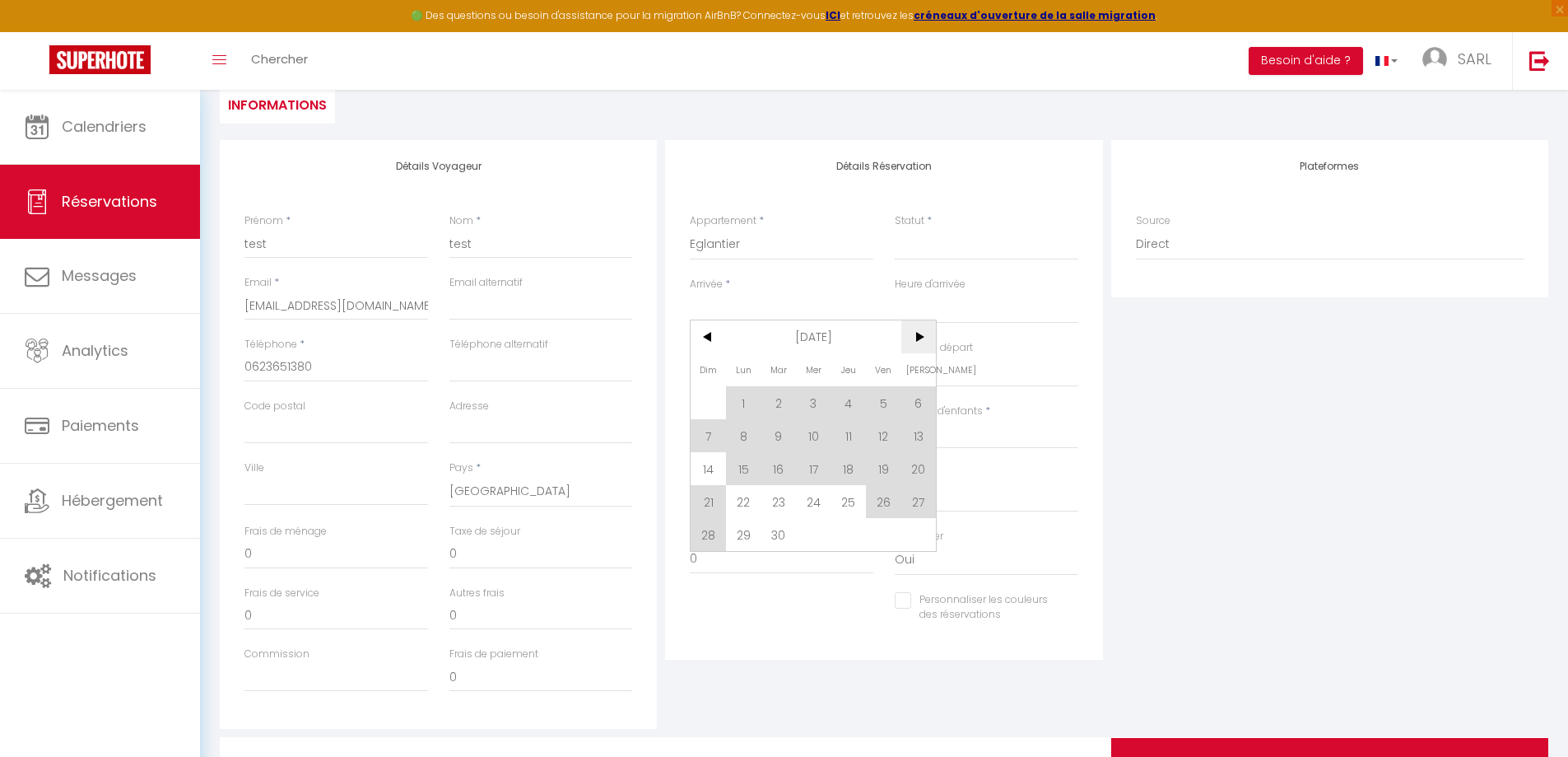
click at [909, 338] on span ">" at bounding box center [919, 336] width 35 height 33
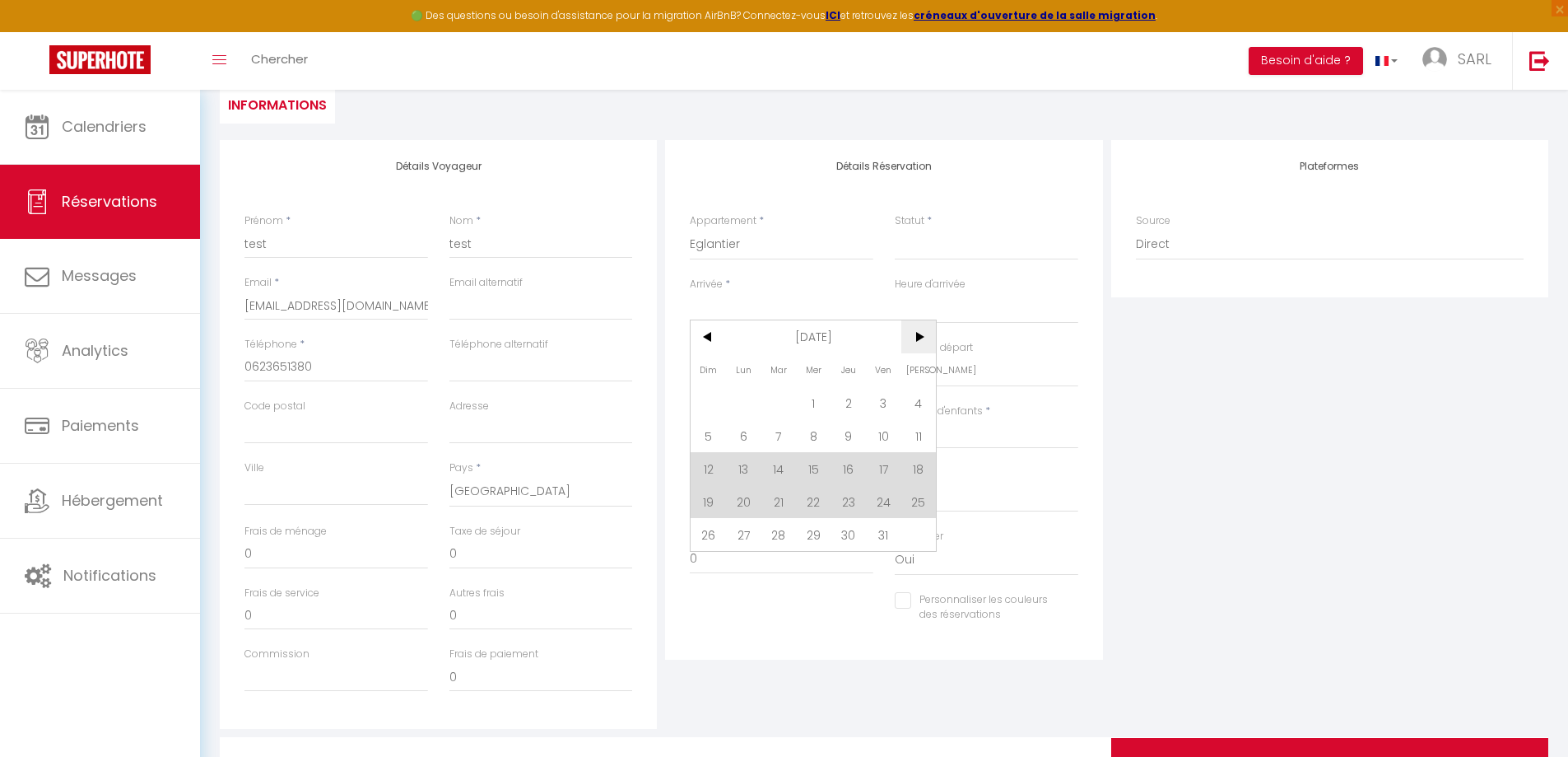
click at [911, 338] on span ">" at bounding box center [919, 336] width 35 height 33
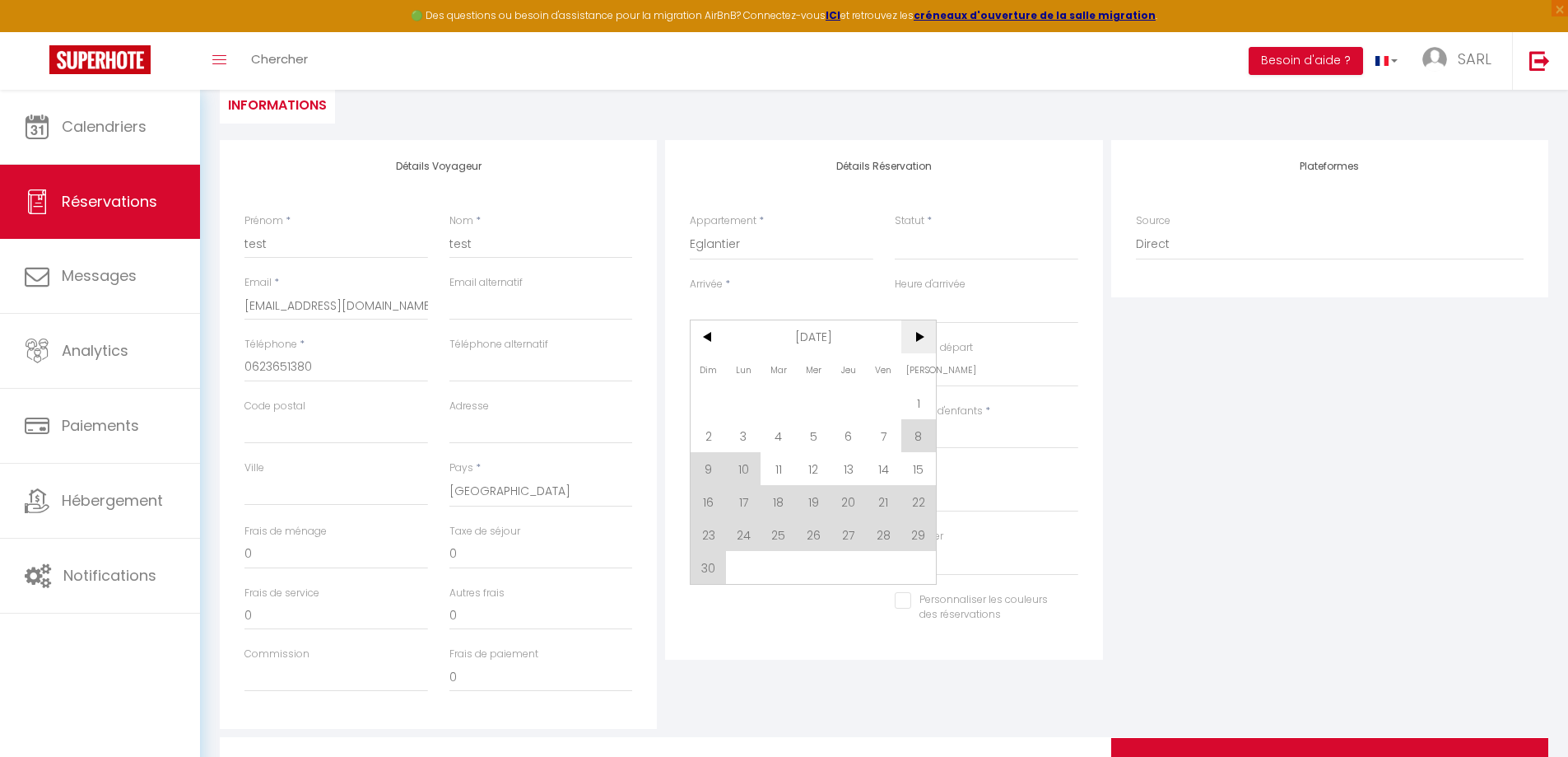
click at [911, 338] on span ">" at bounding box center [919, 336] width 35 height 33
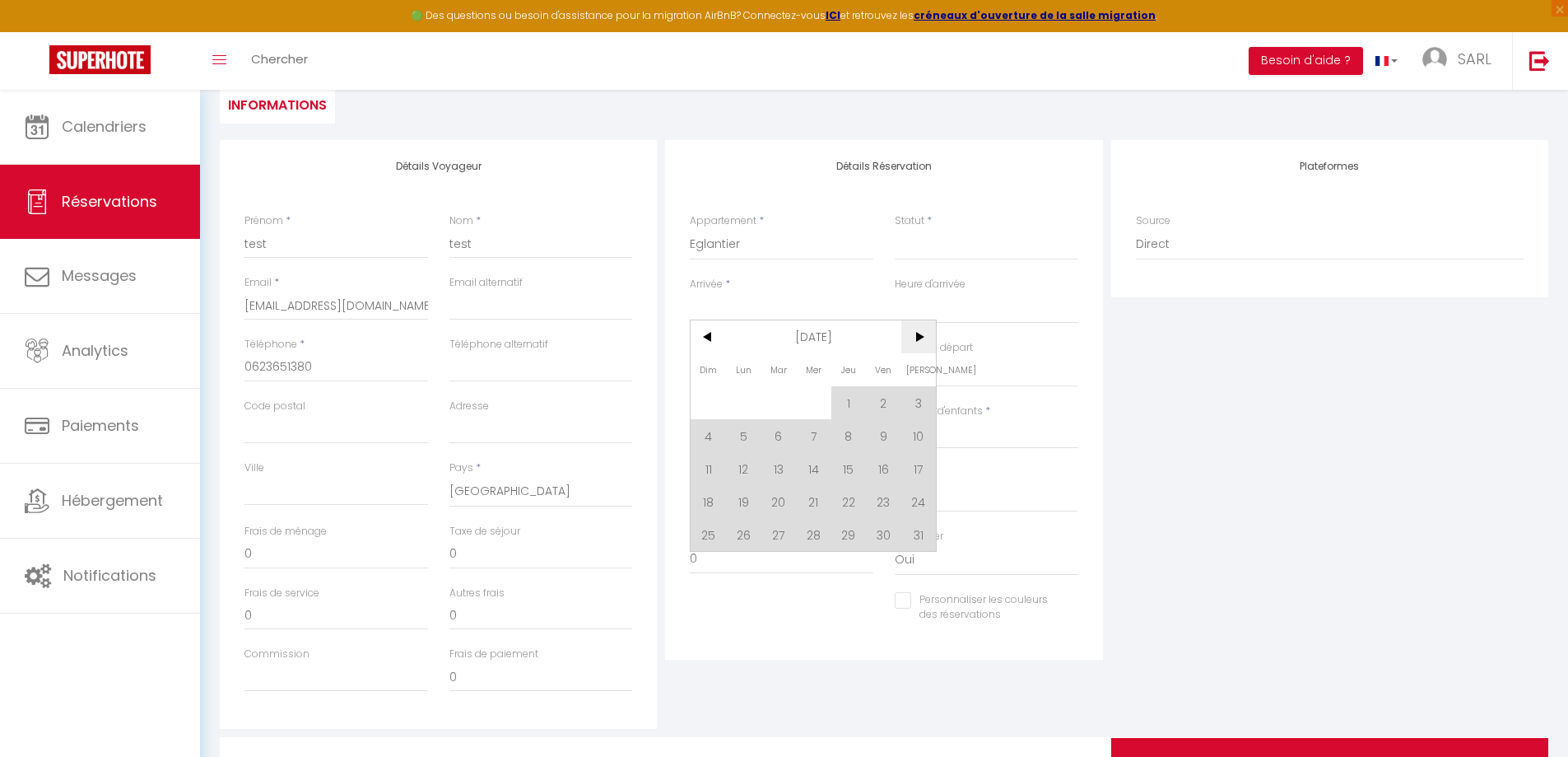
click at [911, 338] on span ">" at bounding box center [919, 336] width 35 height 33
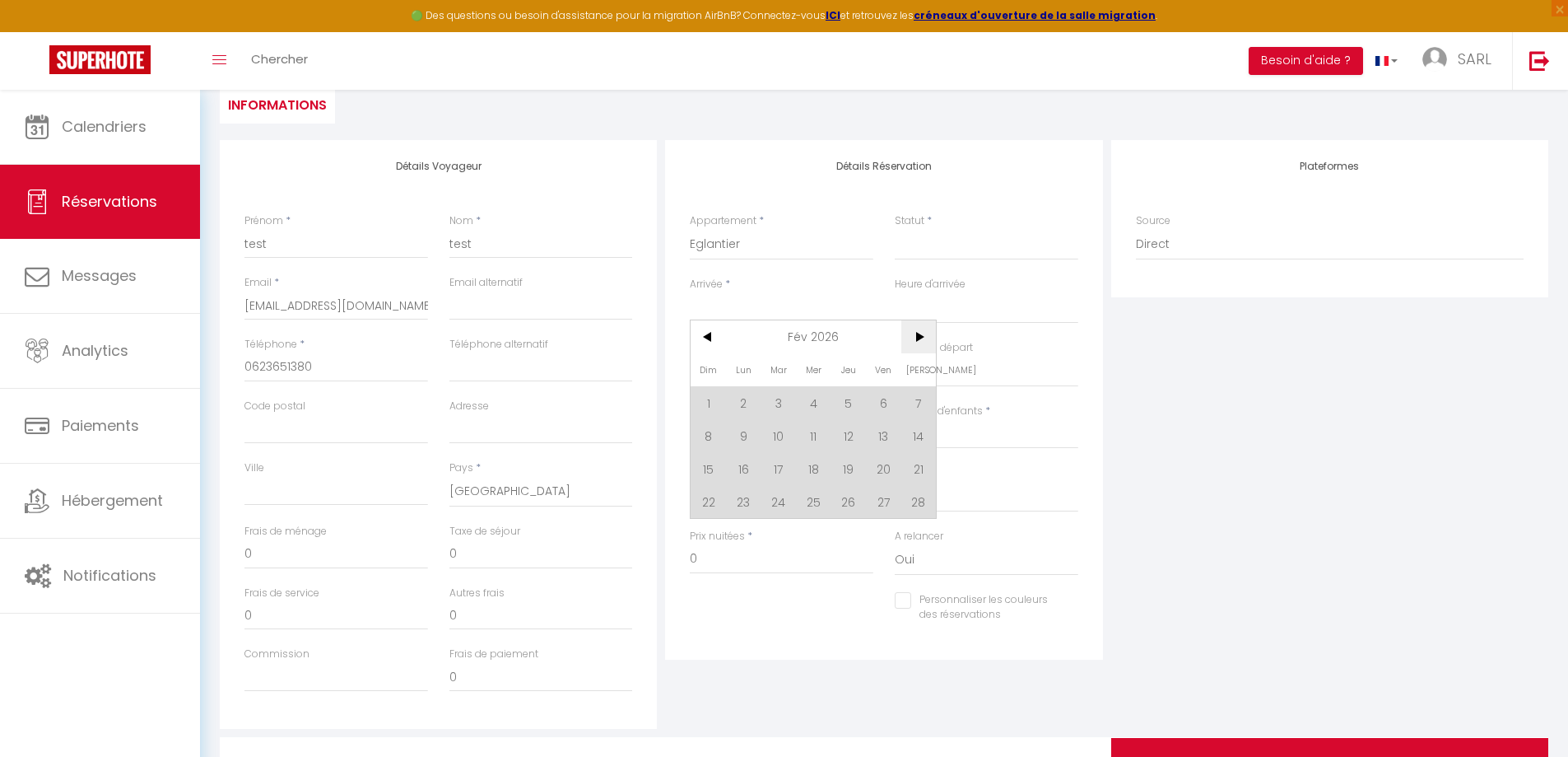
click at [911, 338] on span ">" at bounding box center [919, 336] width 35 height 33
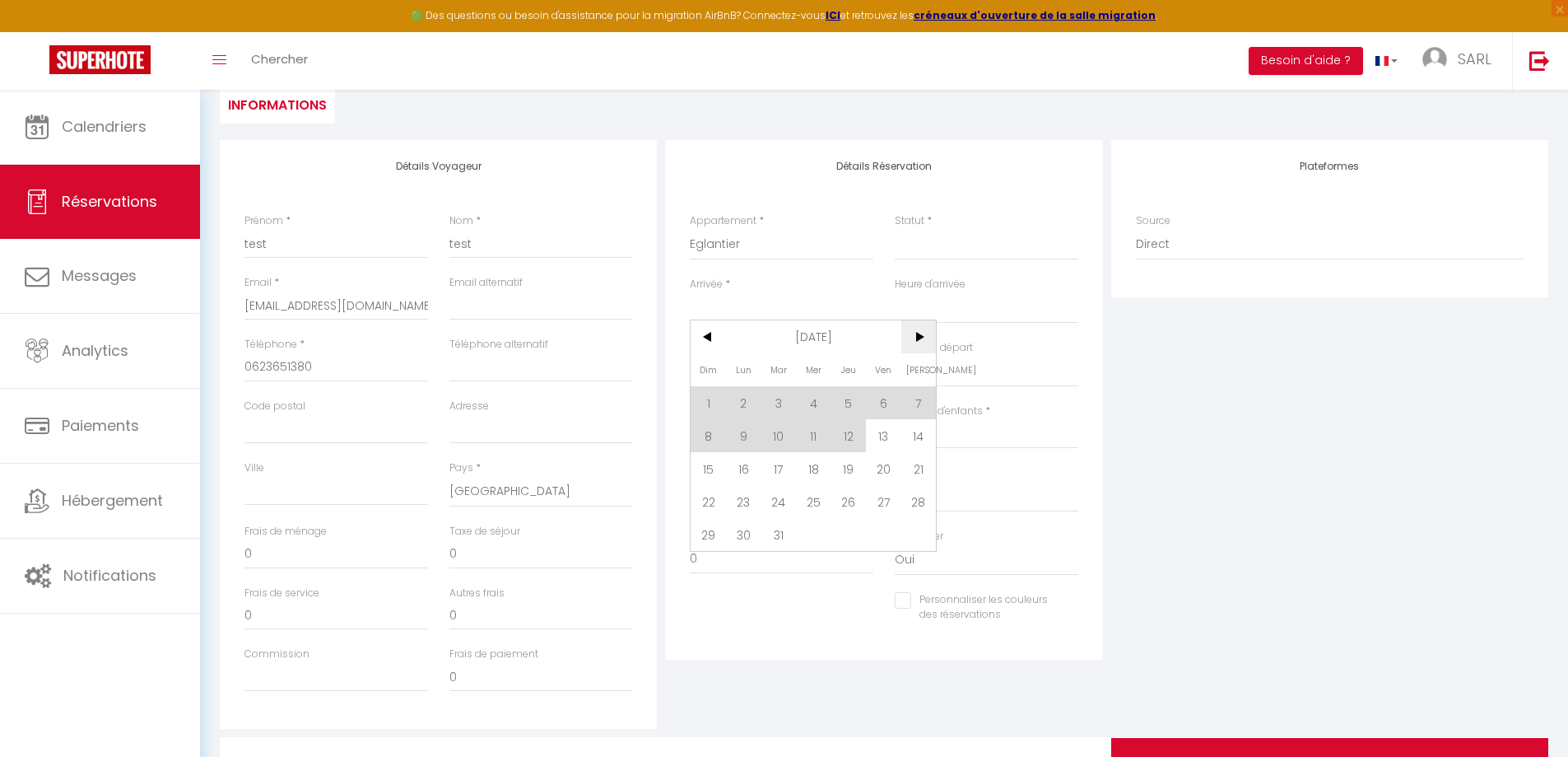
click at [911, 338] on span ">" at bounding box center [919, 336] width 35 height 33
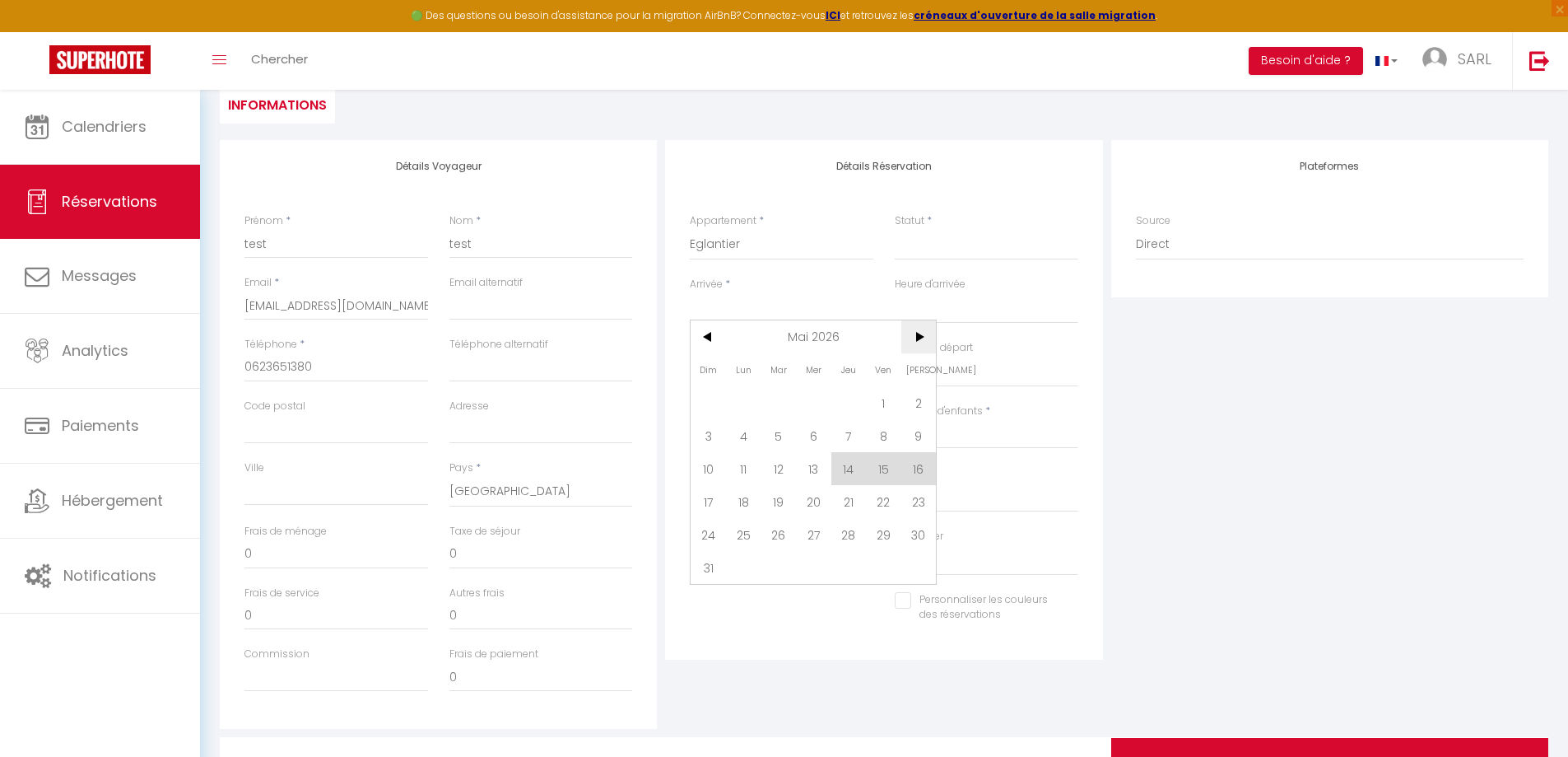
click at [923, 338] on span ">" at bounding box center [919, 336] width 35 height 33
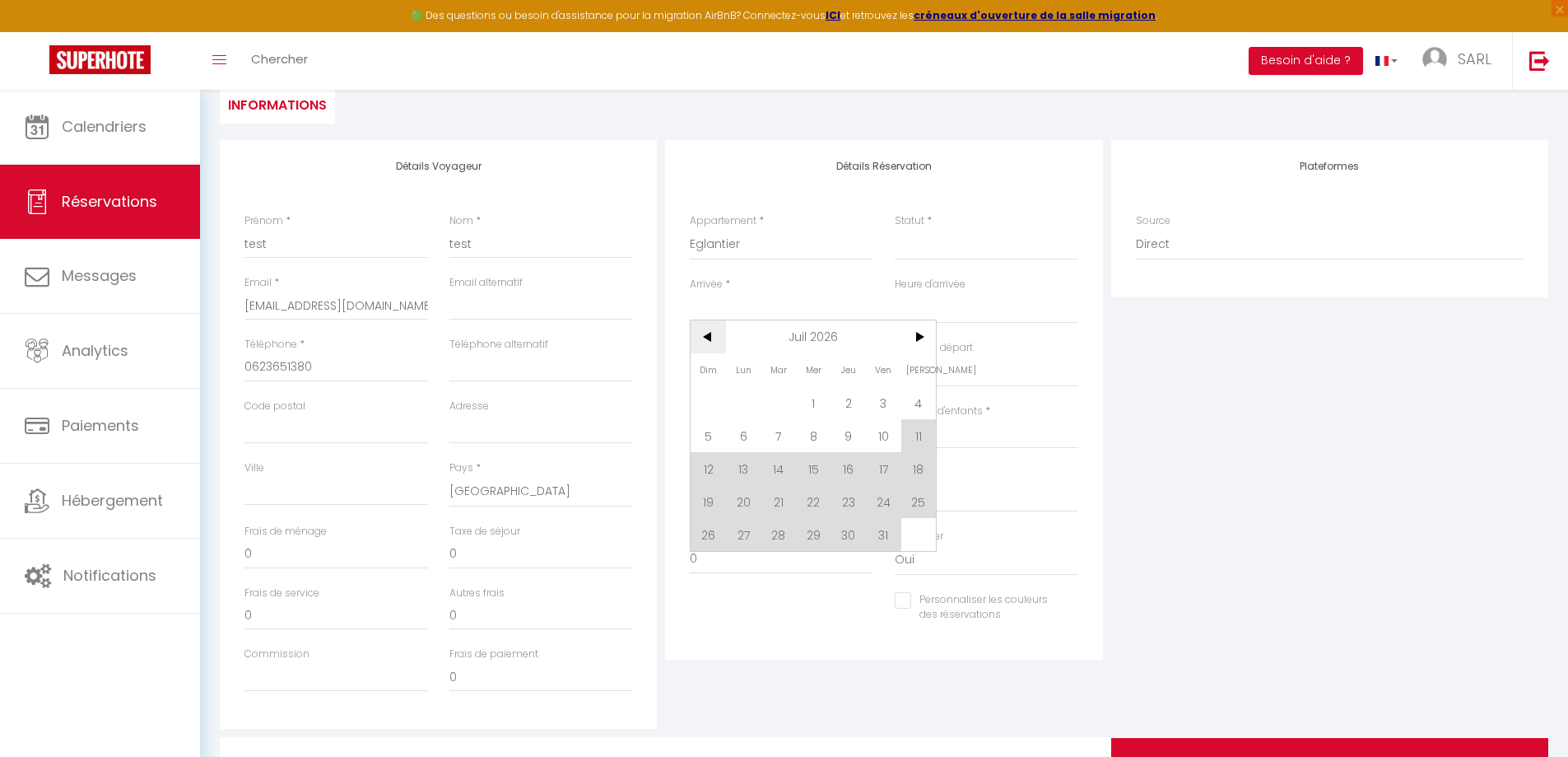
click at [712, 341] on span "<" at bounding box center [708, 336] width 35 height 33
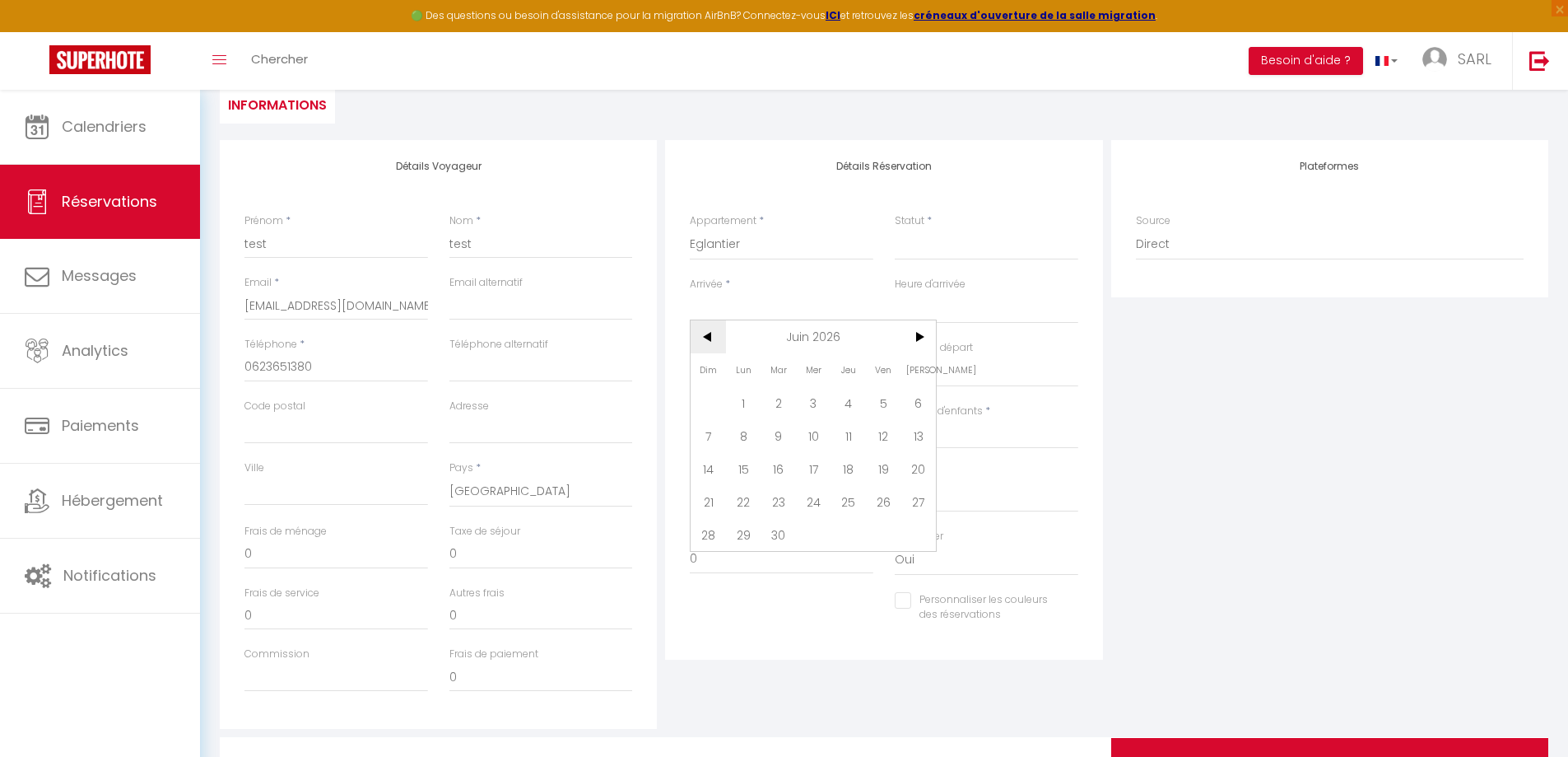
click at [712, 341] on span "<" at bounding box center [708, 336] width 35 height 33
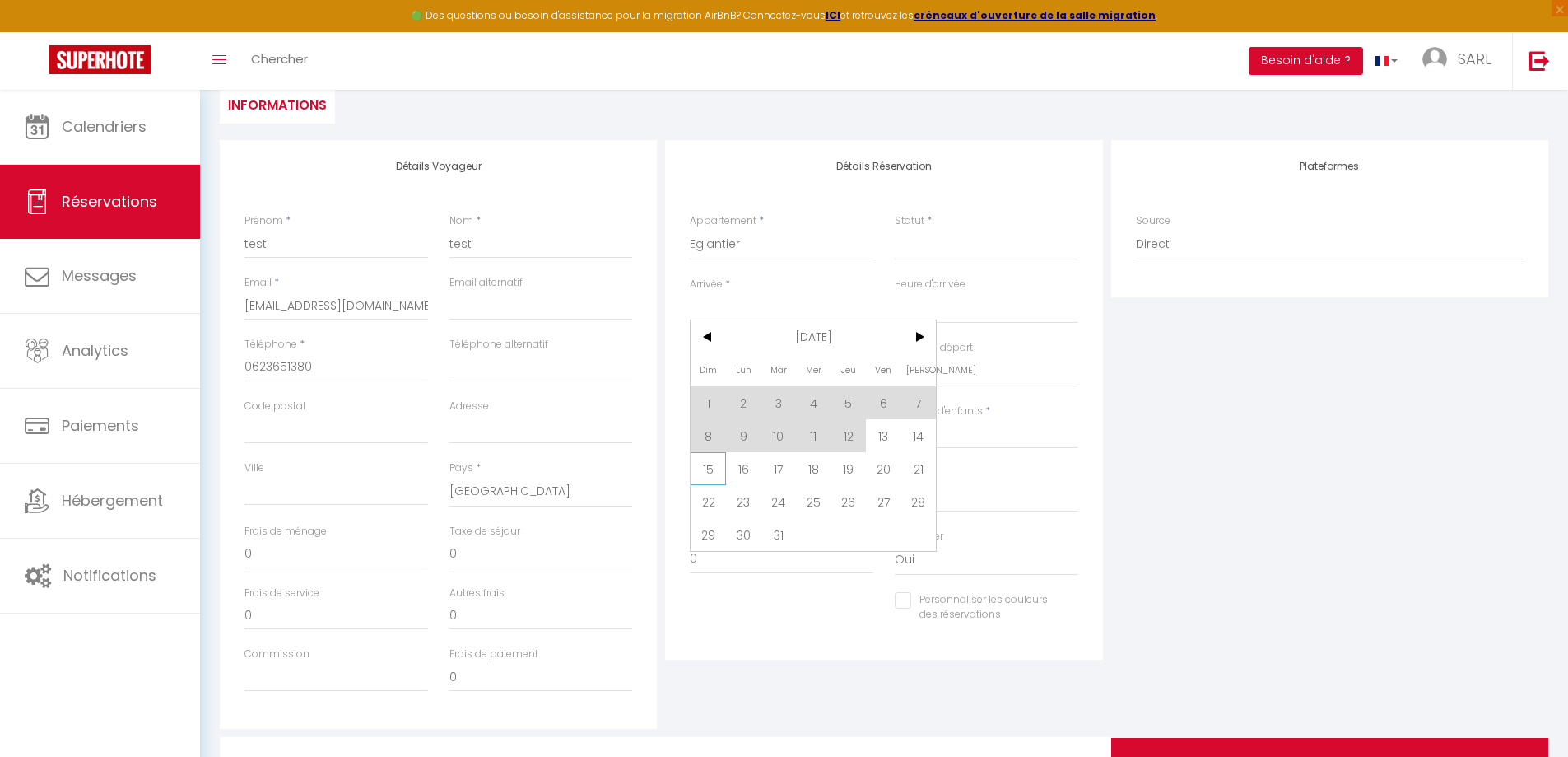
click at [707, 475] on span "15" at bounding box center [708, 468] width 35 height 33
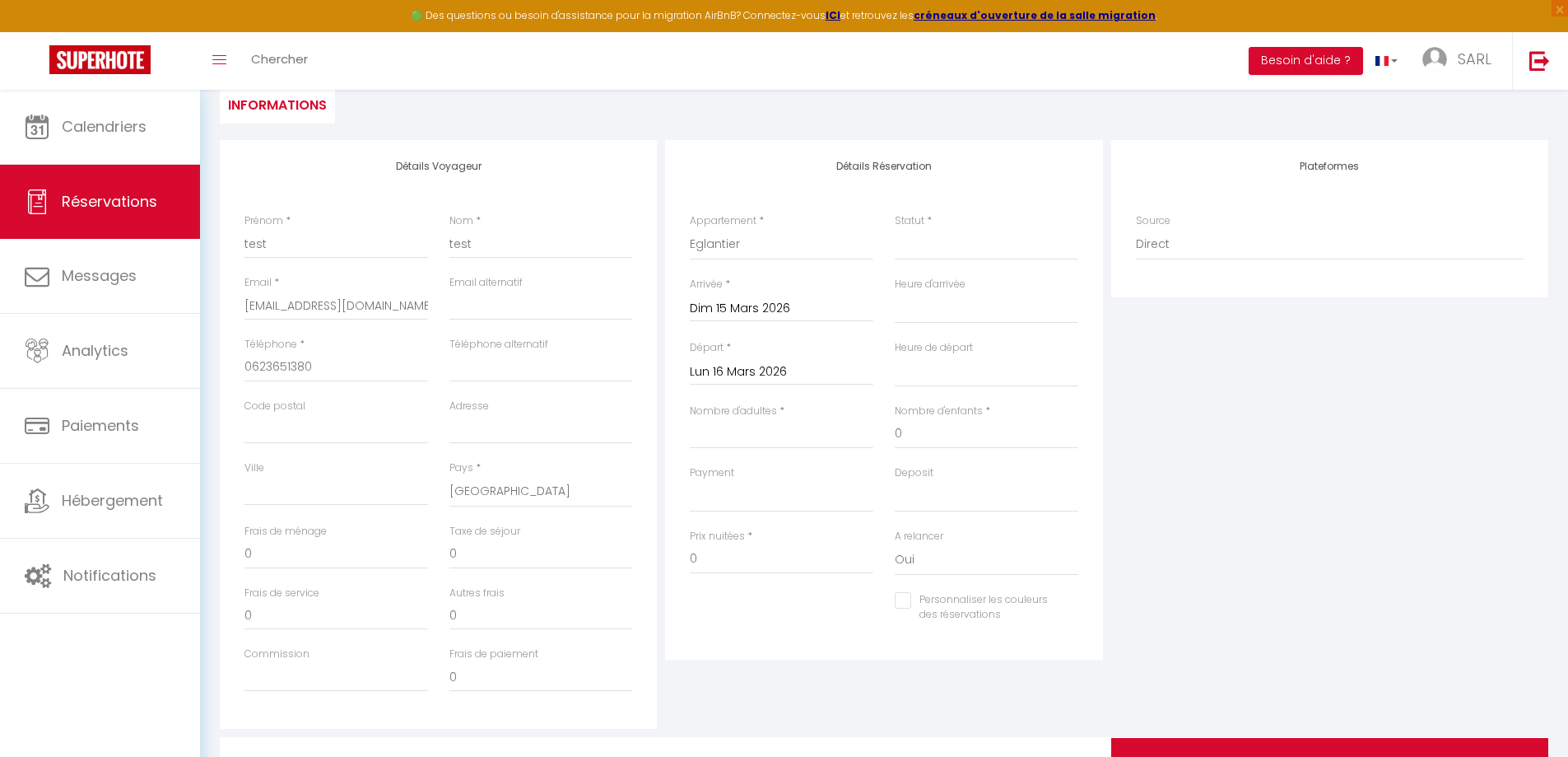
click at [1299, 448] on div "Plateformes Source Direct [DOMAIN_NAME] [DOMAIN_NAME] Chalet montagne Expedia G…" at bounding box center [1330, 434] width 445 height 588
click at [715, 436] on input "Nombre d'adultes" at bounding box center [782, 433] width 184 height 30
click at [1344, 423] on div "Plateformes Source Direct [DOMAIN_NAME] [DOMAIN_NAME] Chalet montagne Expedia G…" at bounding box center [1330, 434] width 445 height 588
click at [784, 543] on div "Prix nuitées * 0" at bounding box center [782, 551] width 184 height 46
drag, startPoint x: 710, startPoint y: 562, endPoint x: 638, endPoint y: 561, distance: 72.0
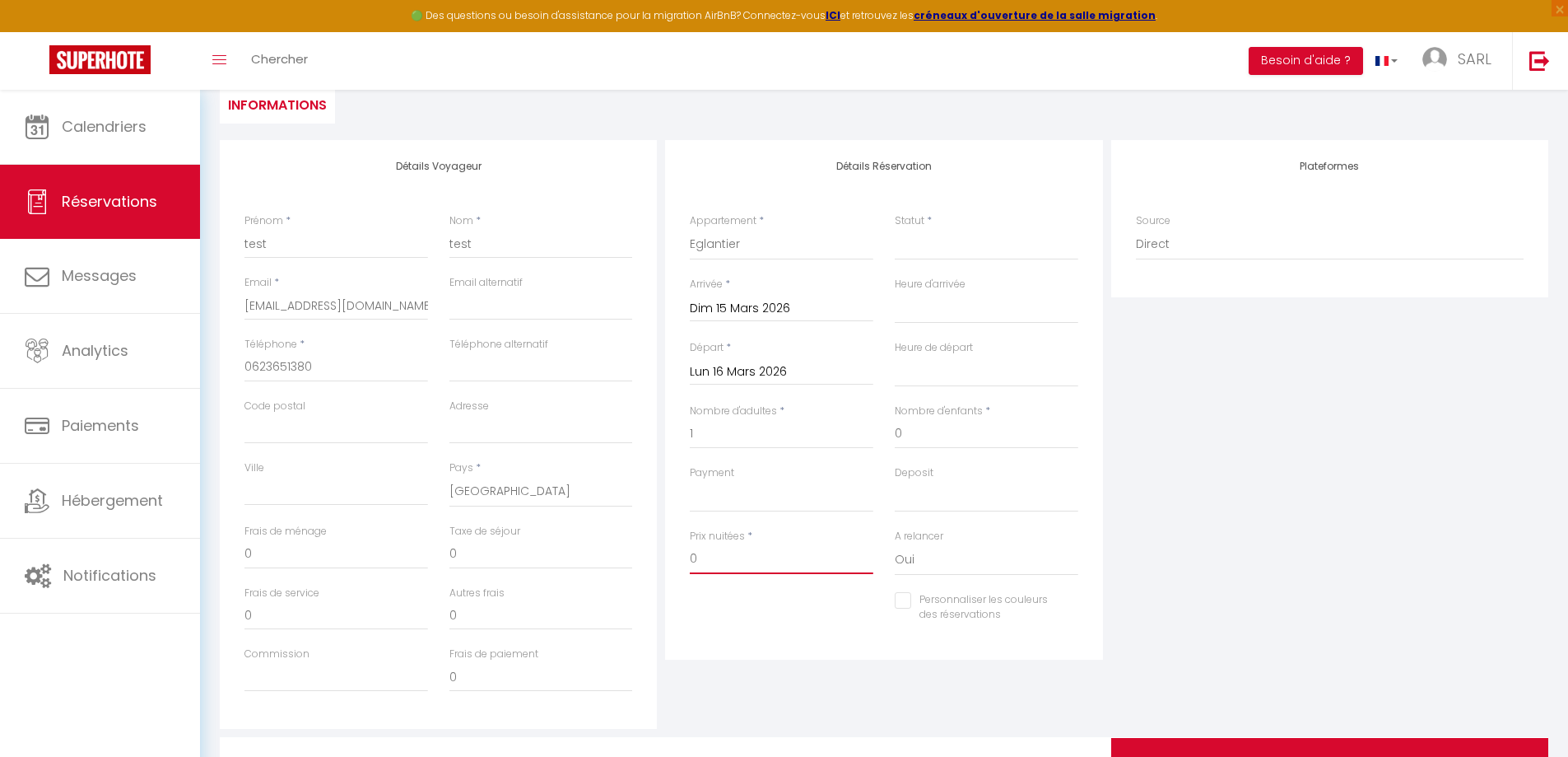
click at [639, 559] on div "Détails Voyageur Prénom * test Nom * test Email * [EMAIL_ADDRESS][DOMAIN_NAME] …" at bounding box center [884, 434] width 1336 height 588
click at [1266, 544] on div "Plateformes Source Direct [DOMAIN_NAME] [DOMAIN_NAME] Chalet montagne Expedia G…" at bounding box center [1330, 434] width 445 height 588
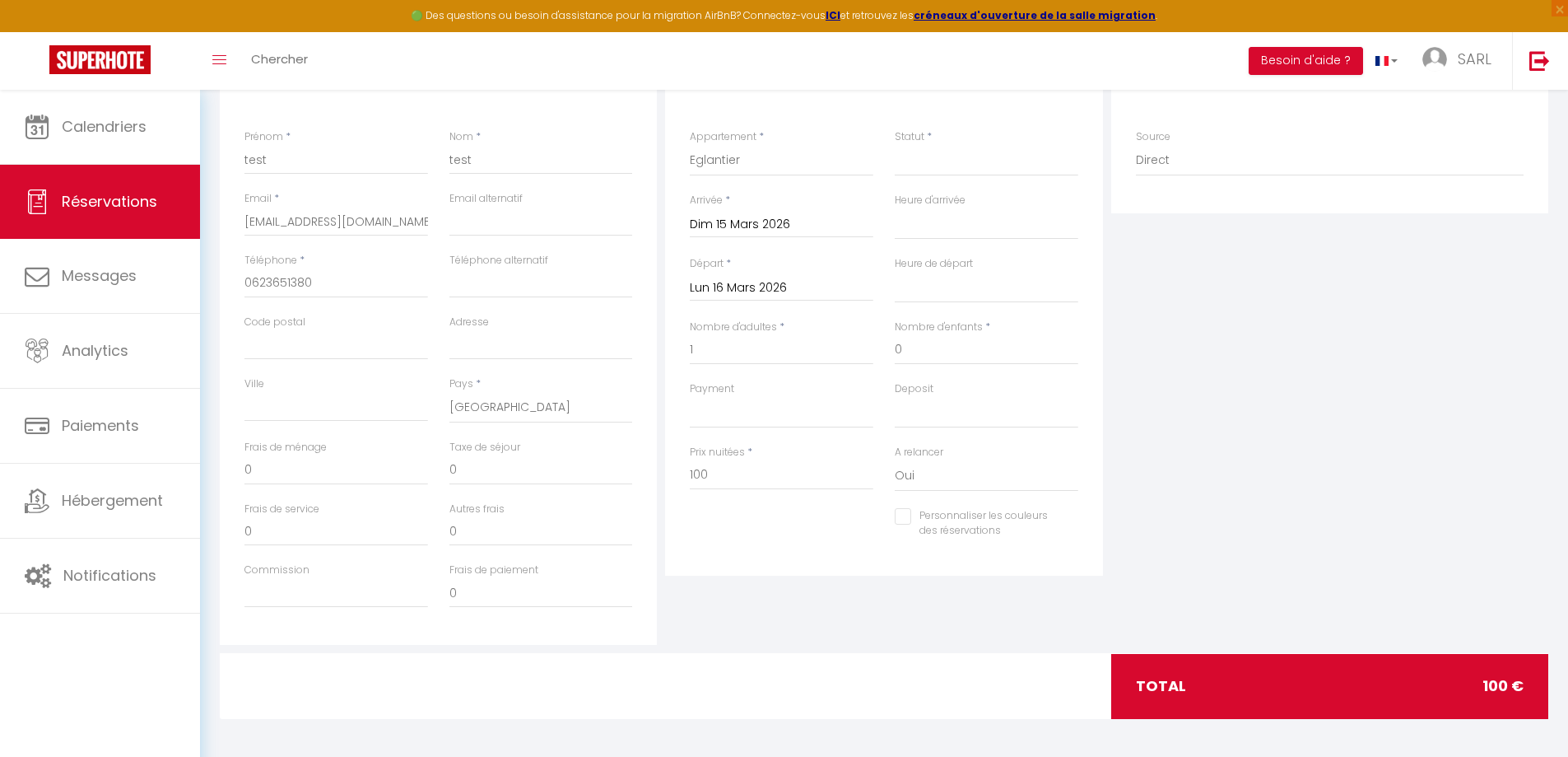
scroll to position [252, 0]
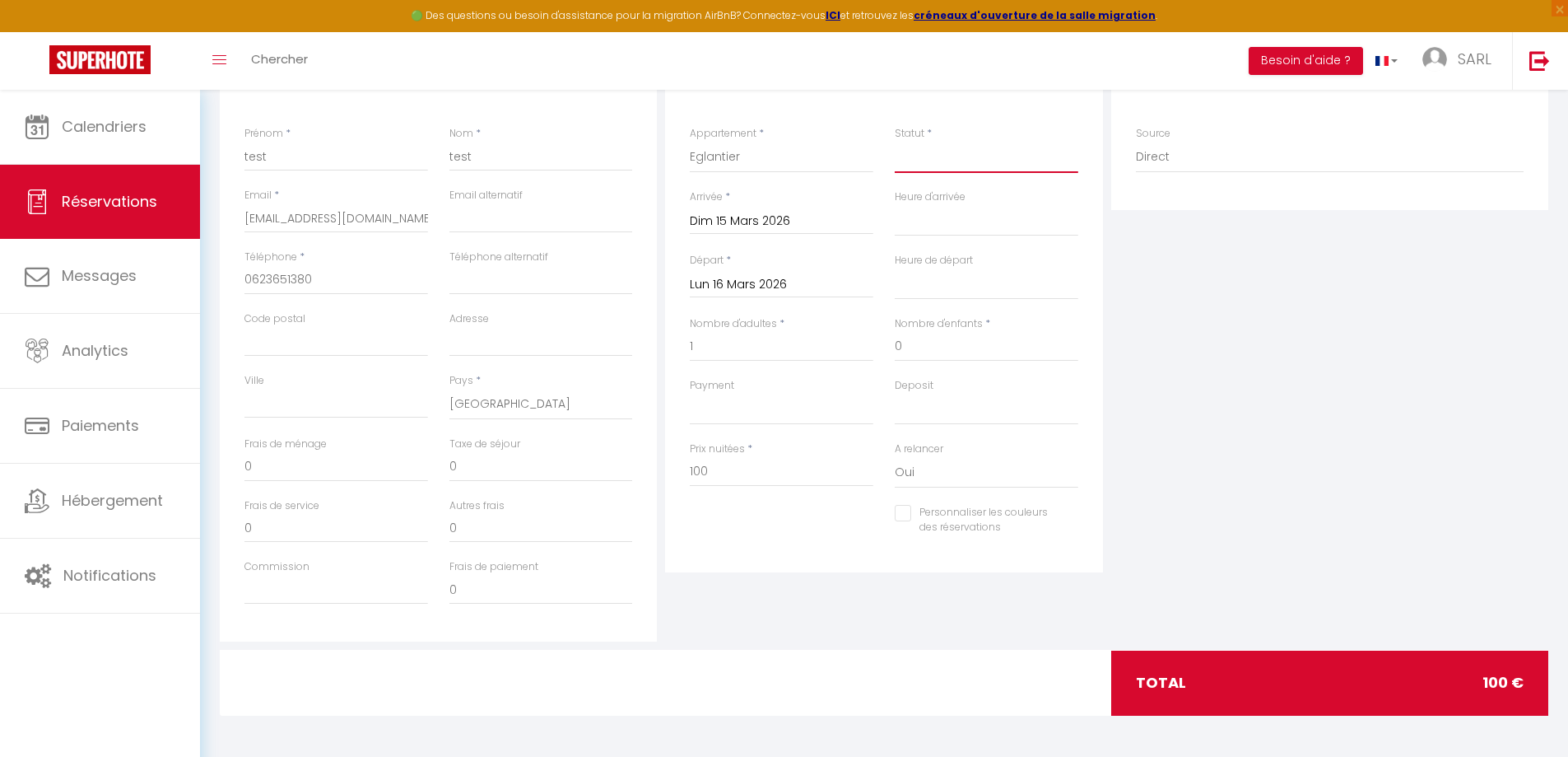
click at [942, 166] on select "Confirmé Non Confirmé [PERSON_NAME] par le voyageur No Show Request" at bounding box center [987, 157] width 184 height 31
click at [895, 142] on select "Confirmé Non Confirmé [PERSON_NAME] par le voyageur No Show Request" at bounding box center [987, 157] width 184 height 31
click at [1185, 334] on div "Plateformes Source Direct [DOMAIN_NAME] [DOMAIN_NAME] Chalet montagne Expedia G…" at bounding box center [1330, 347] width 445 height 588
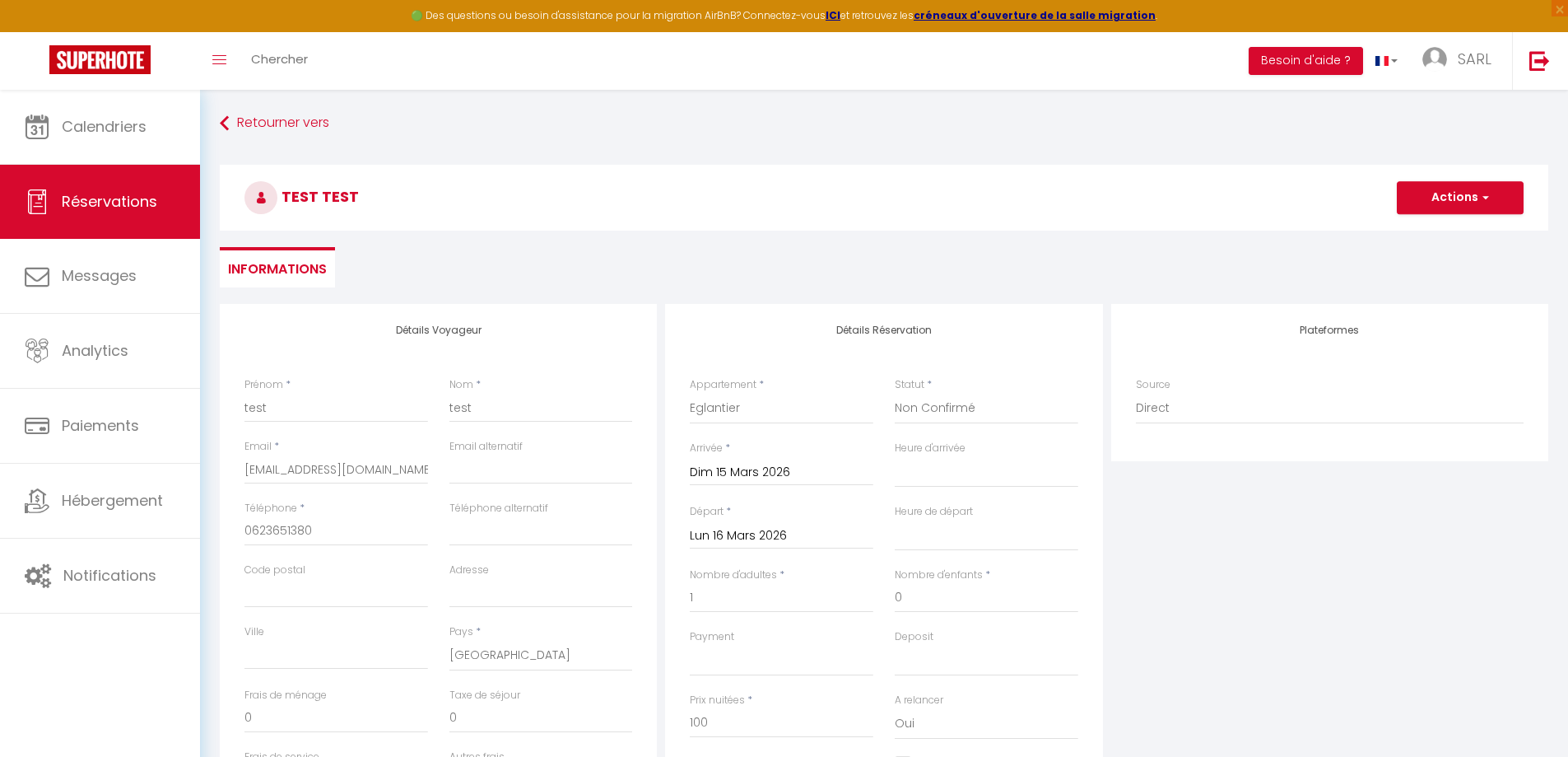
scroll to position [0, 0]
click at [1447, 192] on button "Actions" at bounding box center [1460, 198] width 126 height 33
click at [1433, 236] on link "Enregistrer" at bounding box center [1443, 234] width 130 height 21
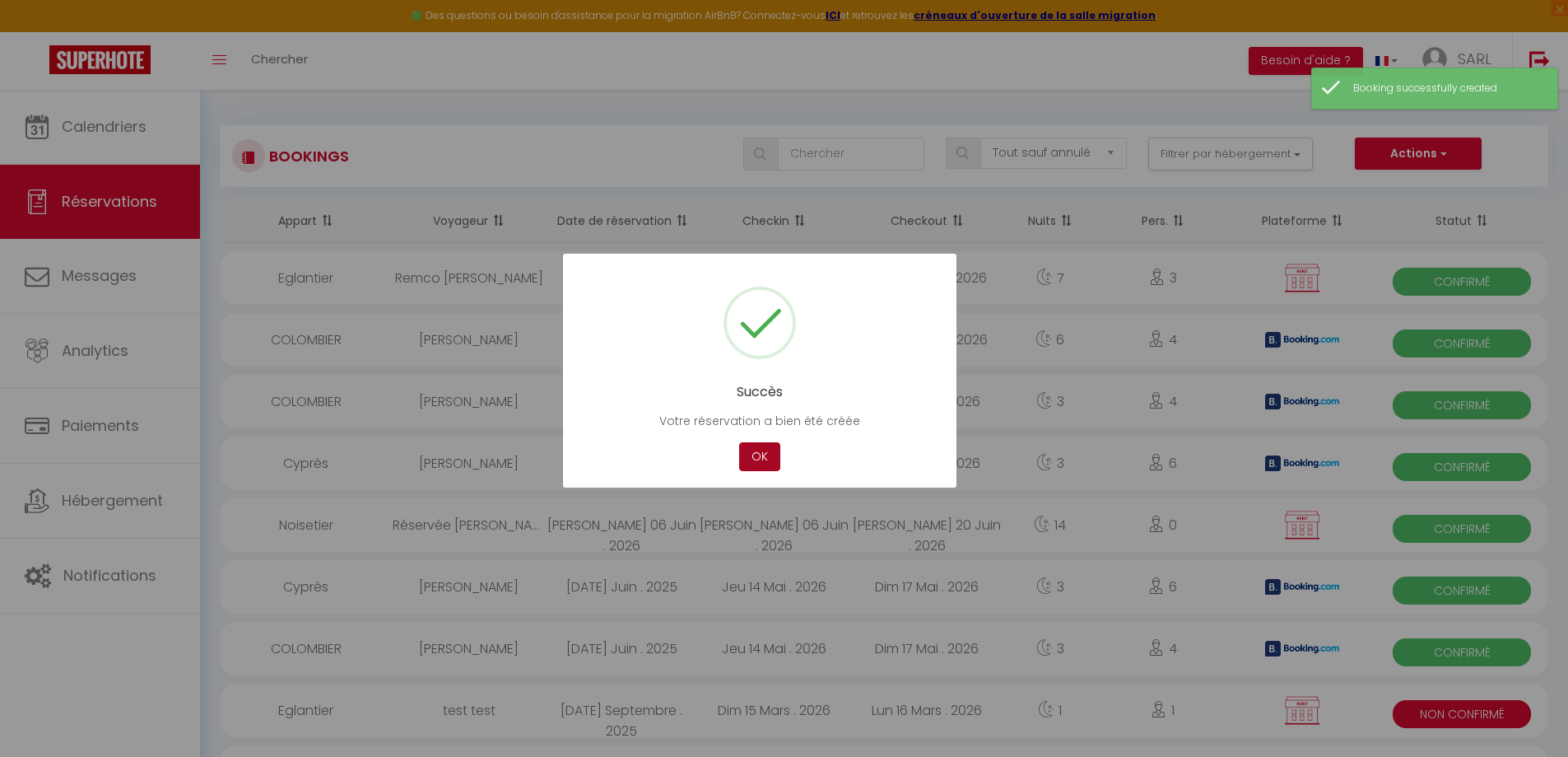
click at [759, 453] on button "OK" at bounding box center [759, 457] width 41 height 29
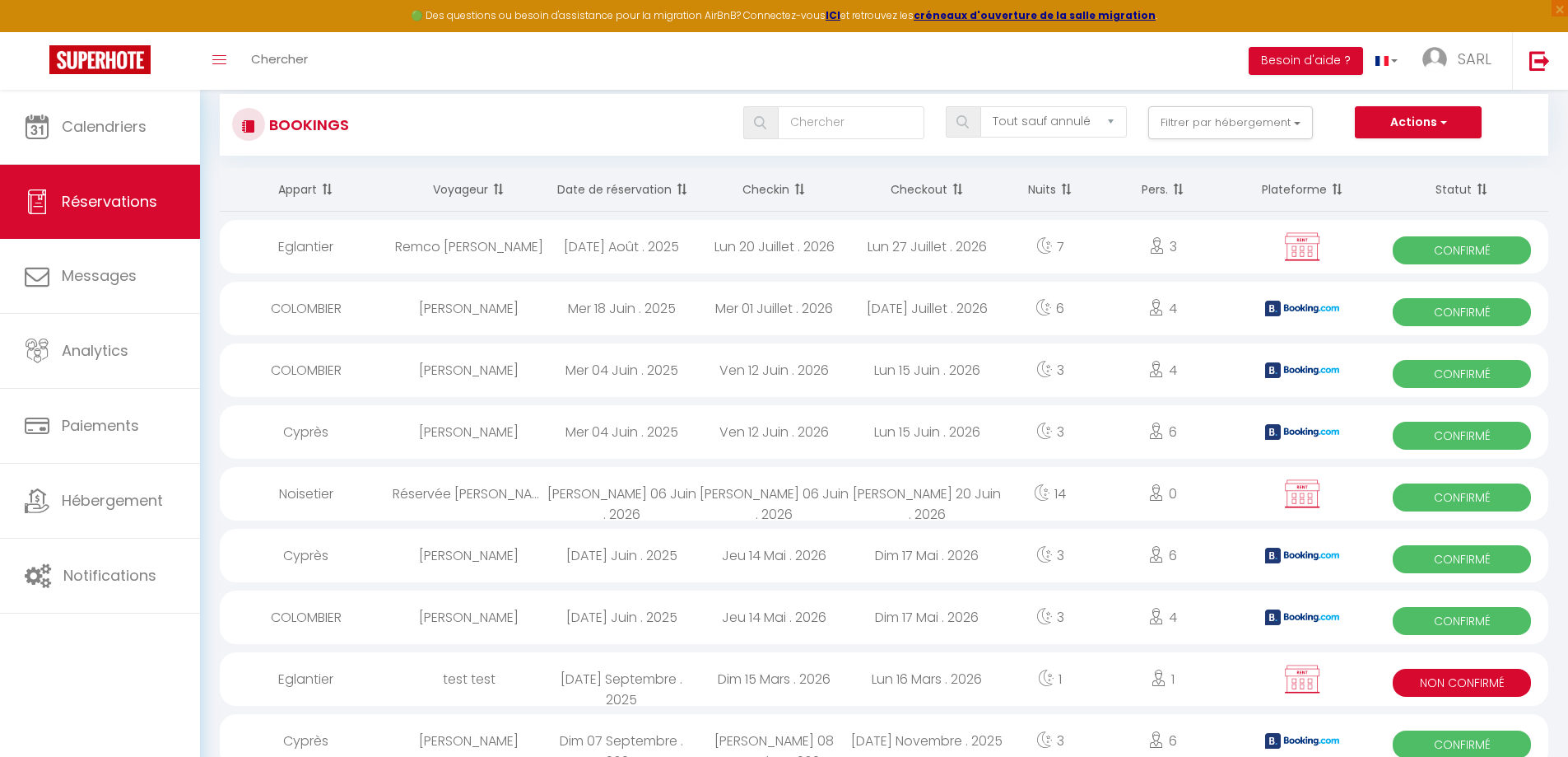
scroll to position [83, 0]
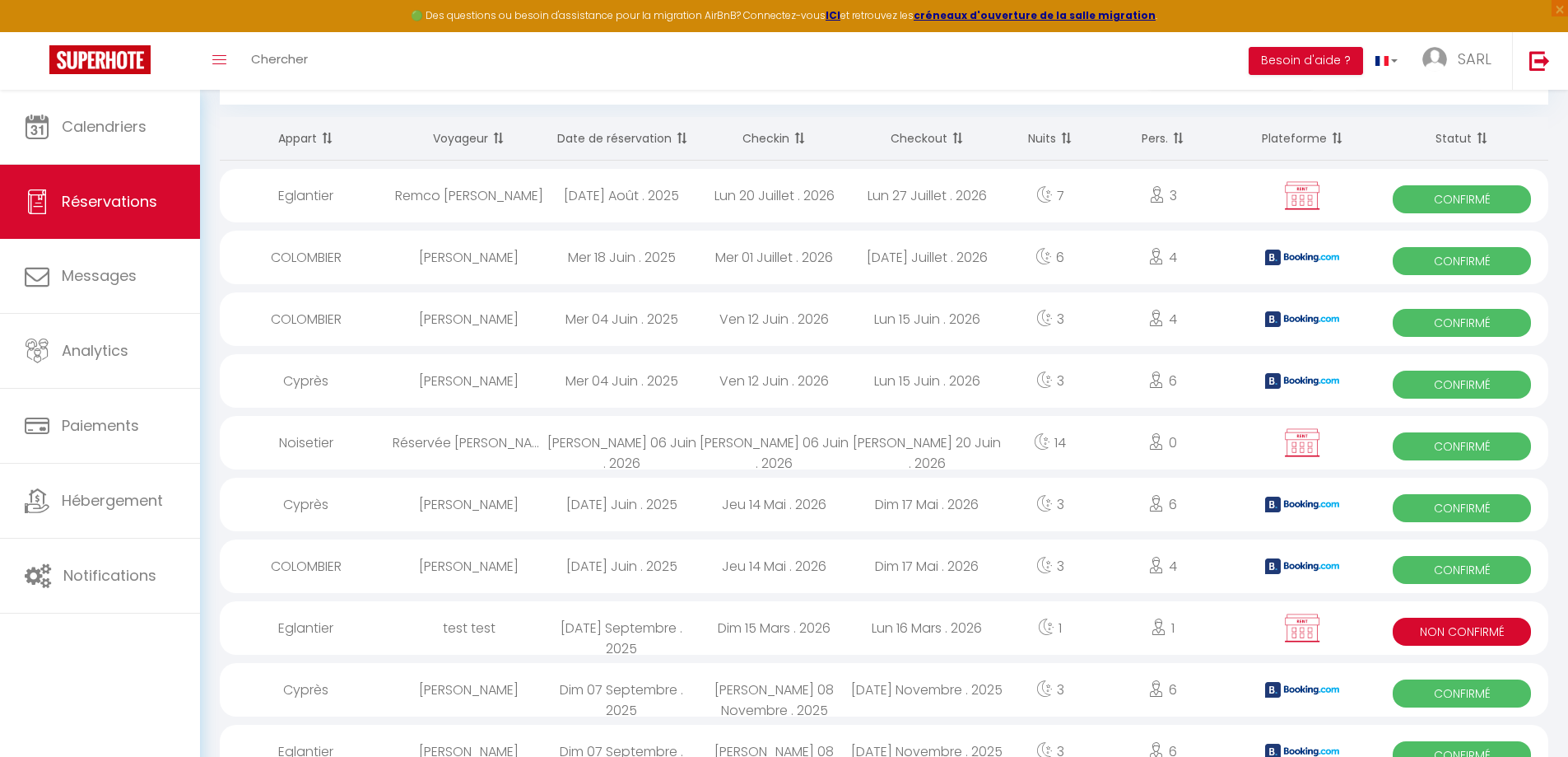
click at [466, 627] on div "test test" at bounding box center [469, 627] width 153 height 53
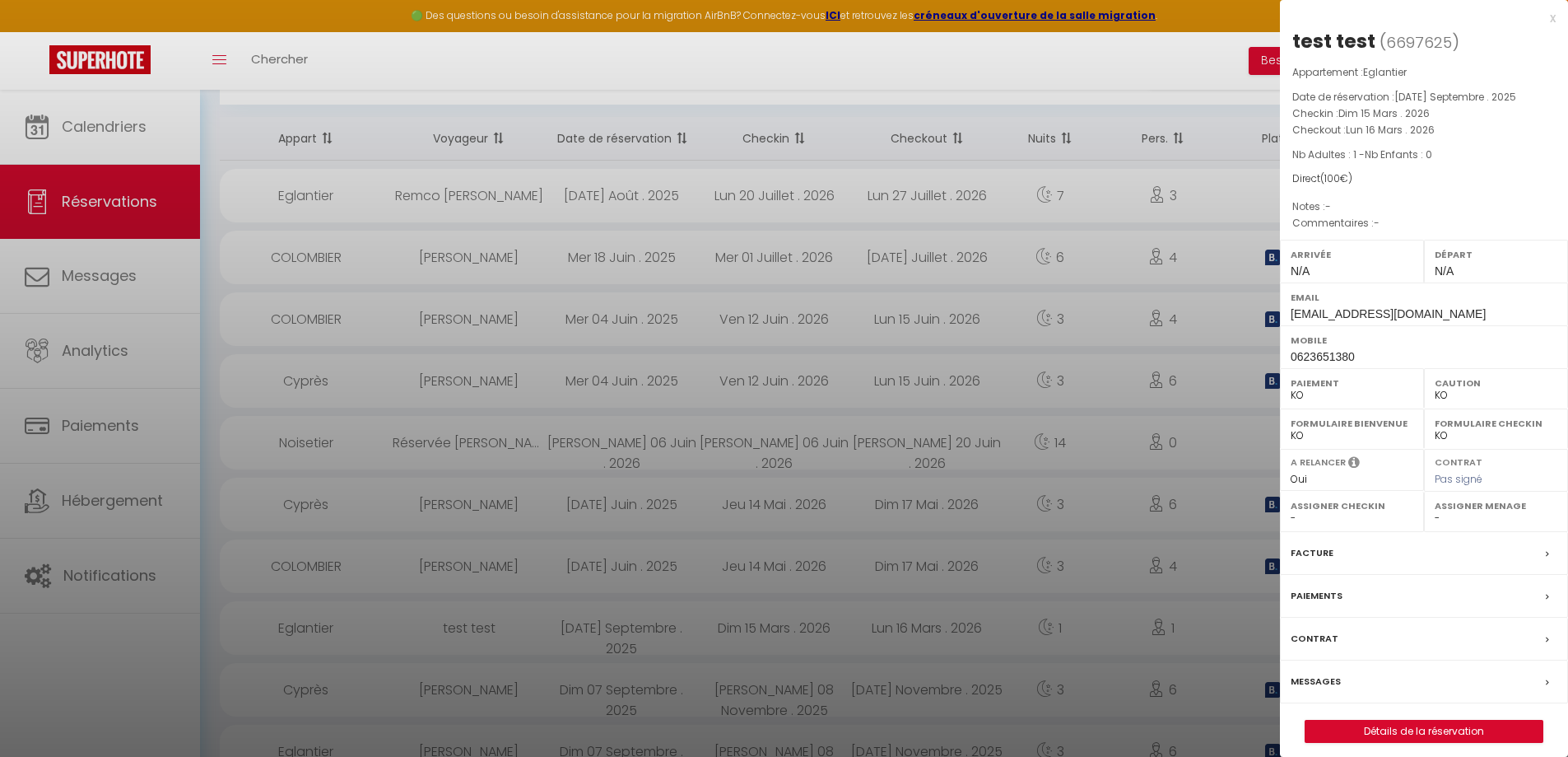
click at [1324, 689] on label "Messages" at bounding box center [1316, 681] width 51 height 18
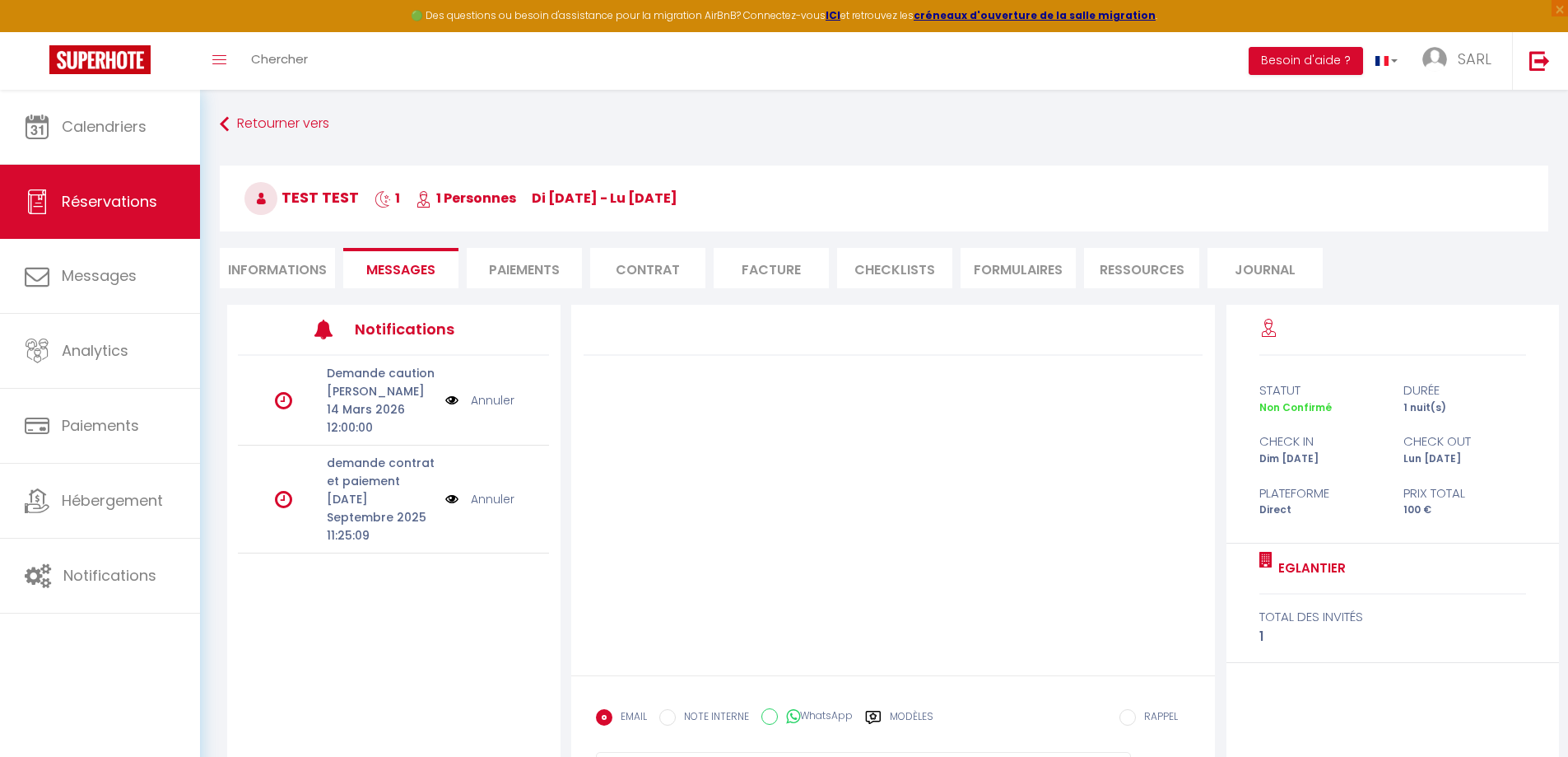
click at [449, 391] on img at bounding box center [452, 400] width 13 height 18
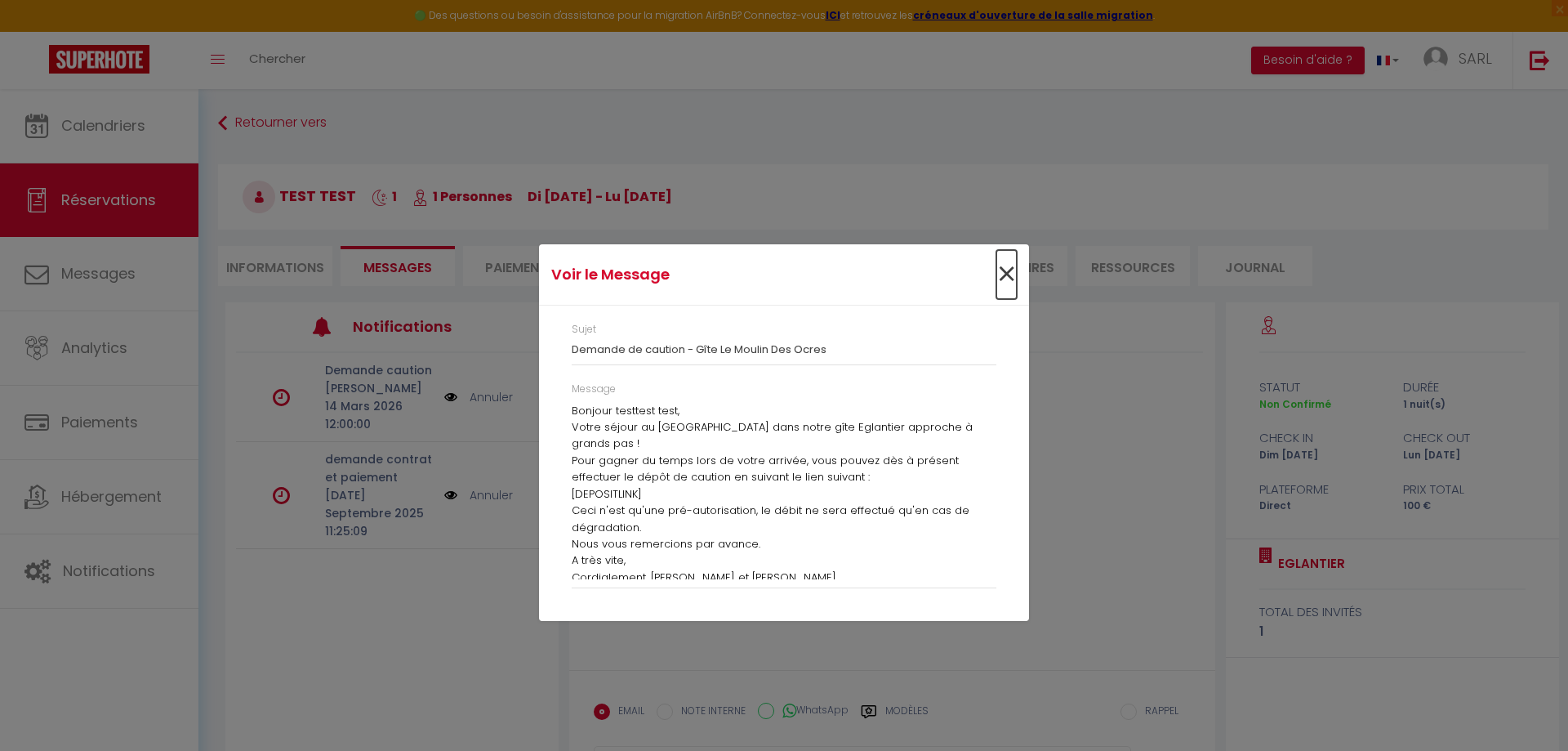
click at [1005, 279] on span "×" at bounding box center [1007, 274] width 20 height 49
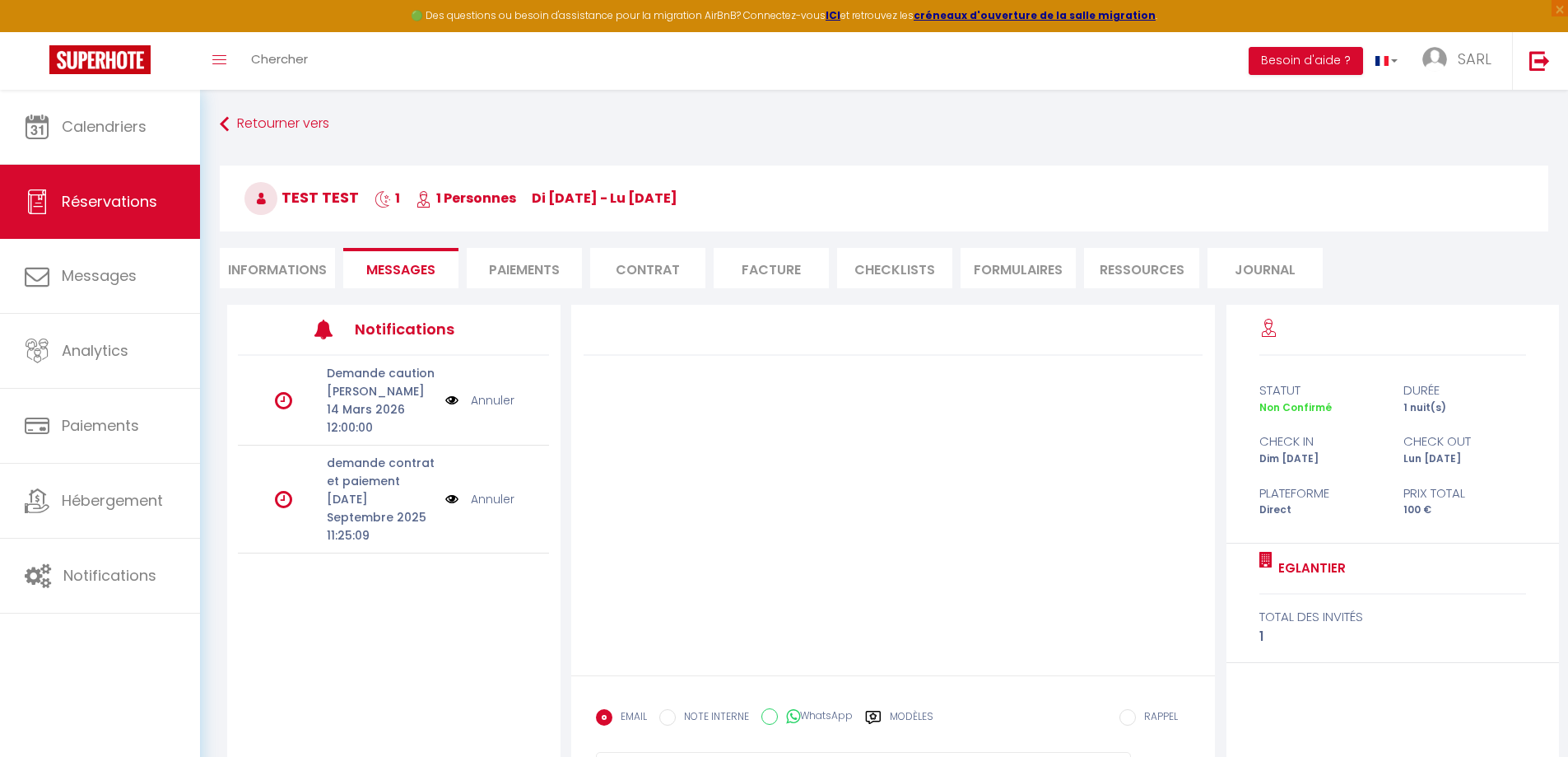
click at [445, 490] on img at bounding box center [452, 498] width 13 height 18
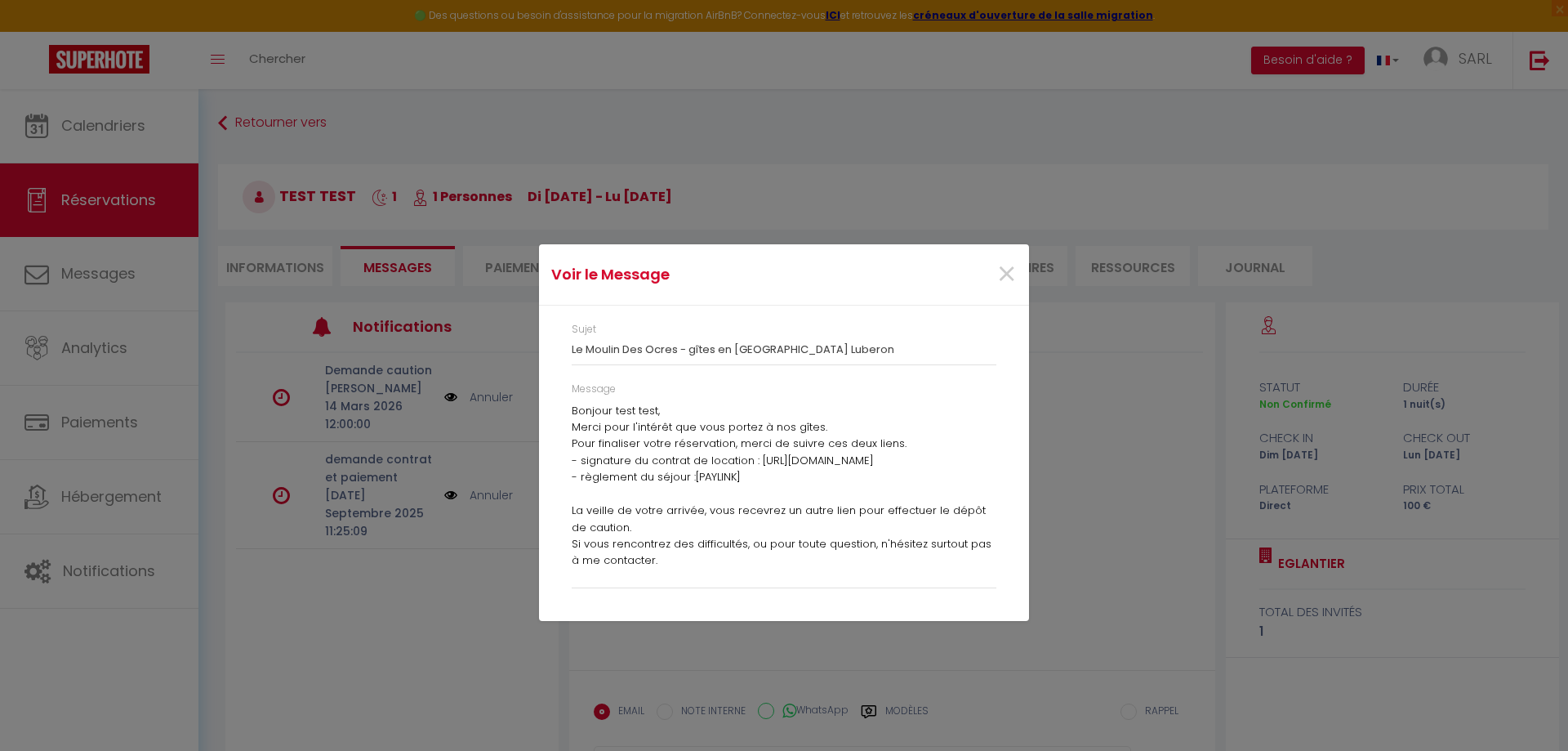
click at [397, 590] on div "Voir le Message × Sujet Le Moulin Des Ocres - gîtes en [GEOGRAPHIC_DATA] Lubero…" at bounding box center [784, 376] width 1568 height 751
click at [1006, 268] on span "×" at bounding box center [1007, 274] width 20 height 49
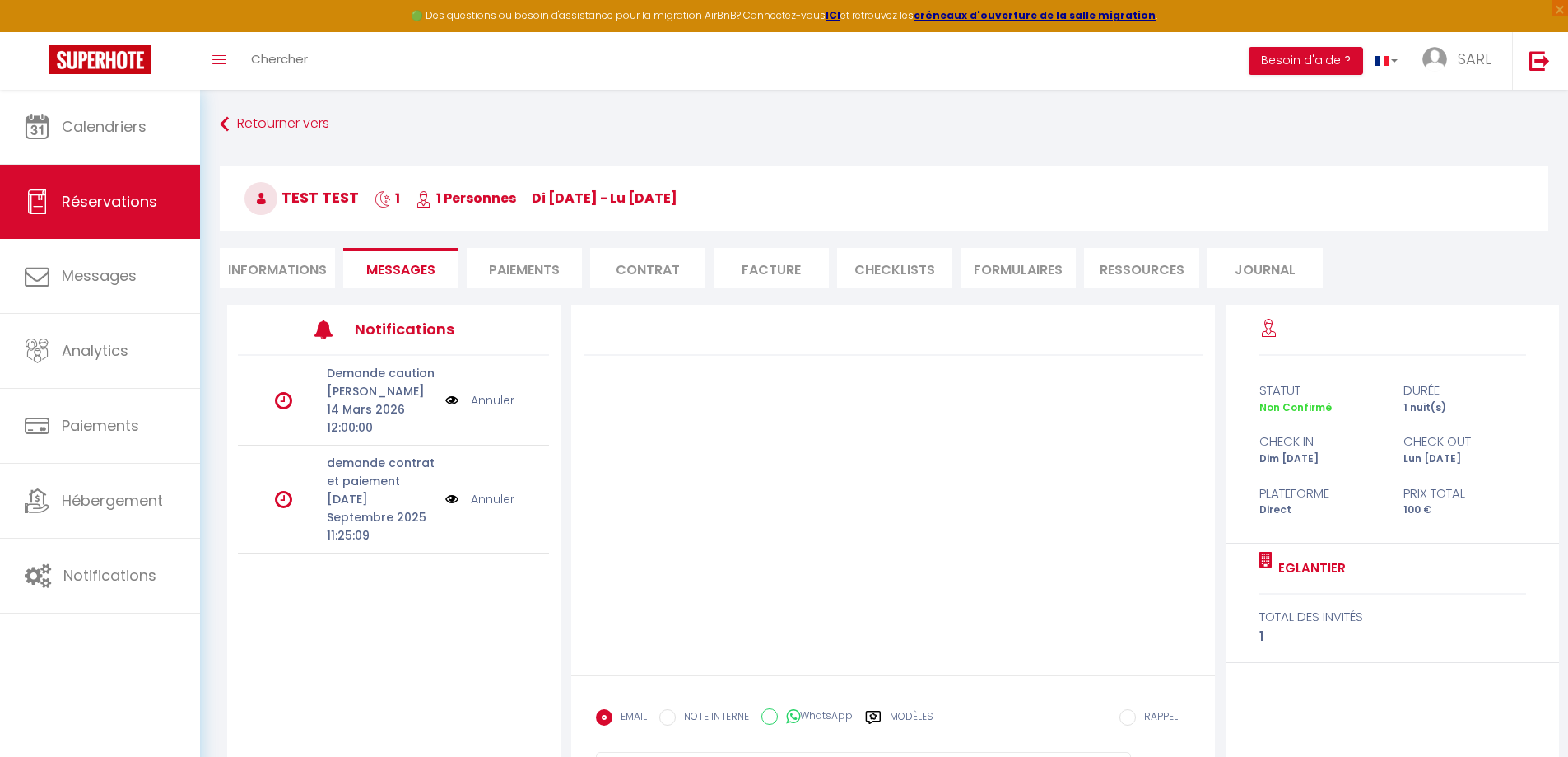
click at [449, 490] on img at bounding box center [452, 498] width 13 height 18
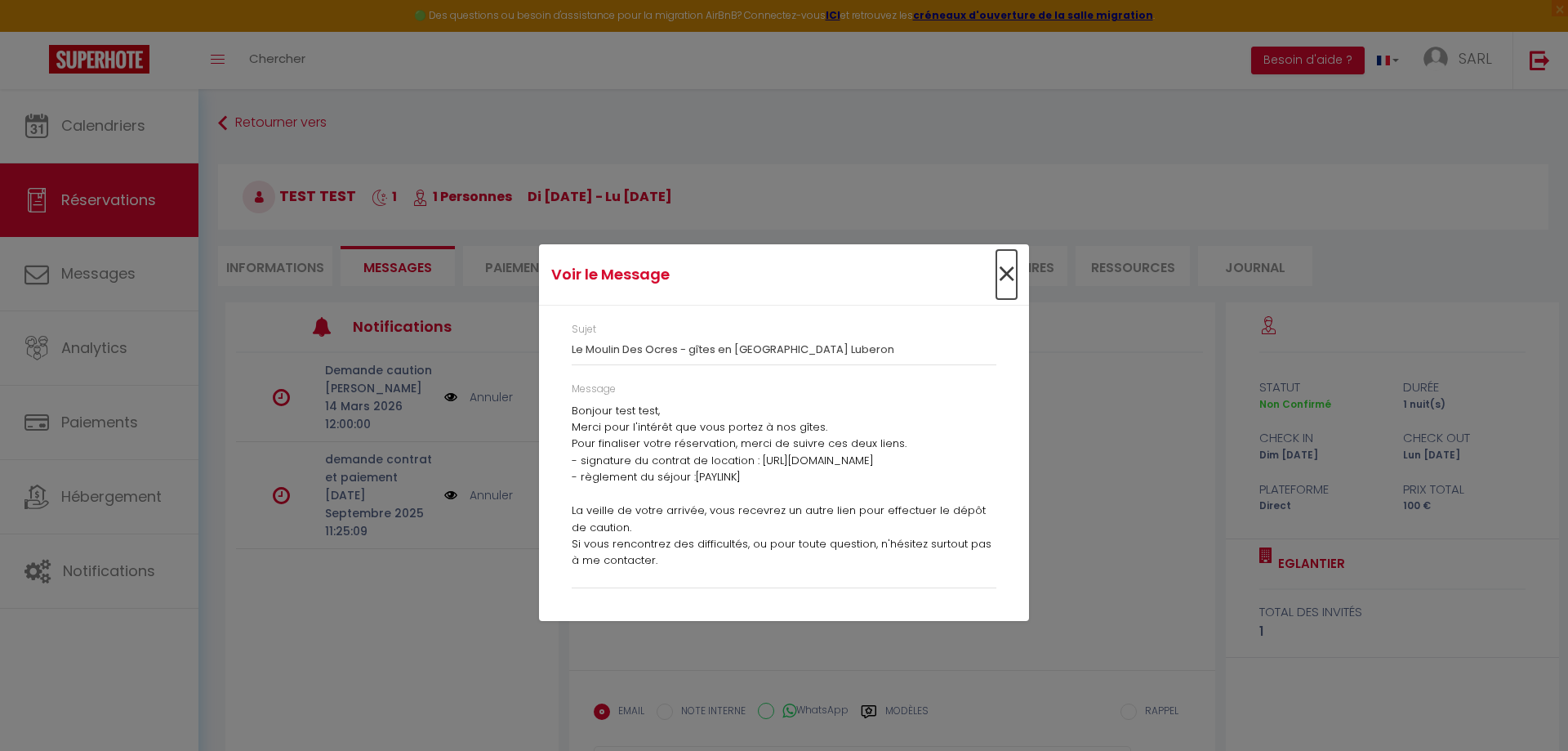
click at [1007, 276] on span "×" at bounding box center [1007, 274] width 20 height 49
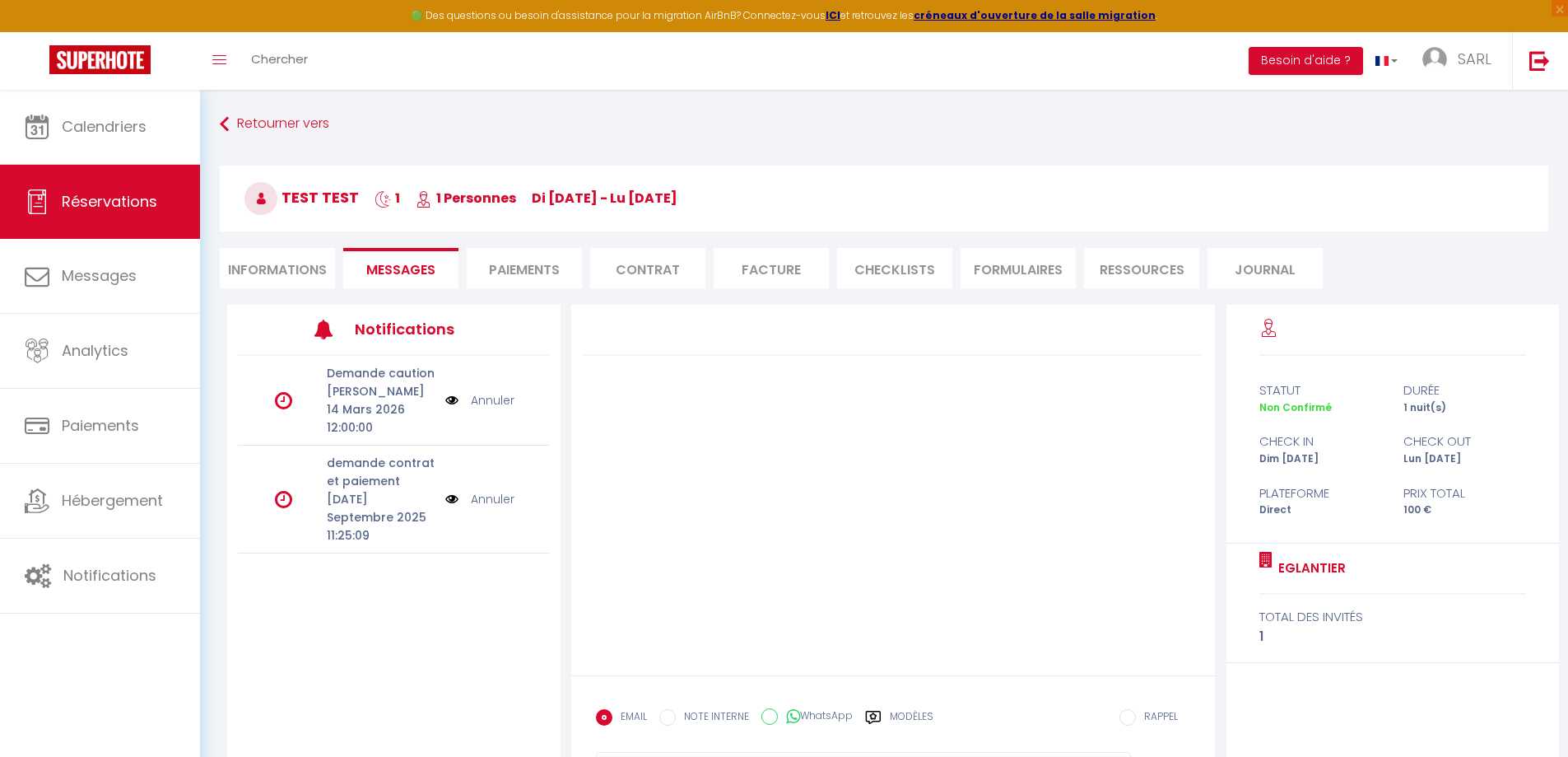
click at [336, 605] on div "Demande caution [PERSON_NAME] 14 Mars 2026 12:00:00 [PERSON_NAME] demande contr…" at bounding box center [394, 541] width 334 height 371
click at [836, 443] on div at bounding box center [893, 490] width 645 height 371
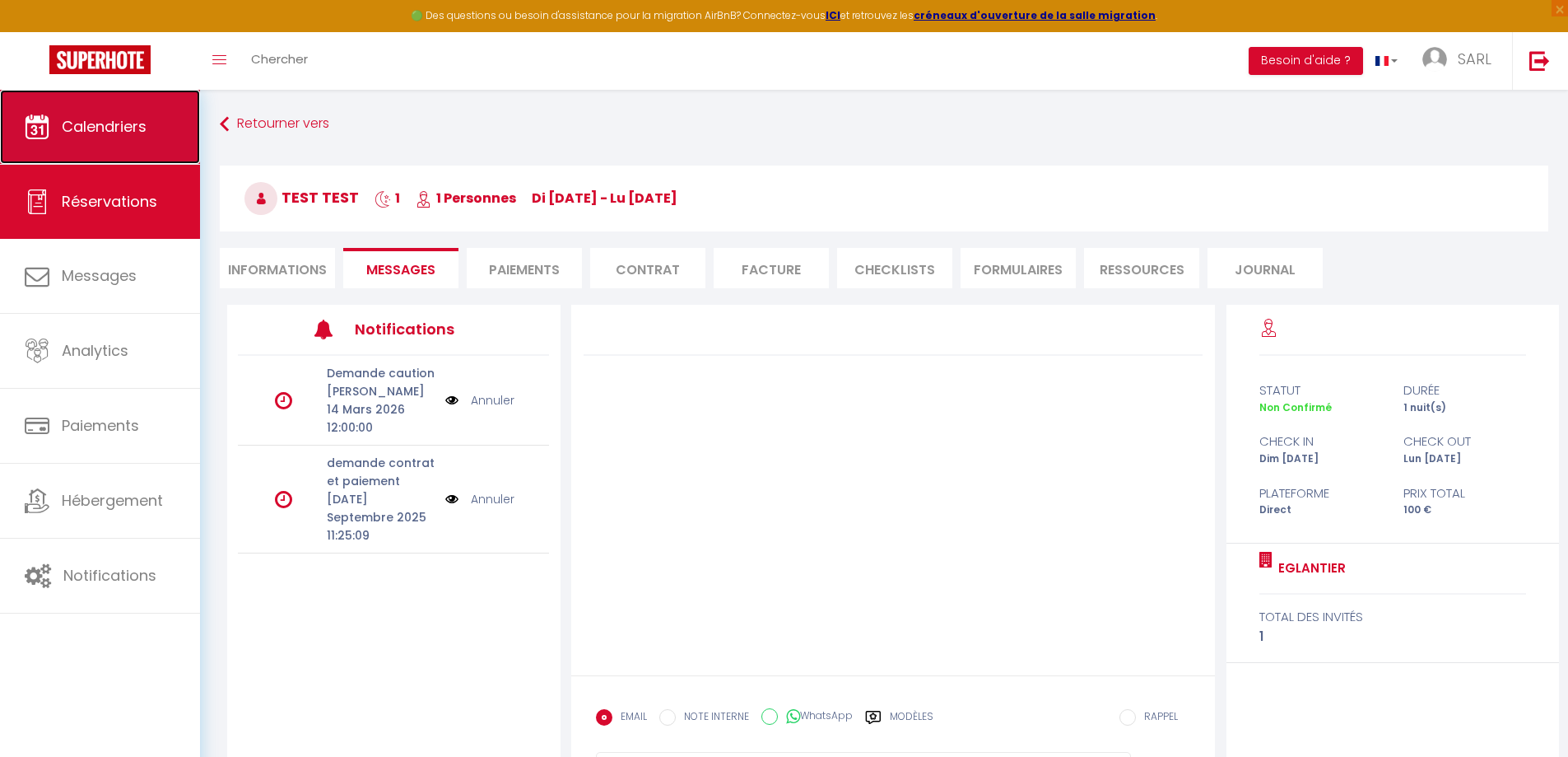
click at [88, 131] on span "Calendriers" at bounding box center [104, 126] width 85 height 20
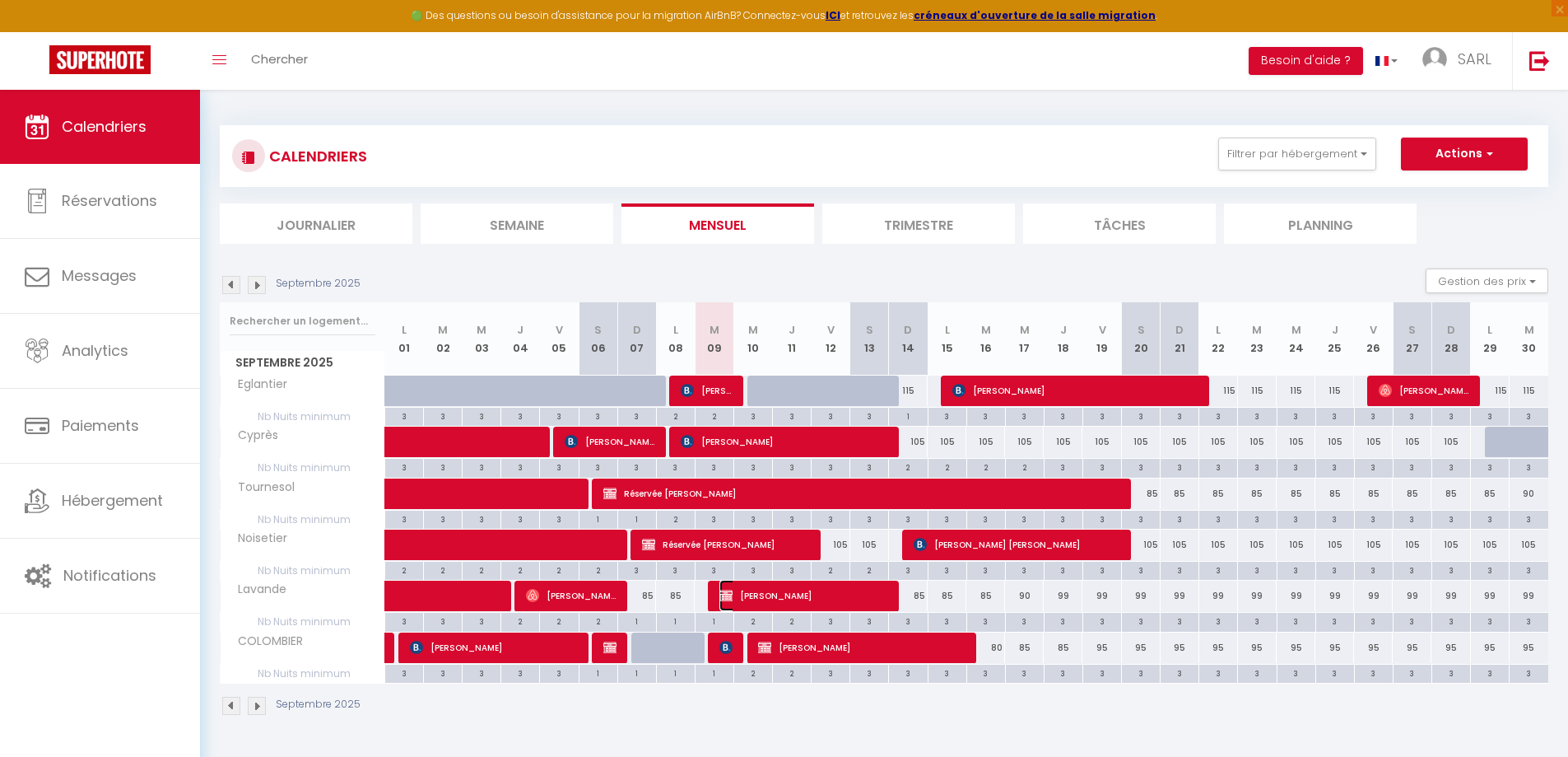
click at [813, 592] on span "[PERSON_NAME]" at bounding box center [803, 595] width 168 height 31
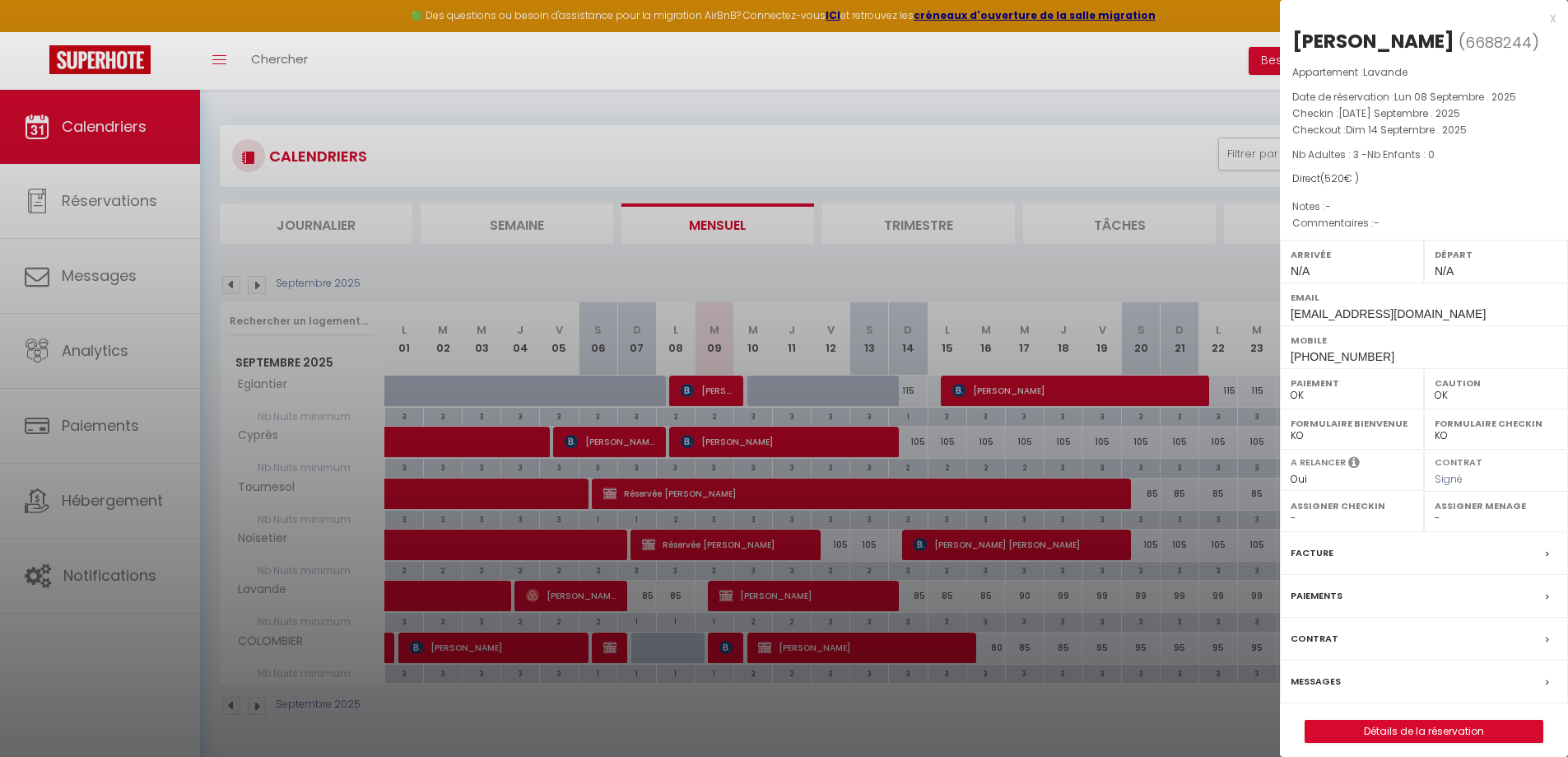
click at [1320, 683] on label "Messages" at bounding box center [1316, 681] width 51 height 18
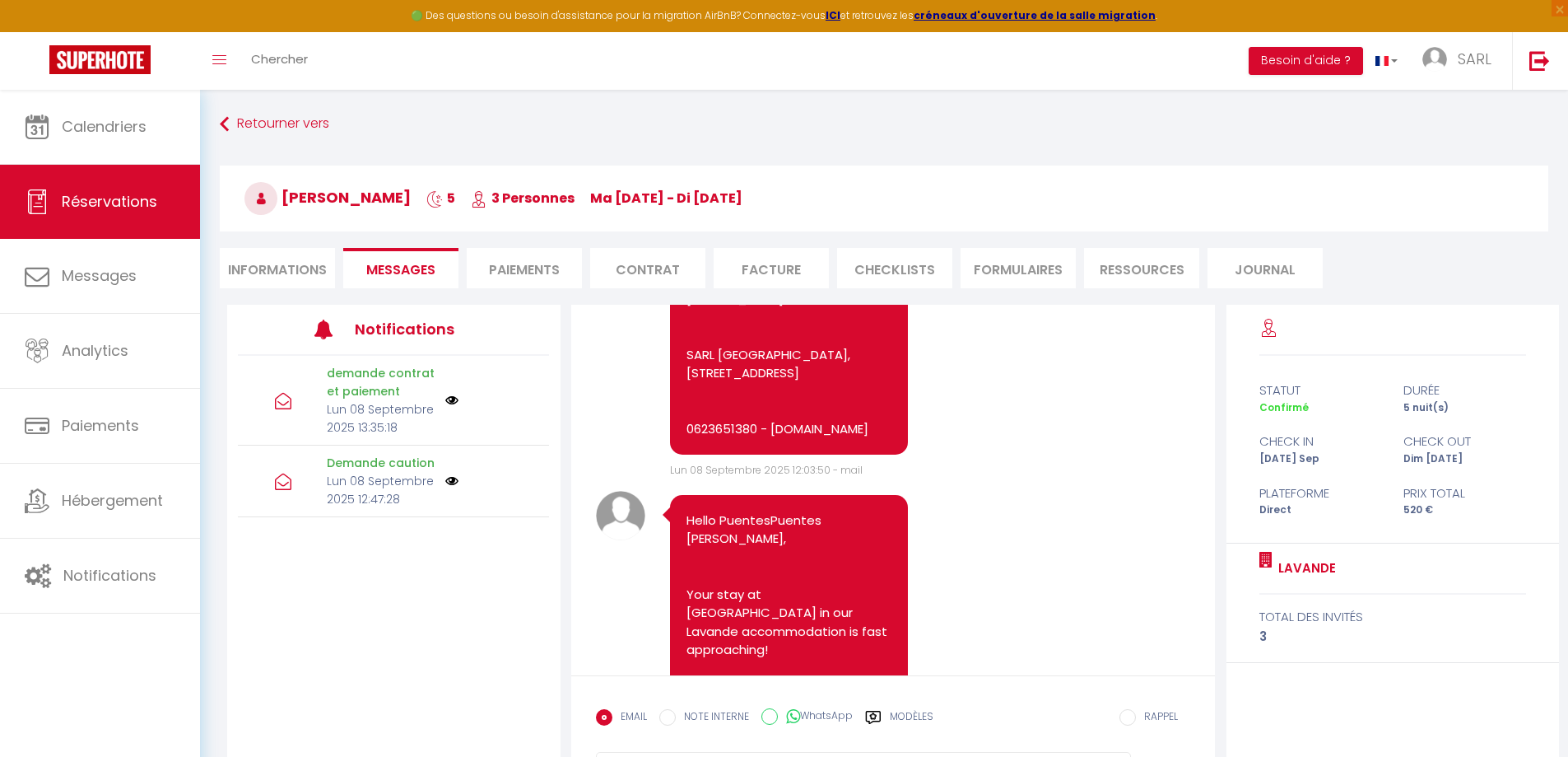
scroll to position [797, 0]
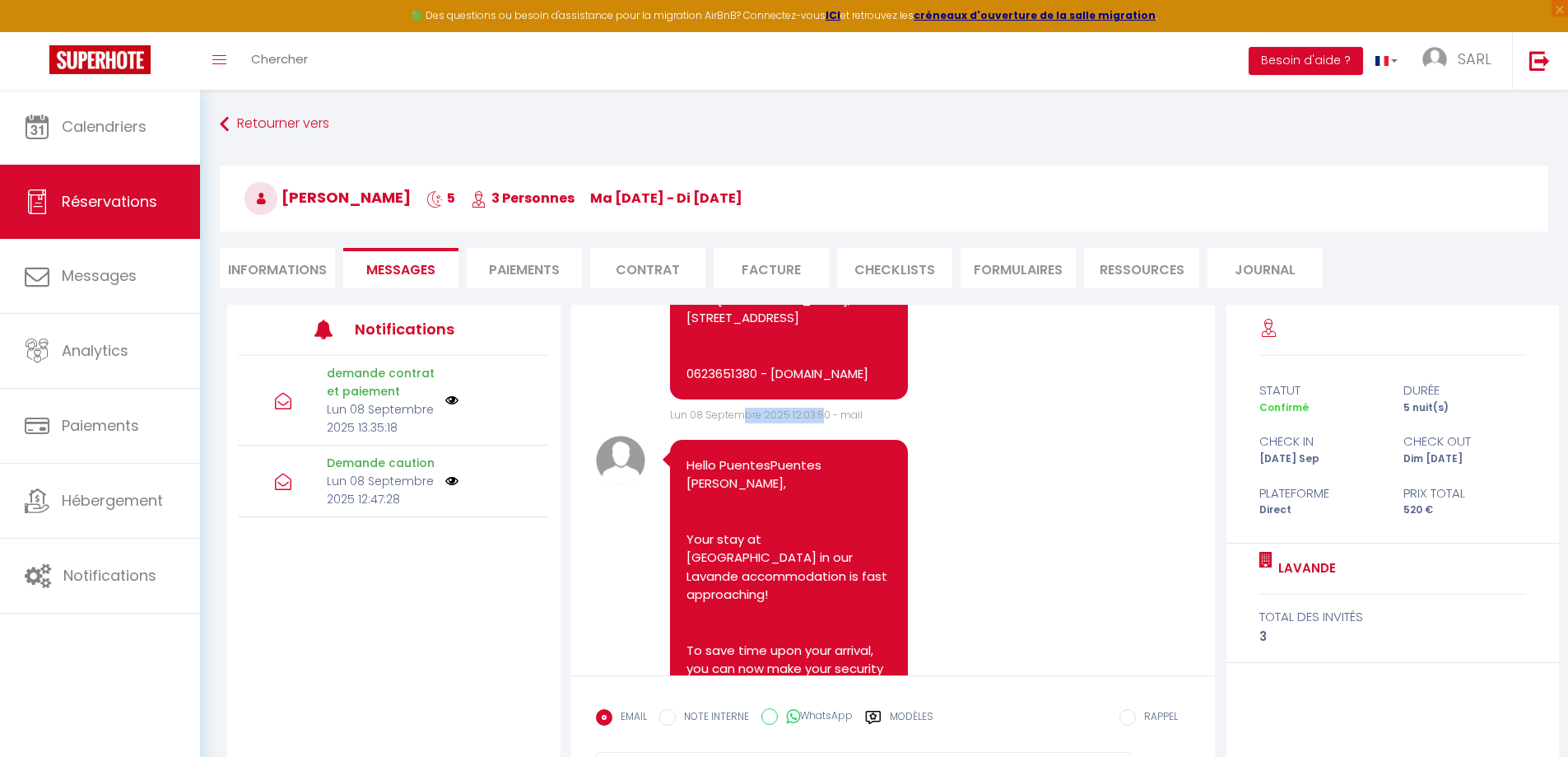
drag, startPoint x: 821, startPoint y: 541, endPoint x: 743, endPoint y: 543, distance: 78.0
click at [740, 421] on span "Lun 08 Septembre 2025 12:03:50 - mail" at bounding box center [766, 414] width 193 height 14
drag, startPoint x: 823, startPoint y: 543, endPoint x: 668, endPoint y: 541, distance: 155.0
click at [668, 423] on div "Note Sms Hello [PERSON_NAME], Thank you for your interest in our cottages. To f…" at bounding box center [893, 3] width 595 height 839
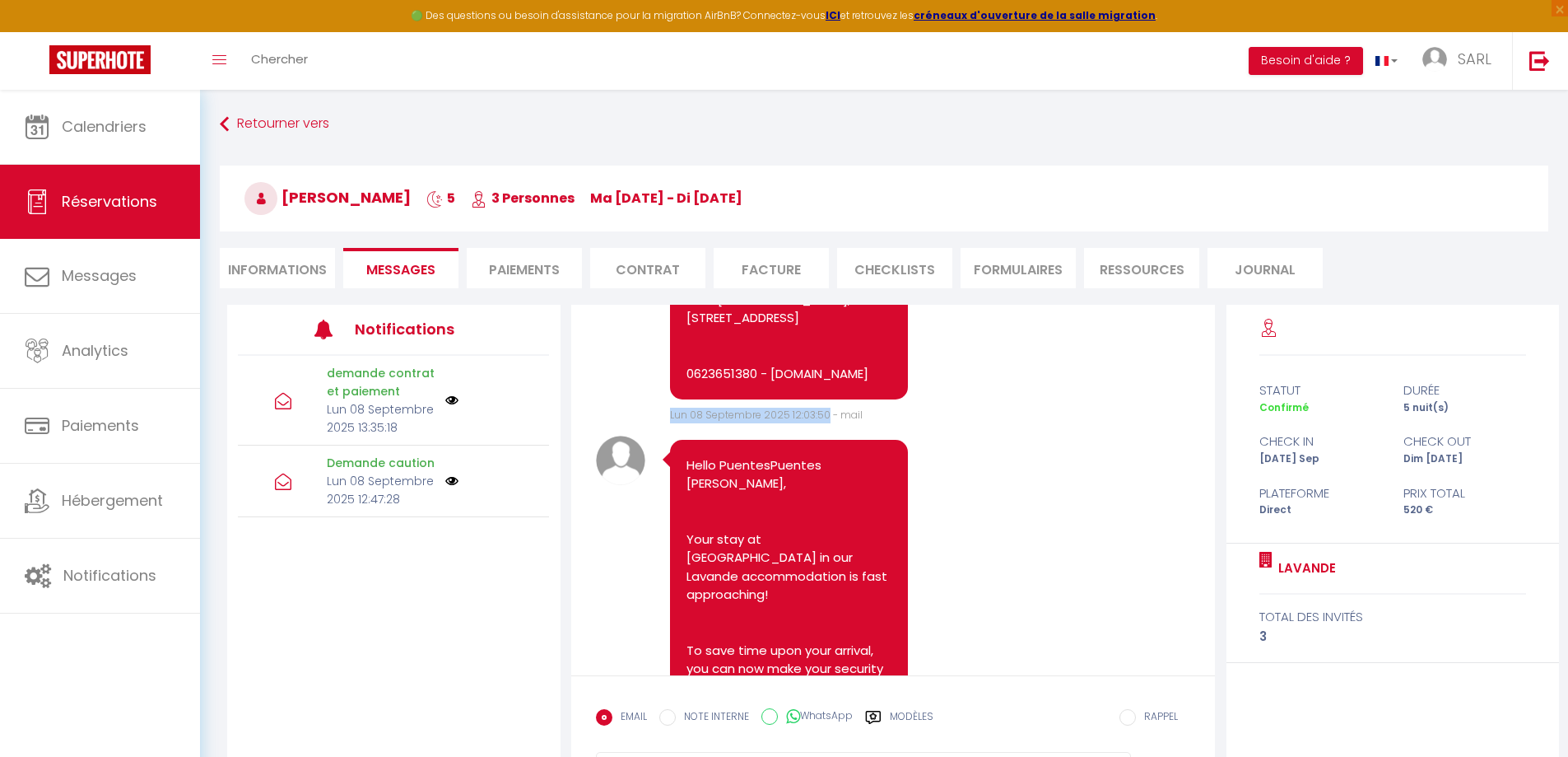
click at [668, 423] on div "Note Sms Hello [PERSON_NAME], Thank you for your interest in our cottages. To f…" at bounding box center [893, 3] width 595 height 839
drag, startPoint x: 670, startPoint y: 545, endPoint x: 822, endPoint y: 547, distance: 152.0
click at [822, 421] on span "Lun 08 Septembre 2025 12:03:50 - mail" at bounding box center [766, 414] width 193 height 14
copy span "Lun 08 Septembre 2025 12:03:50"
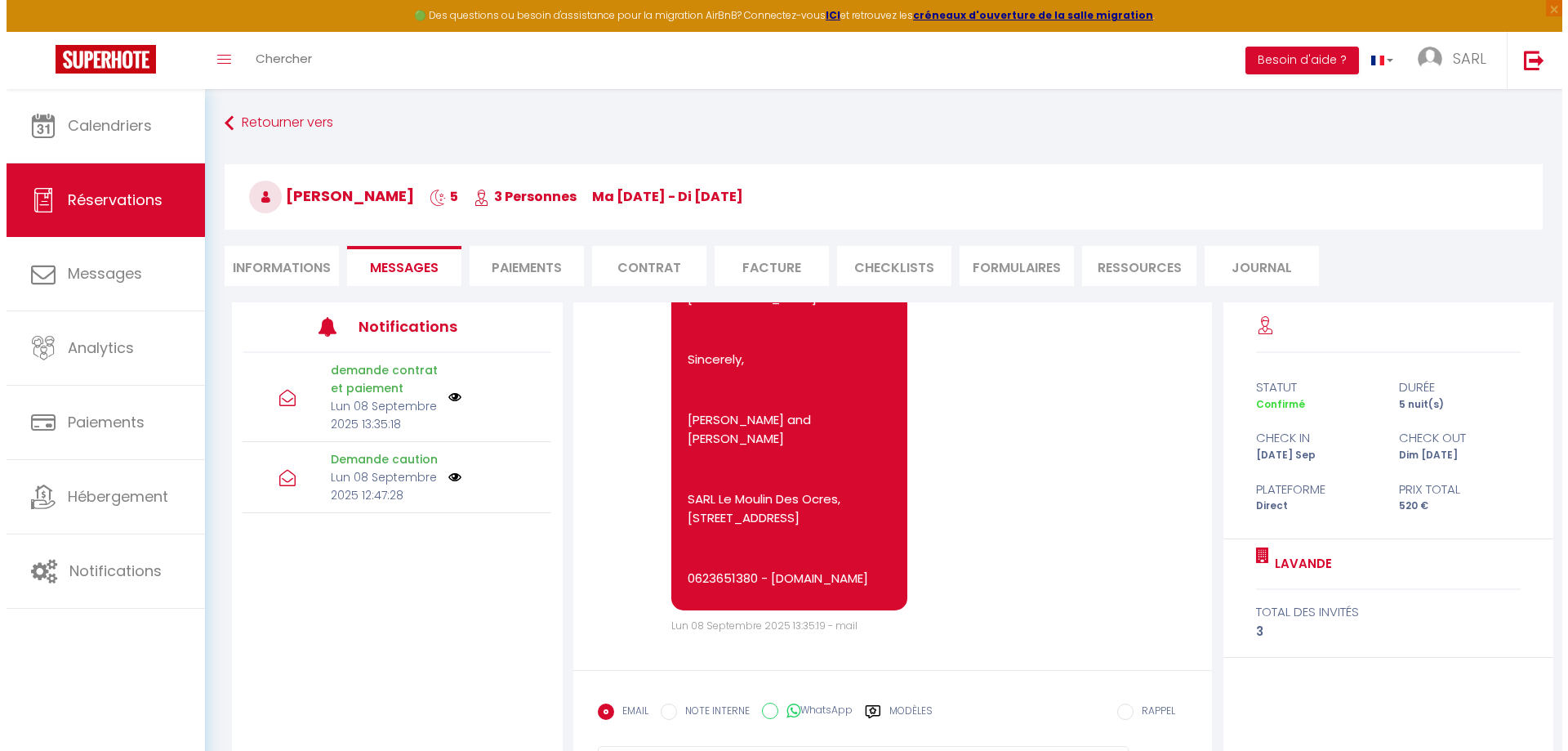
scroll to position [3077, 0]
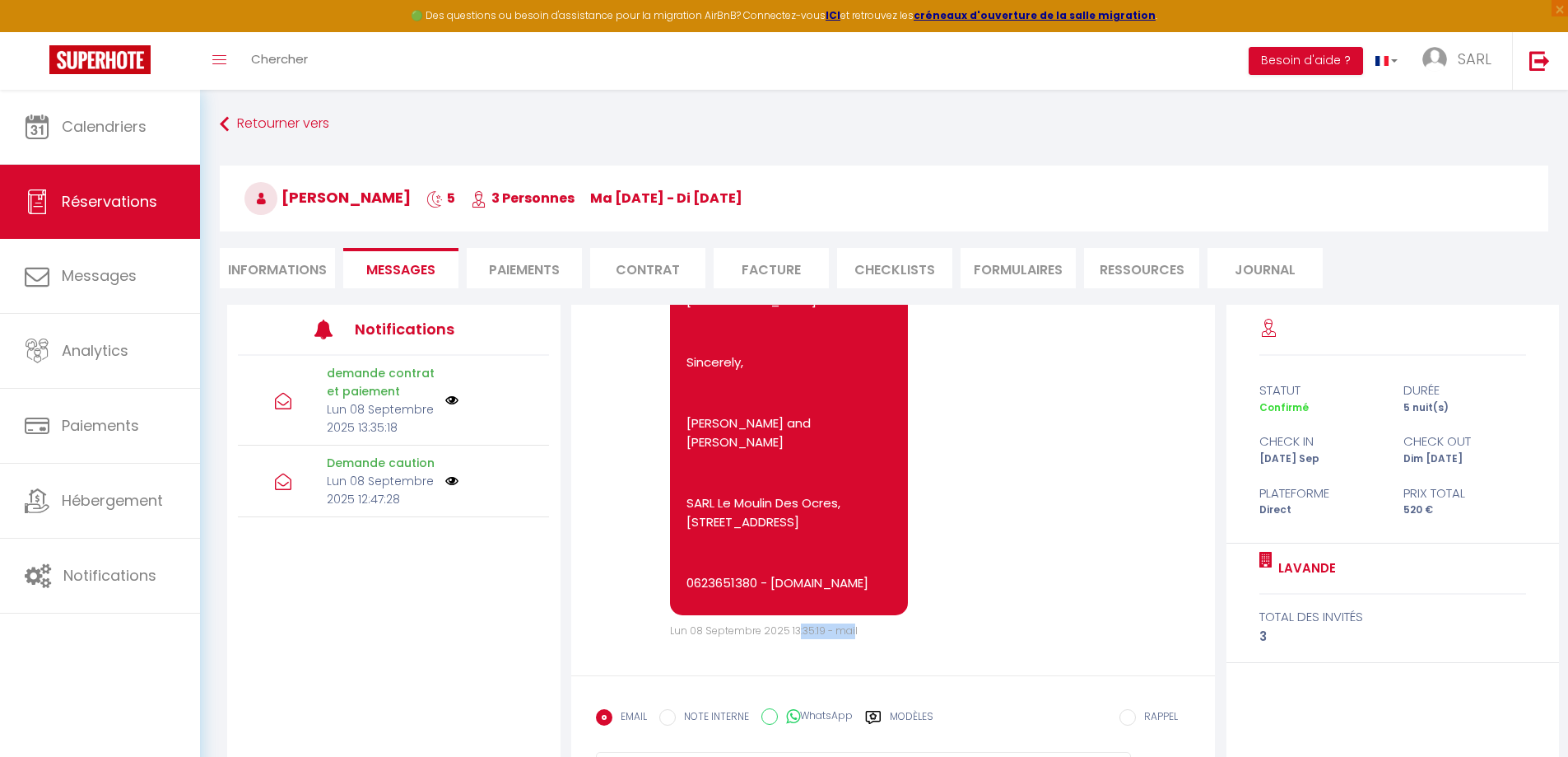
drag, startPoint x: 851, startPoint y: 631, endPoint x: 795, endPoint y: 628, distance: 56.1
click at [795, 628] on span "Lun 08 Septembre 2025 13:35:19 - mail" at bounding box center [763, 630] width 188 height 14
click at [796, 628] on span "Lun 08 Septembre 2025 13:35:19 - mail" at bounding box center [763, 630] width 188 height 14
drag, startPoint x: 670, startPoint y: 628, endPoint x: 821, endPoint y: 625, distance: 151.0
click at [821, 625] on span "Lun 08 Septembre 2025 13:35:19 - mail" at bounding box center [763, 630] width 188 height 14
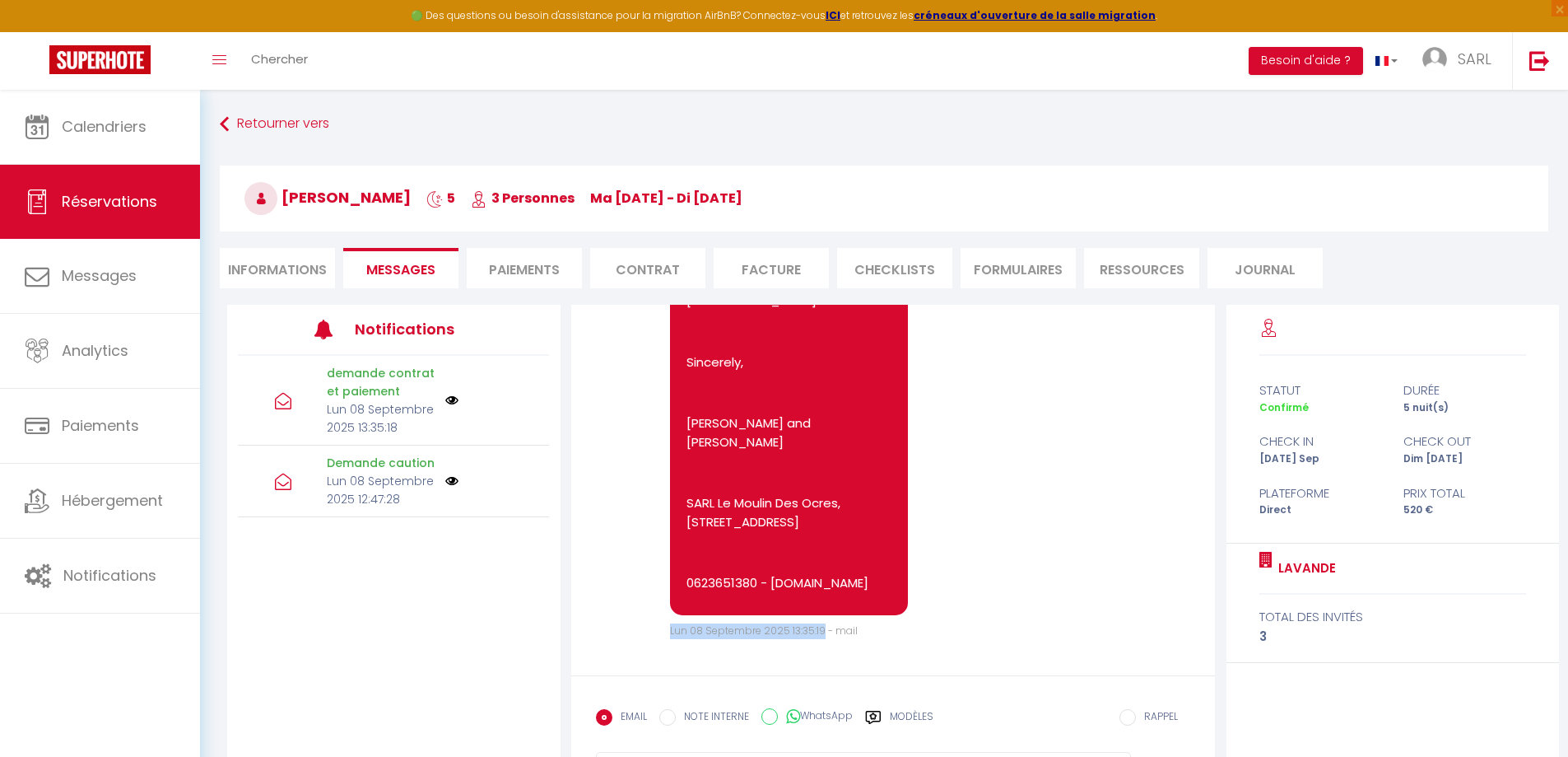
copy span "Lun 08 Septembre 2025 13:35:19"
click at [114, 197] on span "Réservations" at bounding box center [109, 201] width 95 height 20
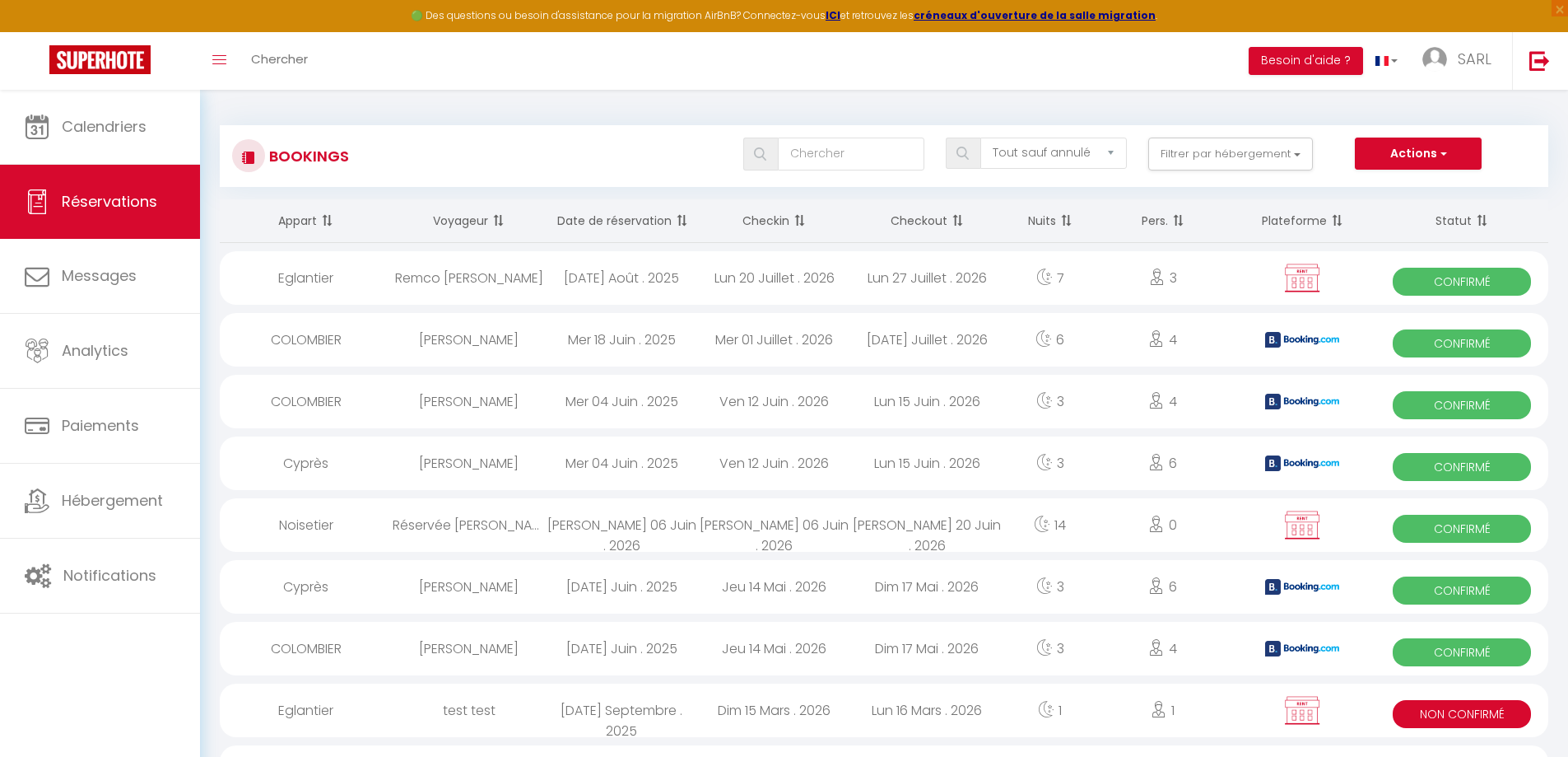
click at [619, 712] on div "[DATE] Septembre . 2025" at bounding box center [622, 710] width 153 height 53
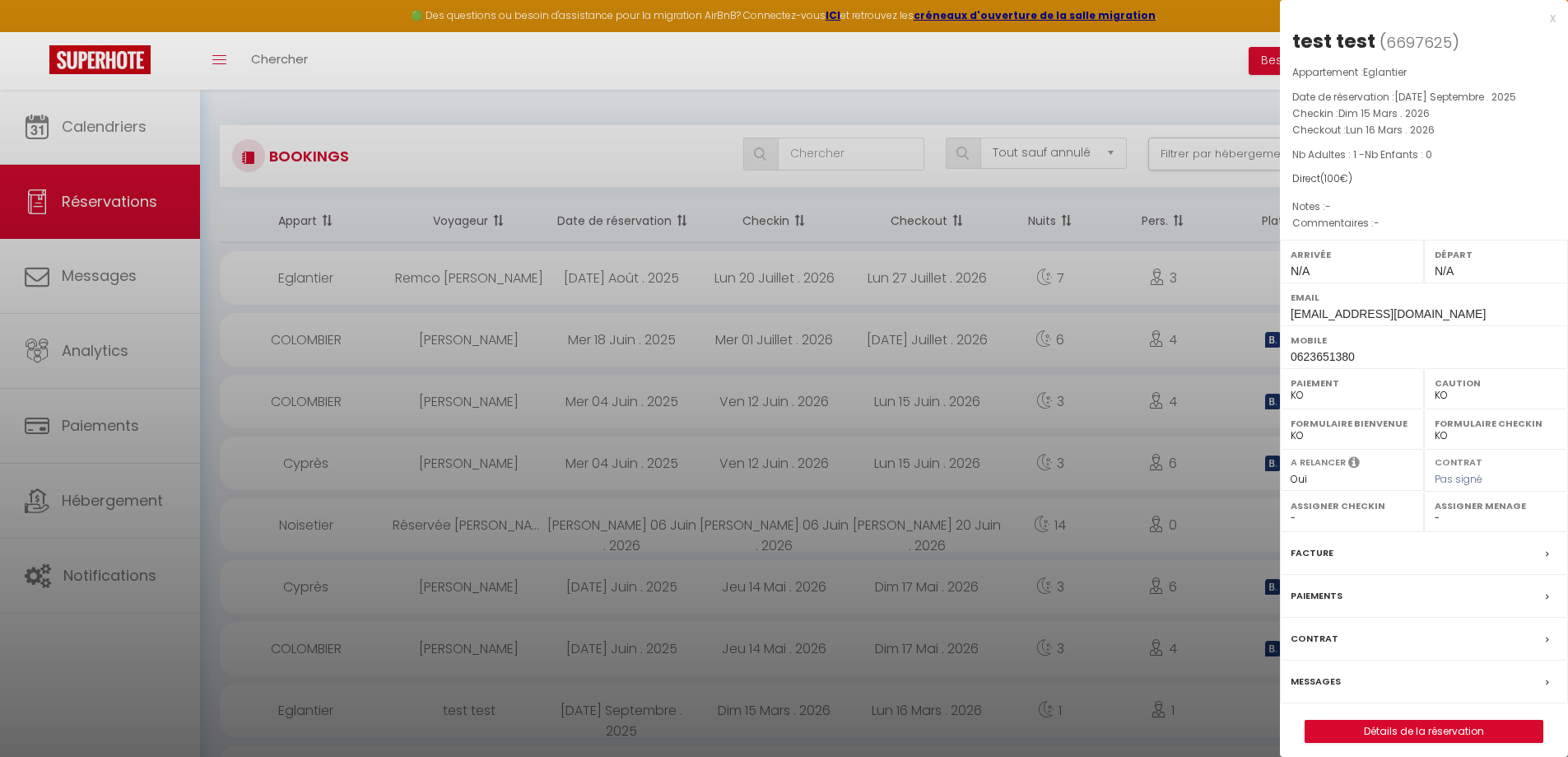
drag, startPoint x: 1449, startPoint y: 43, endPoint x: 1293, endPoint y: 33, distance: 156.3
click at [1293, 33] on h2 "test test ( 6697625 )" at bounding box center [1423, 41] width 264 height 28
copy h2 "test test ( 6697625"
click at [1325, 681] on label "Messages" at bounding box center [1316, 681] width 51 height 18
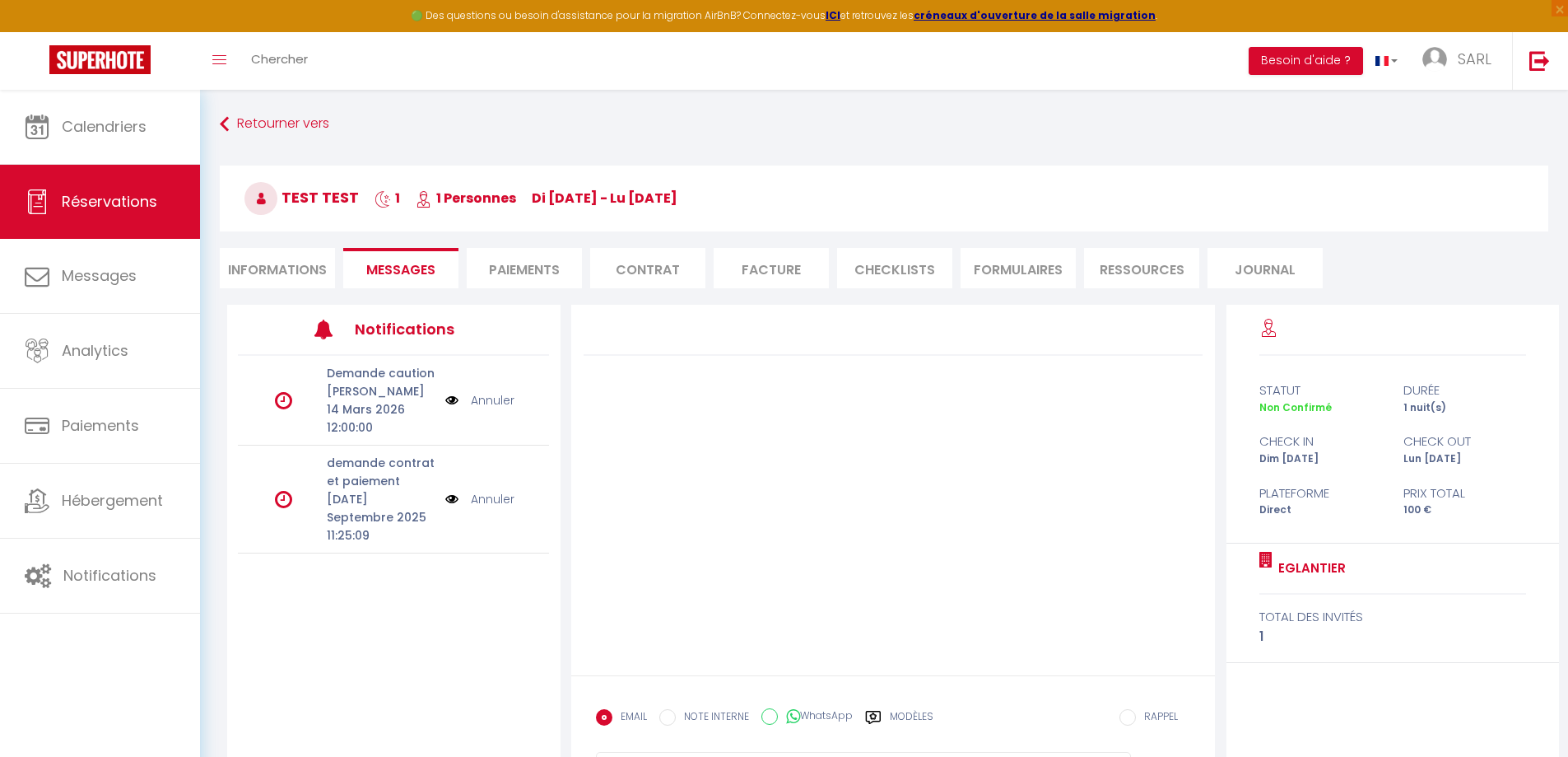
click at [279, 489] on icon at bounding box center [283, 498] width 18 height 19
click at [377, 501] on p "[DATE] Septembre 2025 11:25:09" at bounding box center [381, 517] width 108 height 54
click at [448, 490] on img at bounding box center [452, 498] width 13 height 18
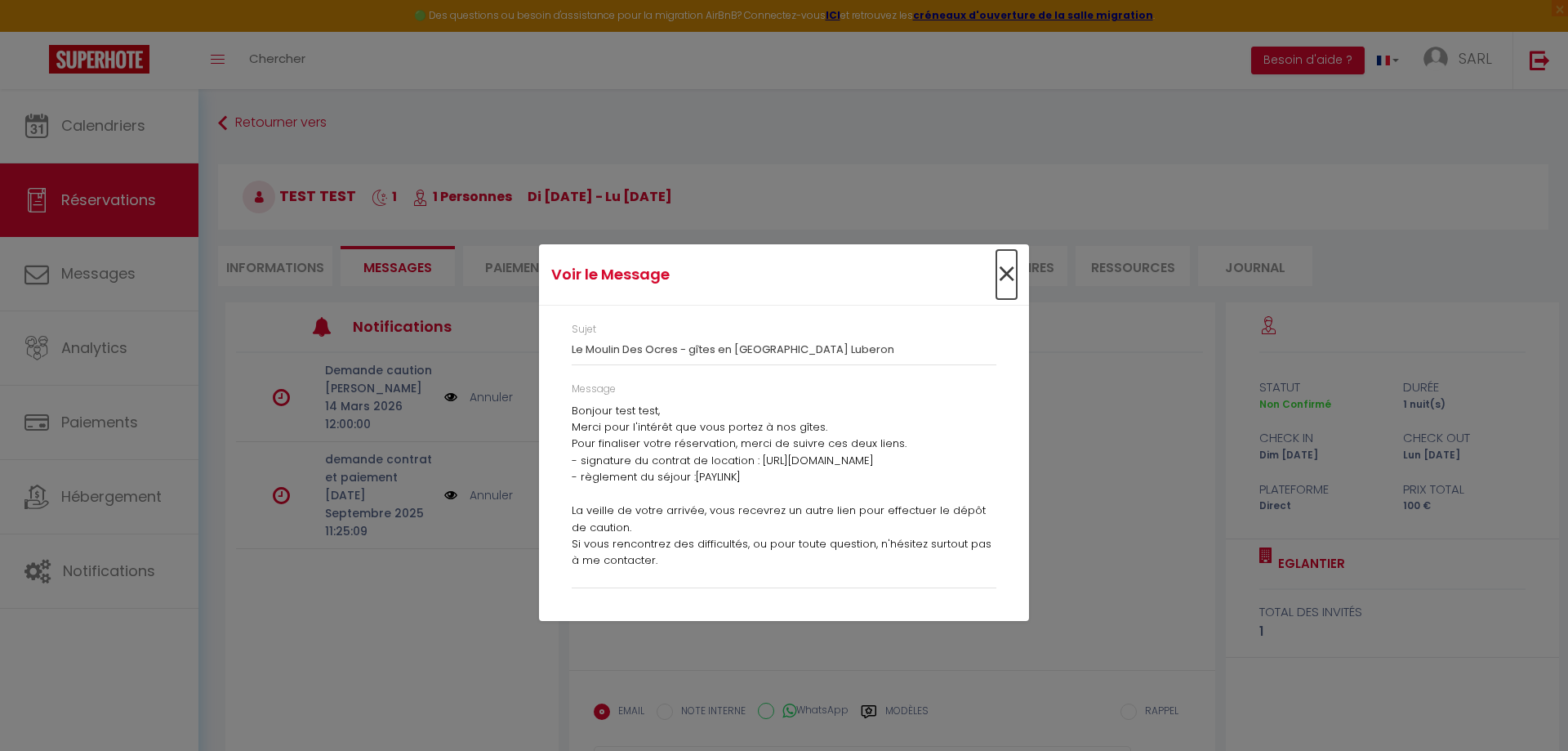
click at [1004, 274] on span "×" at bounding box center [1007, 274] width 20 height 49
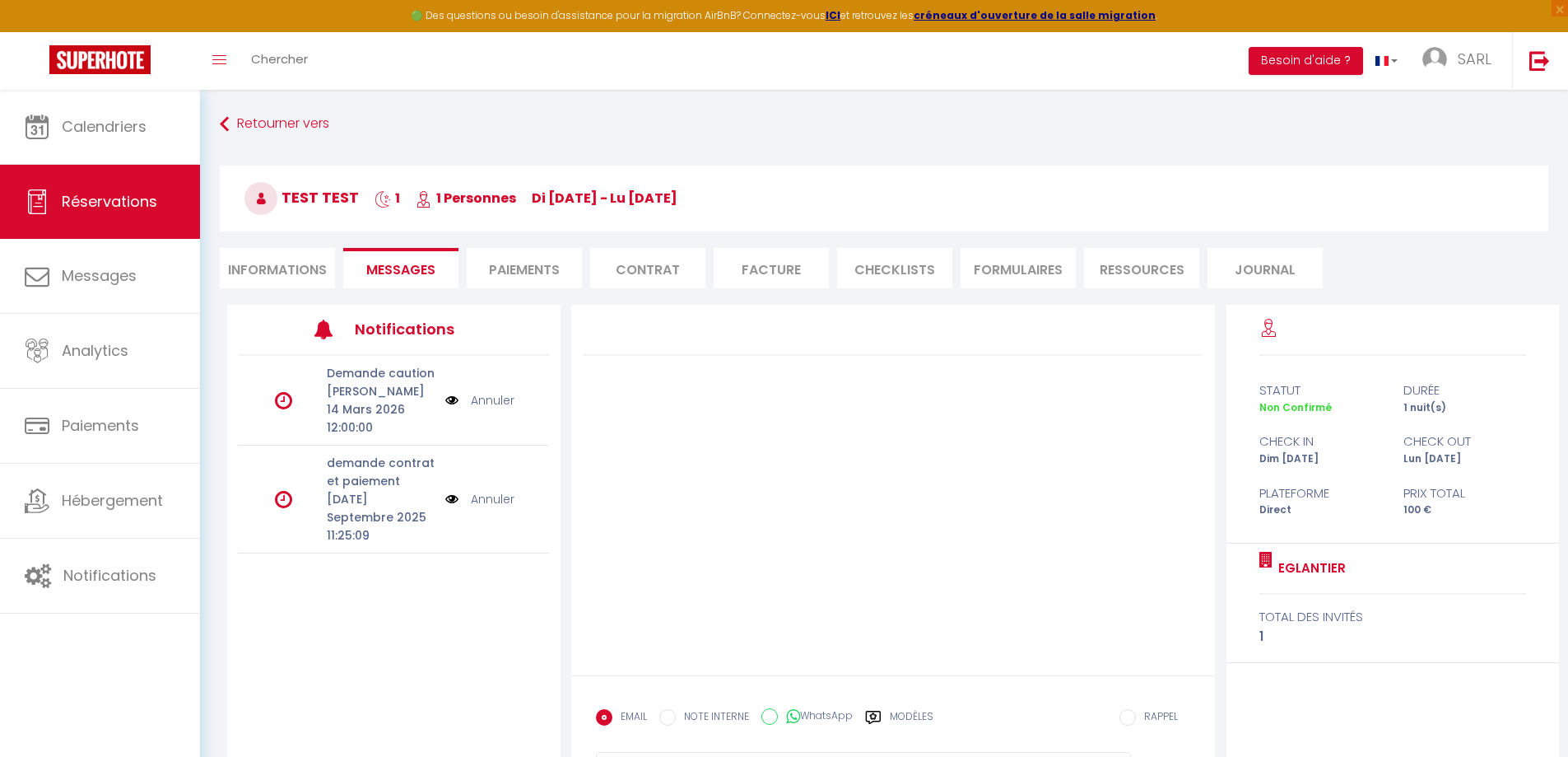
click at [816, 538] on div at bounding box center [893, 490] width 645 height 371
